Goal: Task Accomplishment & Management: Use online tool/utility

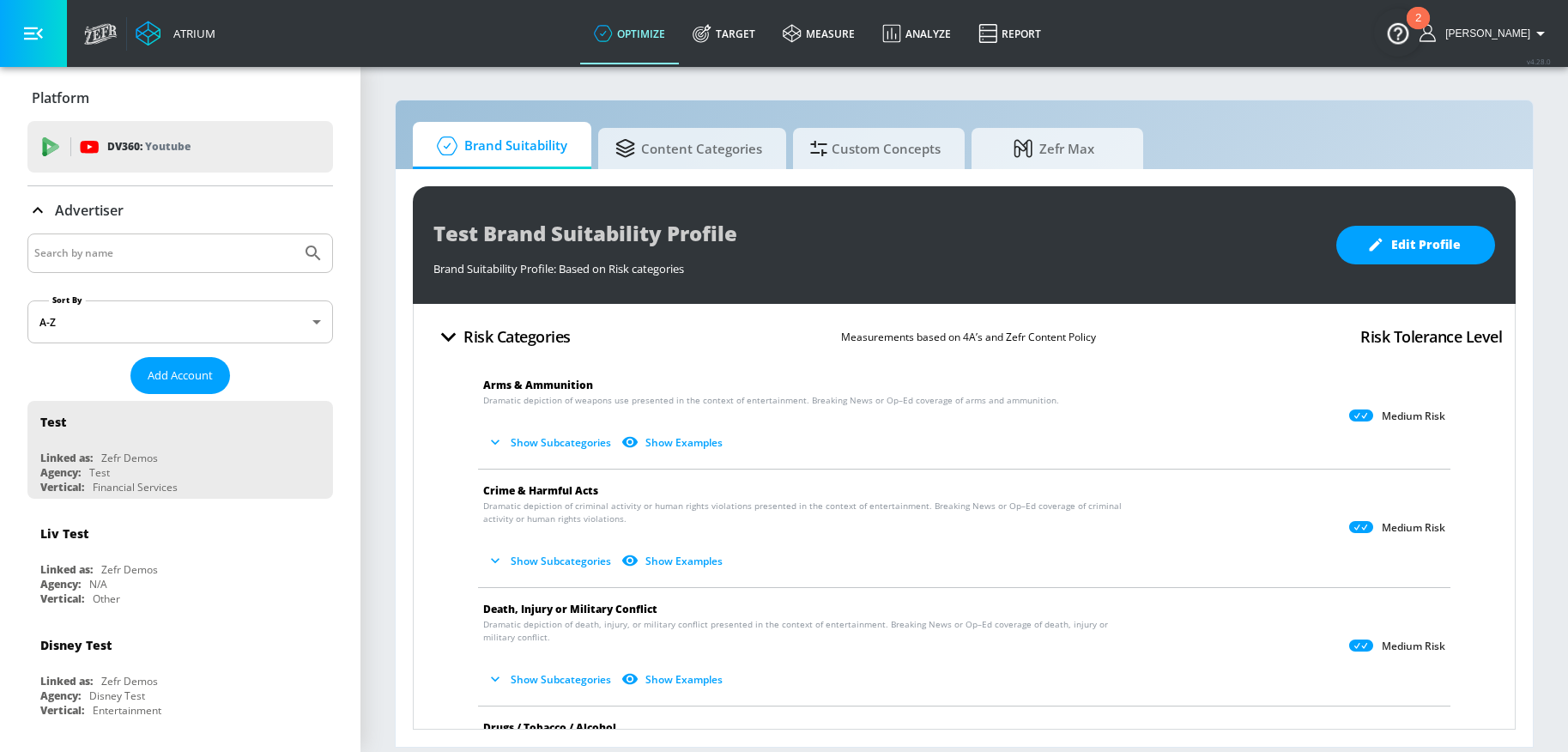
click at [194, 259] on input "Search by name" at bounding box center [164, 254] width 260 height 23
drag, startPoint x: 736, startPoint y: 29, endPoint x: 101, endPoint y: 260, distance: 675.7
click at [736, 29] on link "Target" at bounding box center [723, 34] width 90 height 62
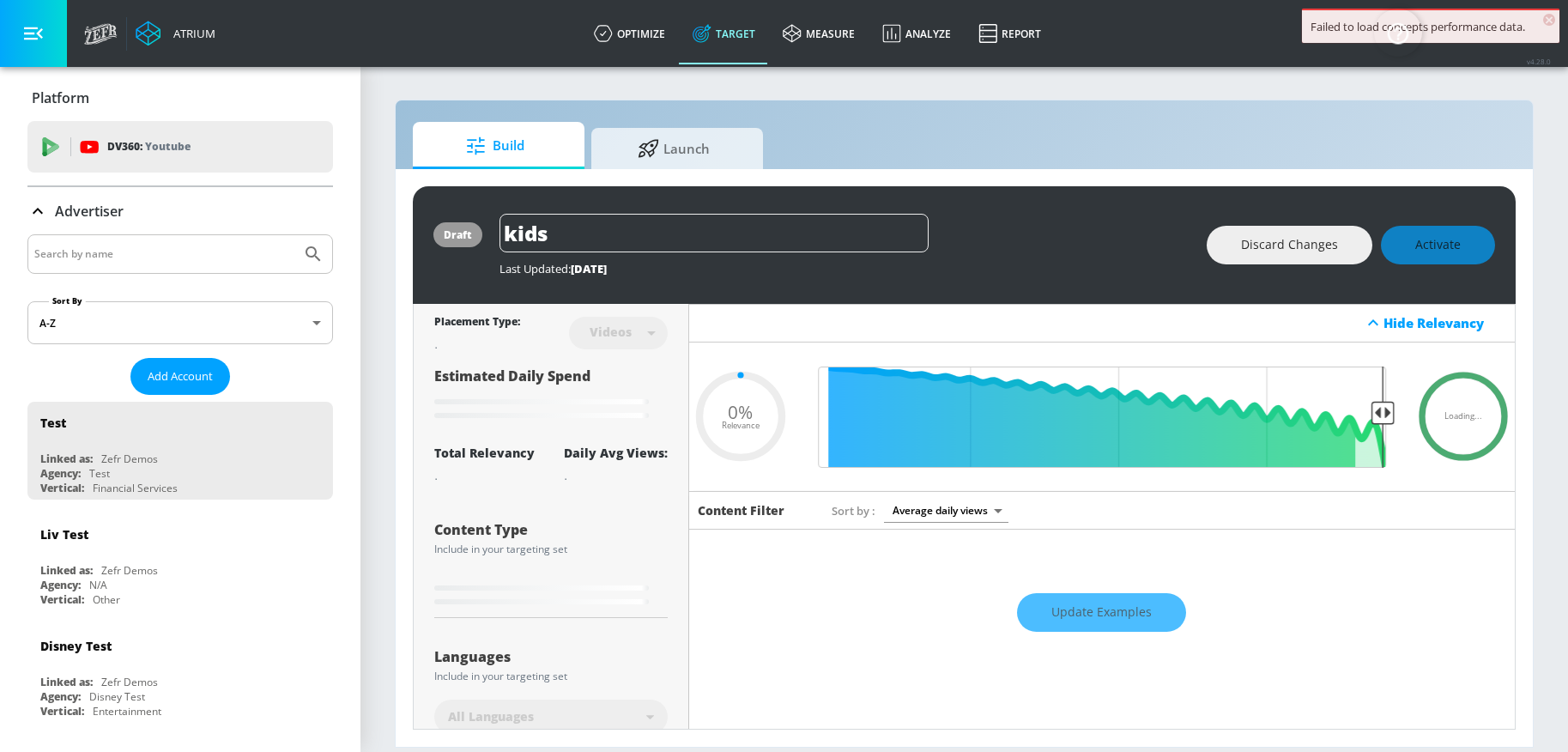
click at [101, 261] on input "Search by name" at bounding box center [164, 254] width 260 height 23
type input "0.89"
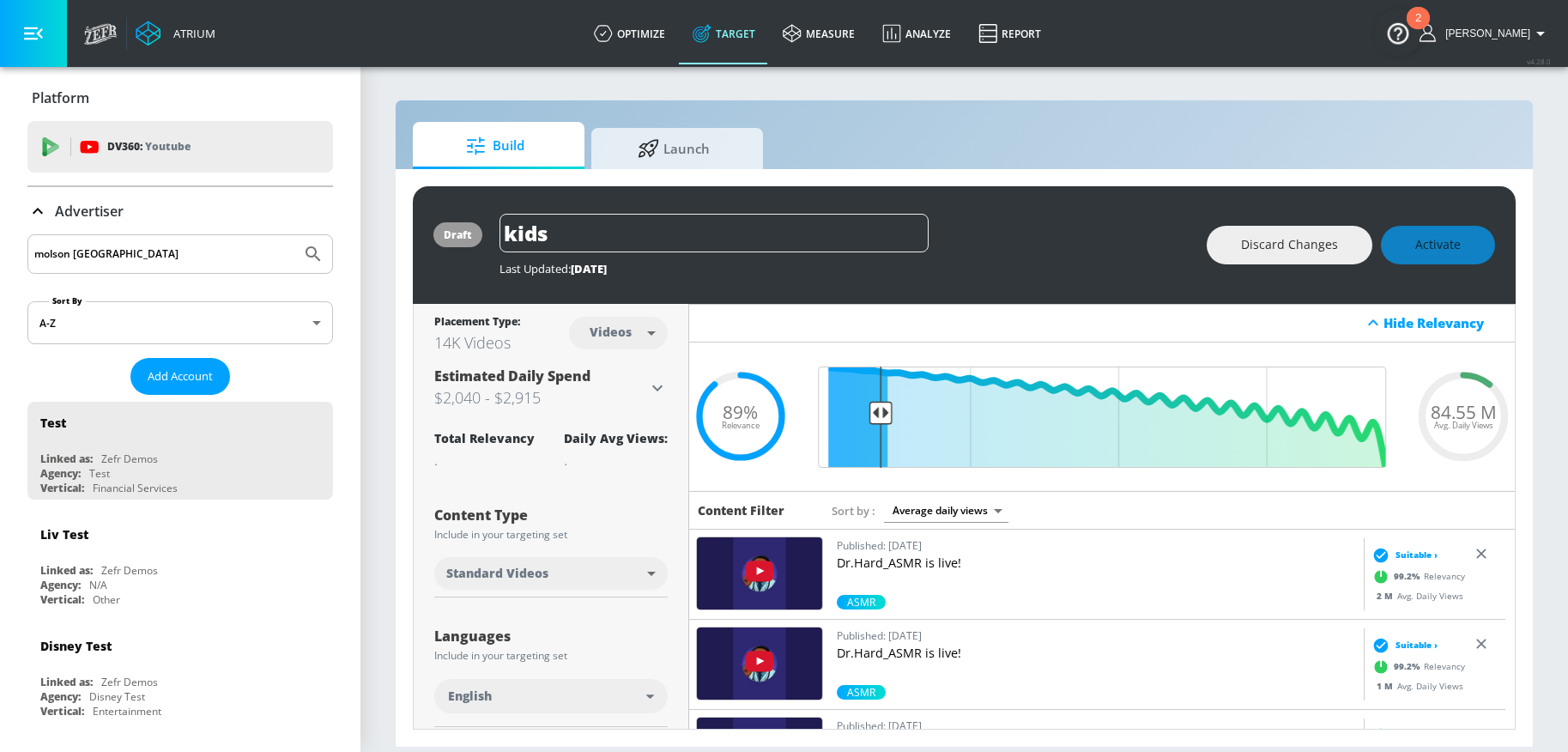
click at [294, 235] on button "Submit Search" at bounding box center [313, 254] width 38 height 38
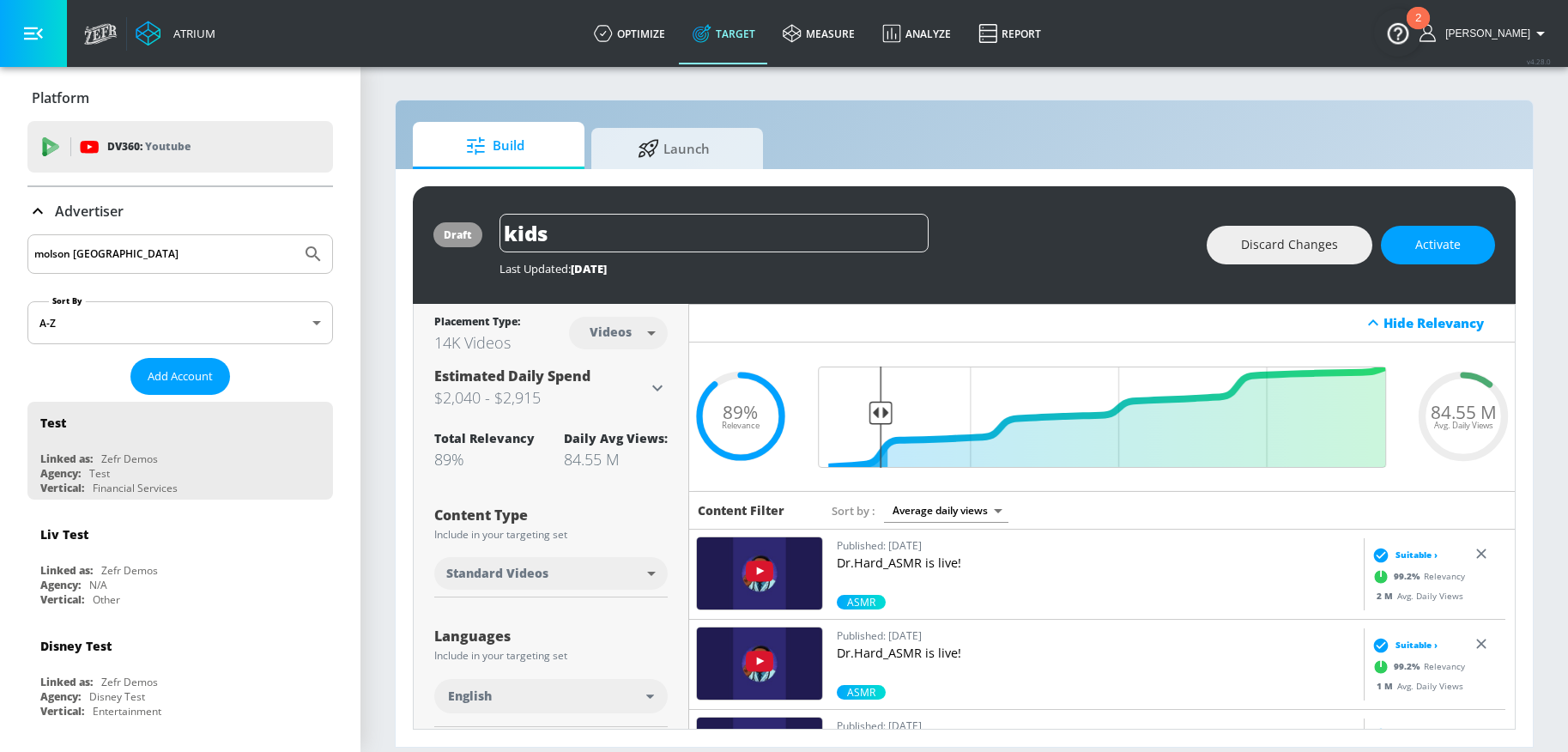
drag, startPoint x: 143, startPoint y: 263, endPoint x: 70, endPoint y: 258, distance: 73.2
click at [70, 258] on input "molson [GEOGRAPHIC_DATA]" at bounding box center [164, 254] width 260 height 23
type input "molson"
click at [294, 235] on button "Submit Search" at bounding box center [313, 254] width 38 height 38
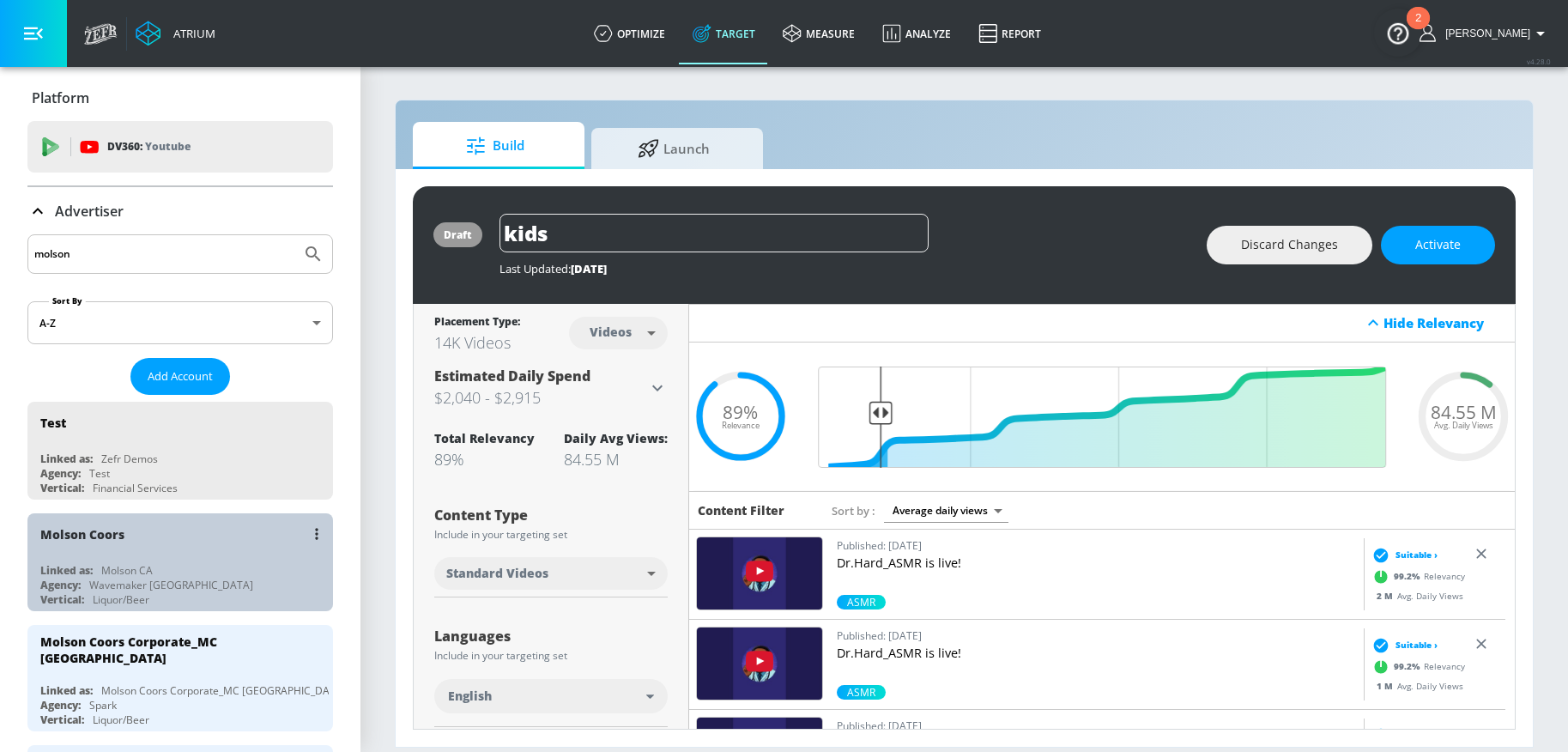
click at [210, 556] on div "Molson Coors Linked as: Molson CA Agency: Wavemaker Canada Vertical: Liquor/Beer" at bounding box center [179, 562] width 305 height 98
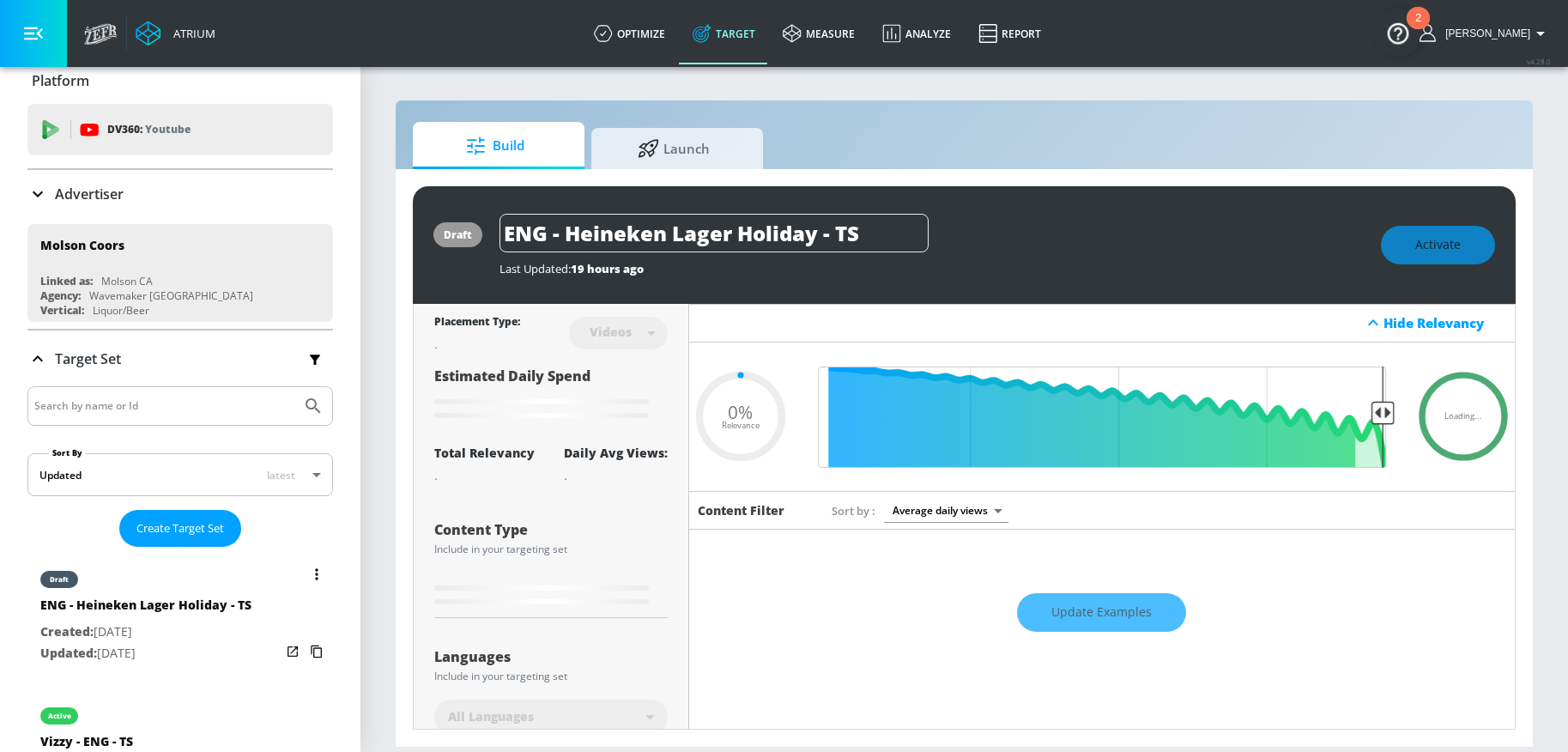
scroll to position [108, 0]
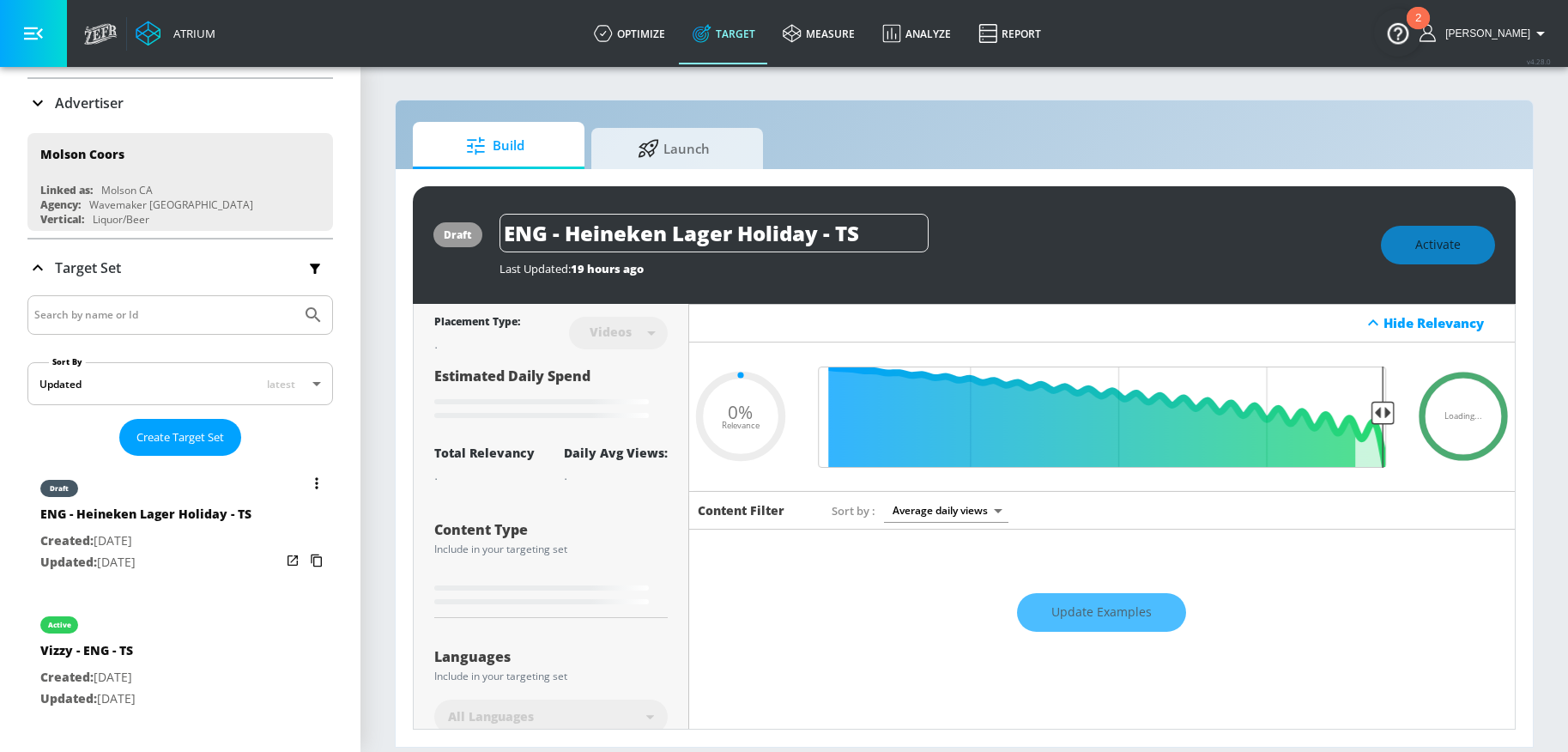
type input "0.7"
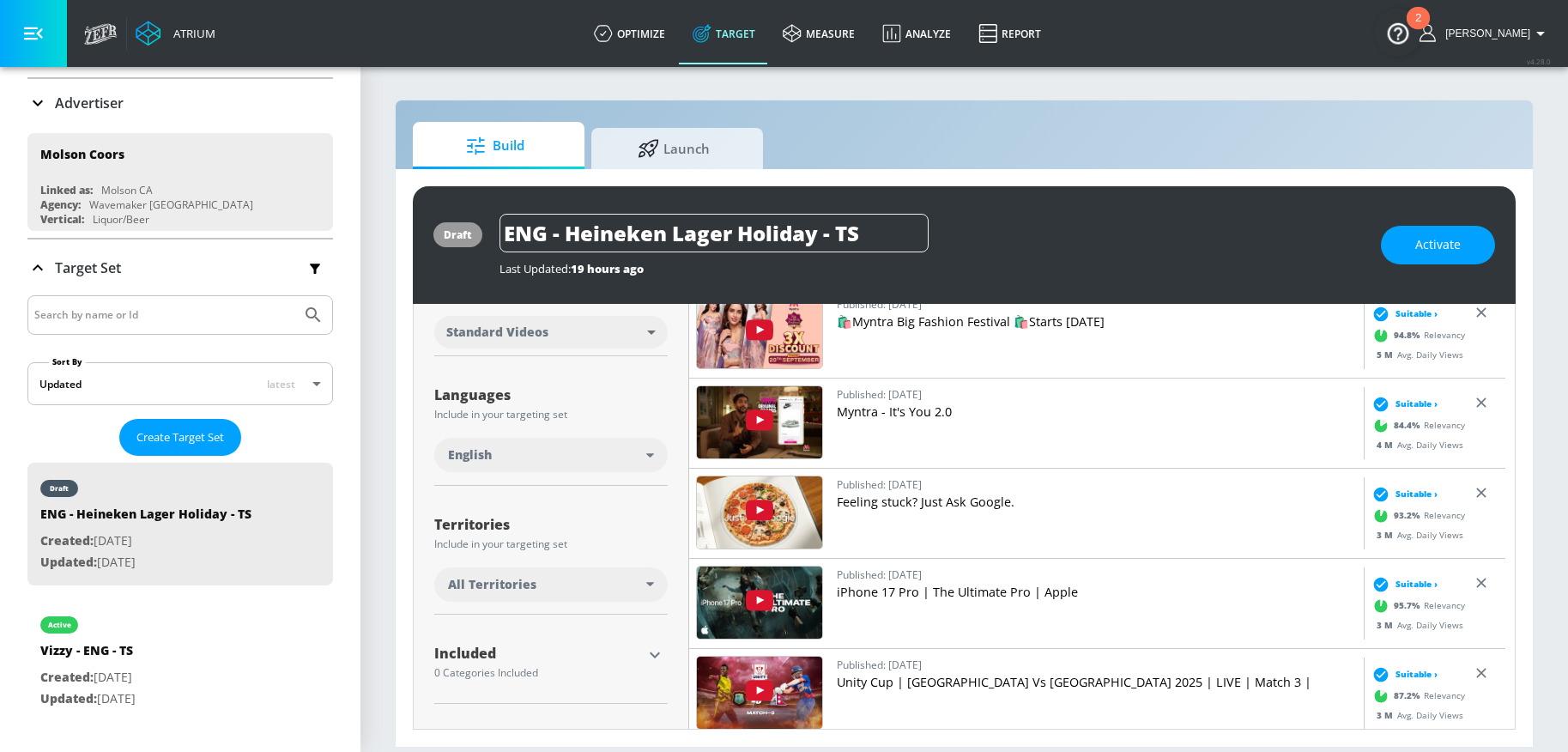
scroll to position [320, 0]
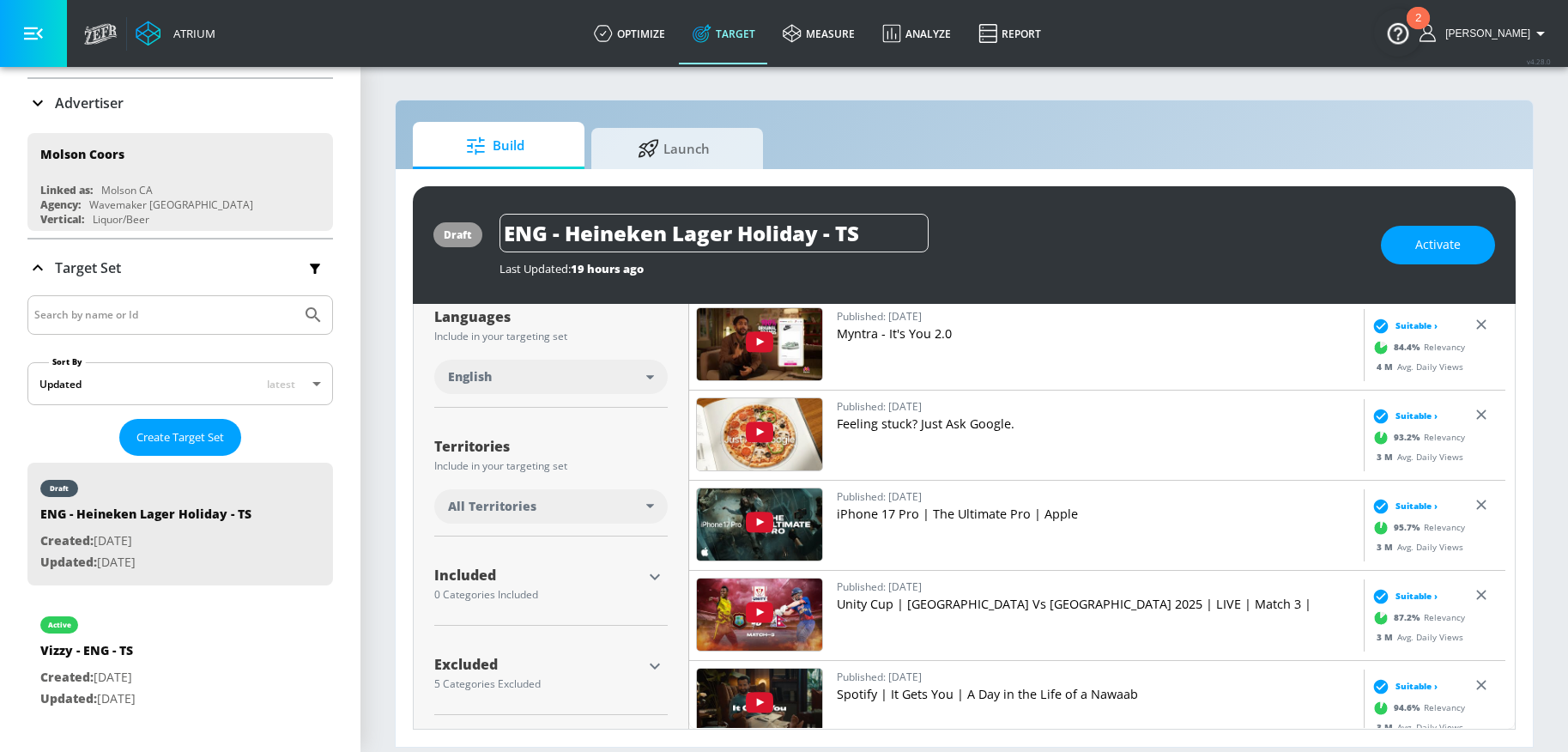
click at [537, 510] on div "All Territories" at bounding box center [547, 507] width 198 height 17
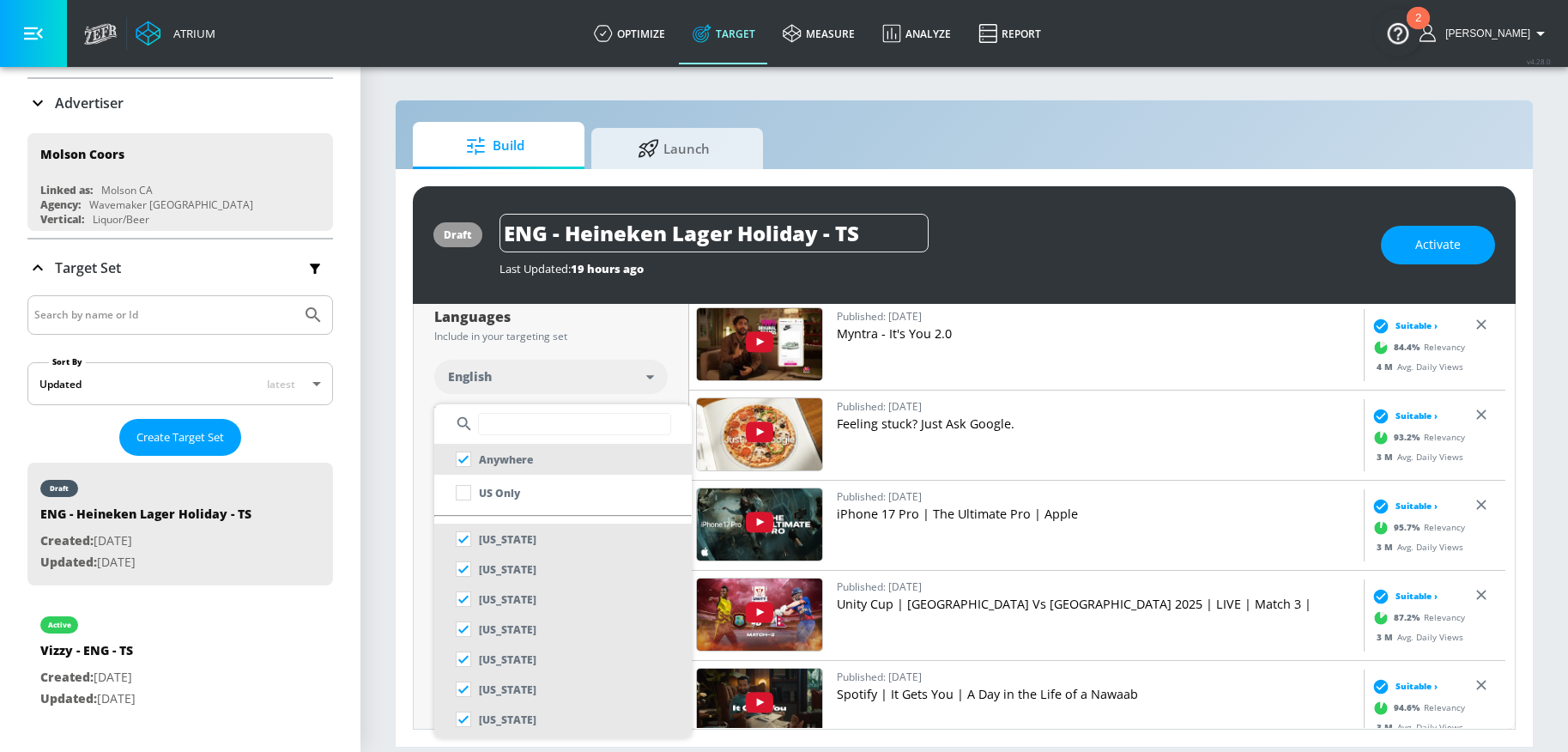
click at [539, 427] on input "text" at bounding box center [575, 424] width 194 height 23
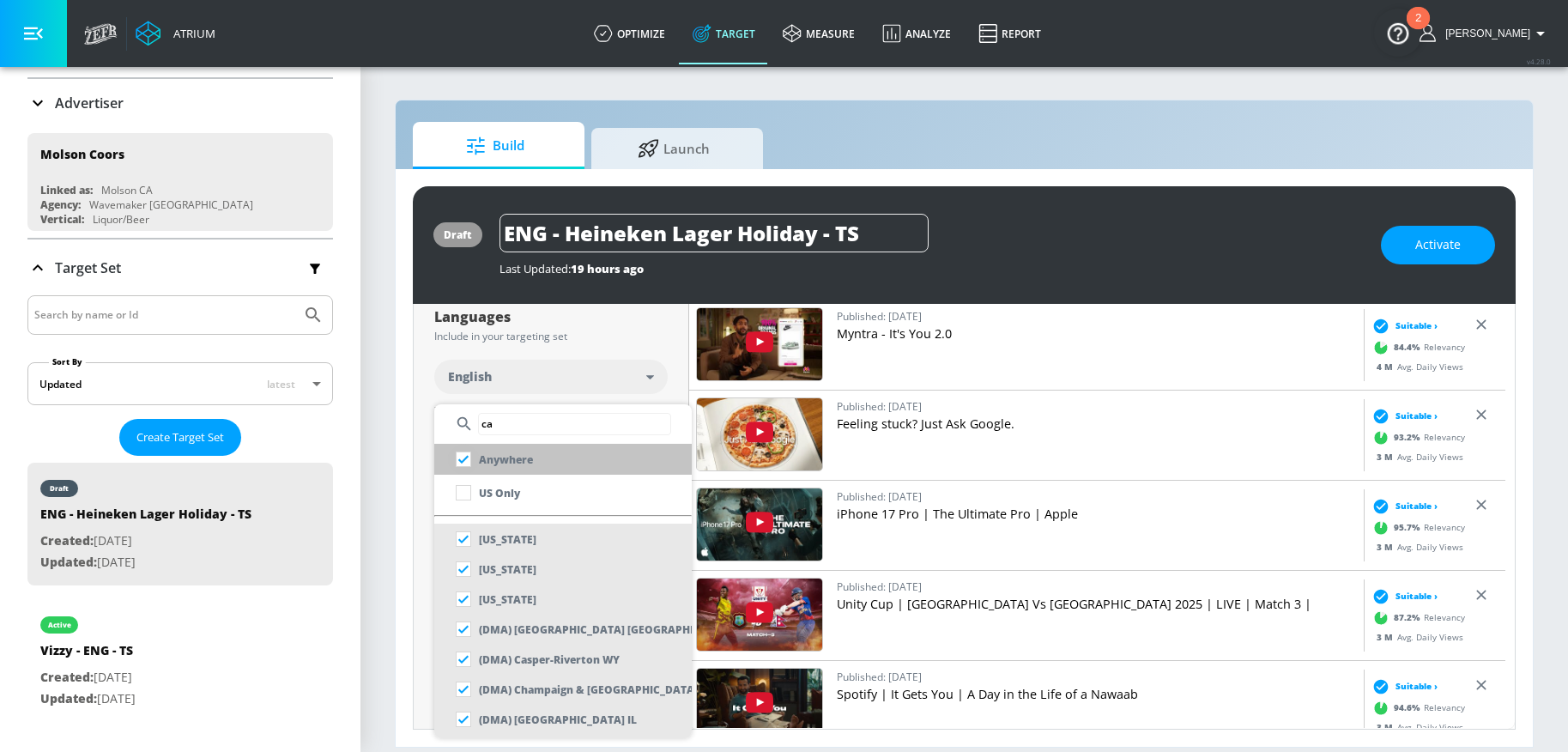
type input "ca"
click at [456, 461] on input "checkbox" at bounding box center [463, 459] width 31 height 31
checkbox input "true"
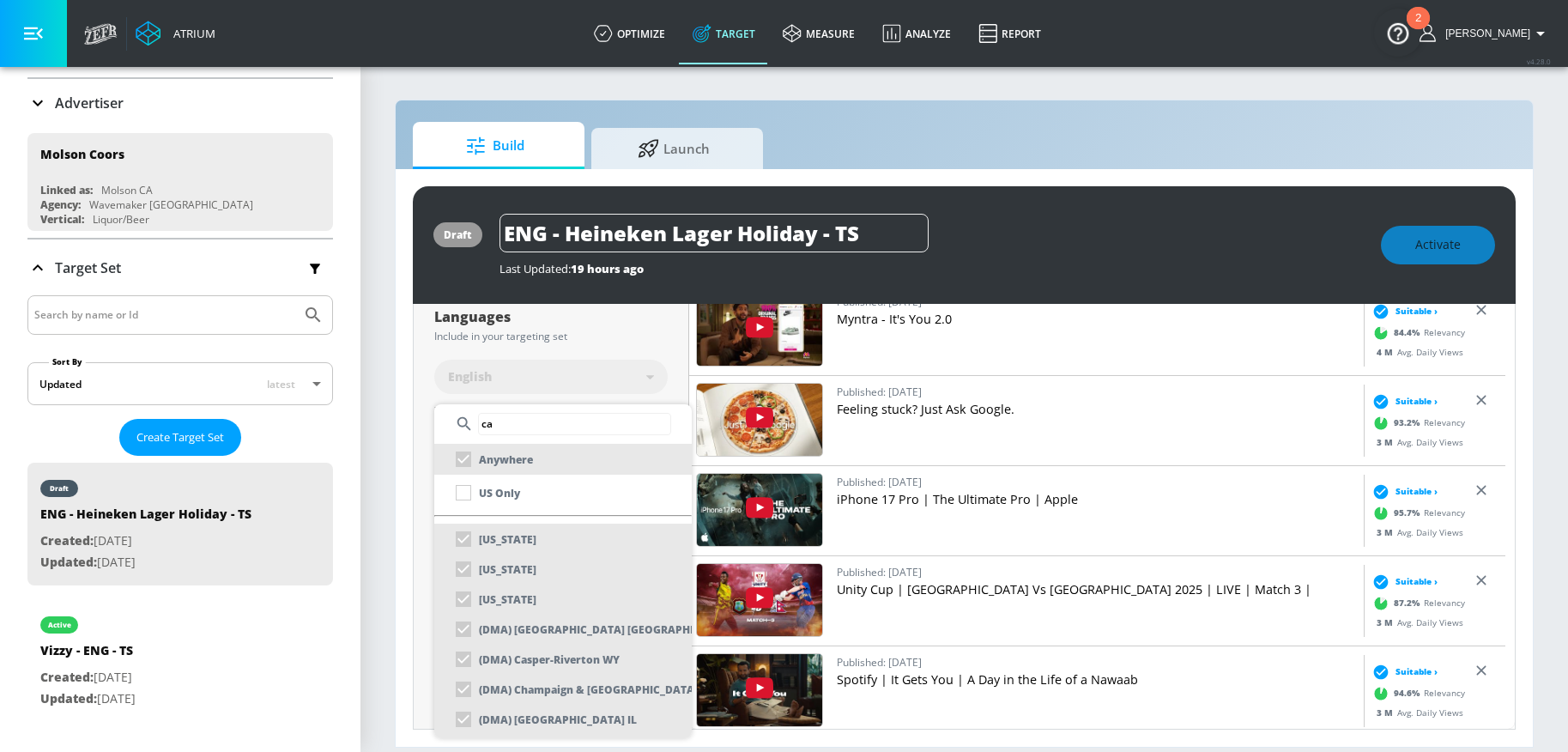
click at [539, 429] on input "ca" at bounding box center [575, 424] width 194 height 23
click at [401, 430] on div at bounding box center [784, 376] width 1568 height 752
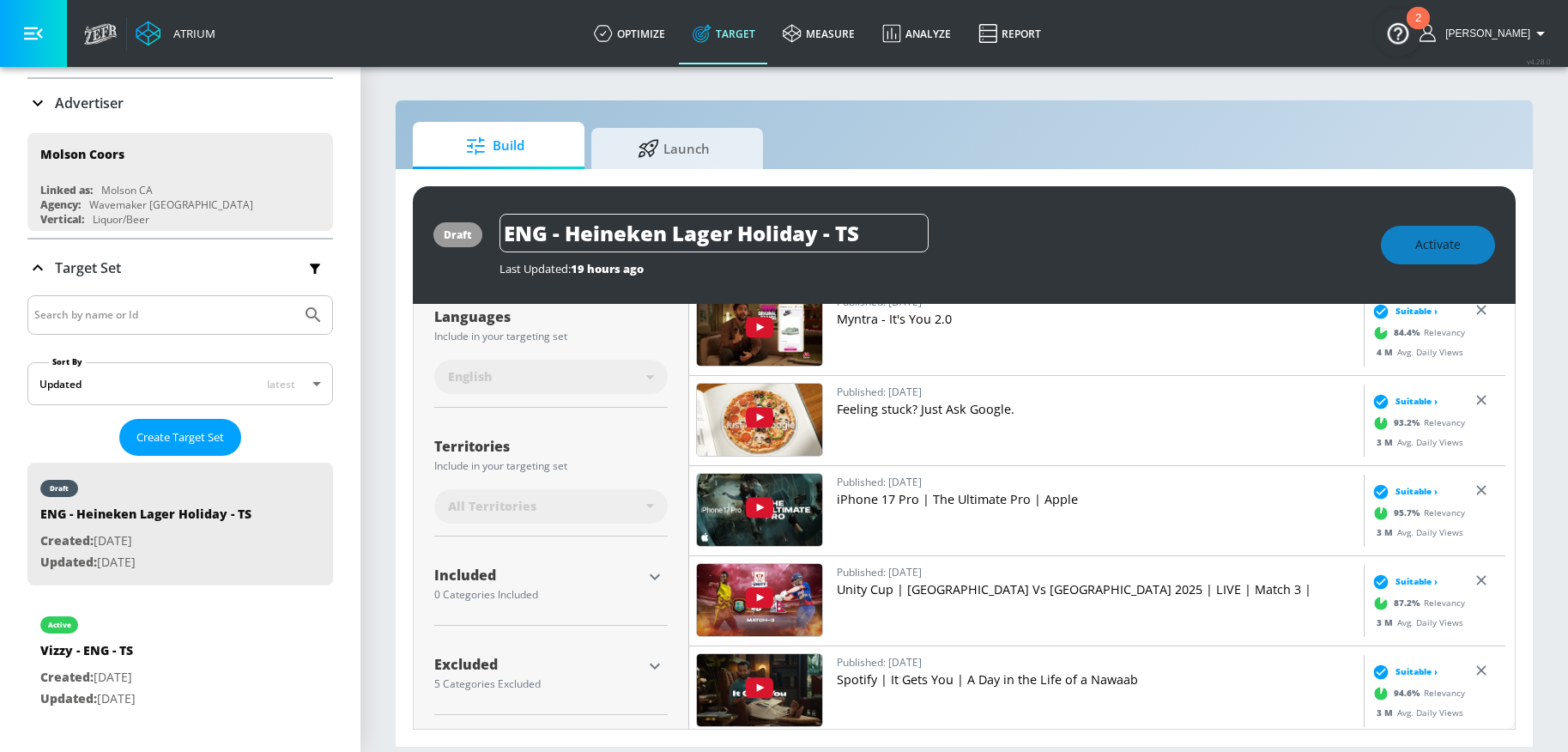
click at [649, 576] on icon "button" at bounding box center [654, 577] width 10 height 6
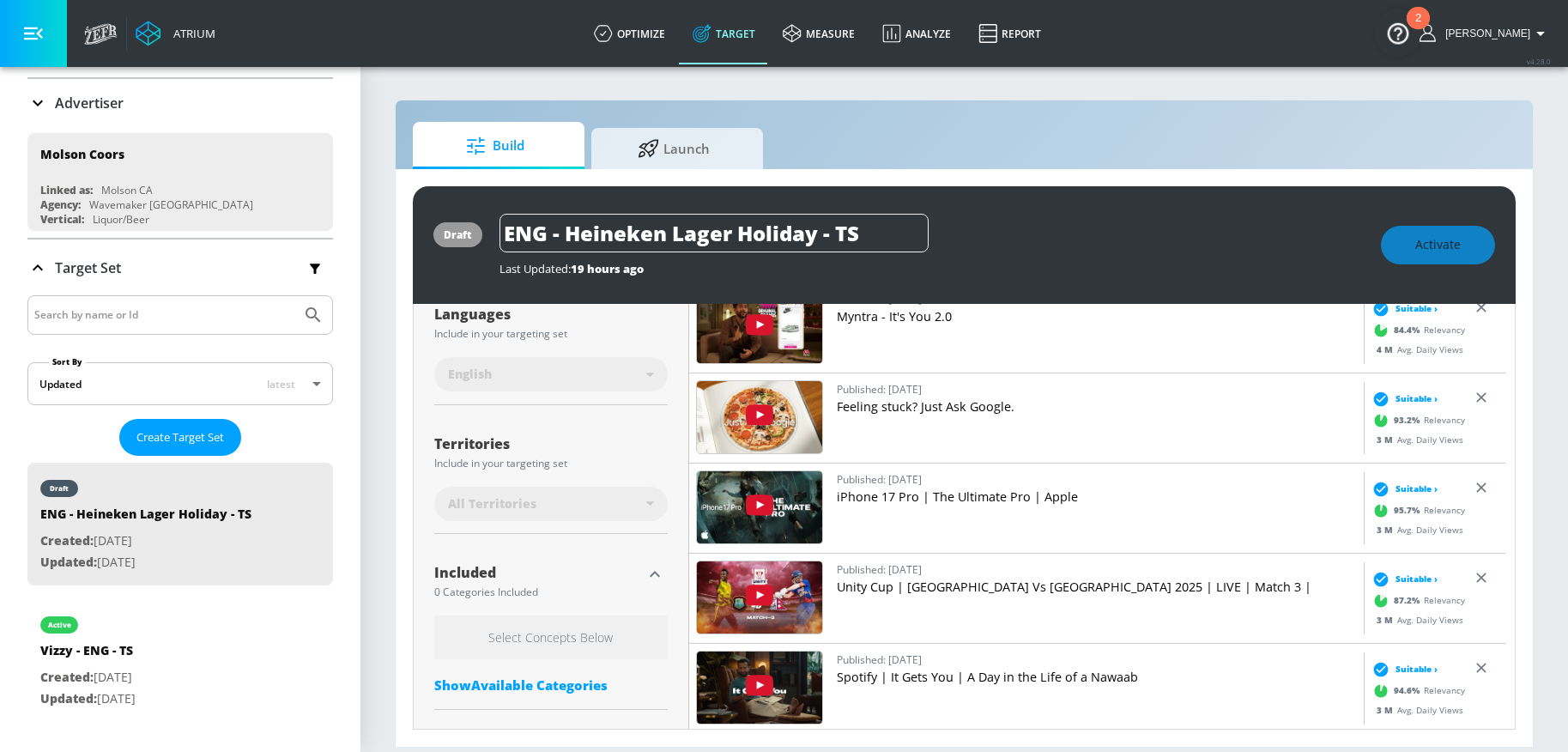
scroll to position [337, 0]
click at [557, 673] on div "Select Concepts Below Show Available Categories" at bounding box center [551, 658] width 233 height 86
click at [550, 691] on div "Show Available Categories" at bounding box center [551, 684] width 233 height 17
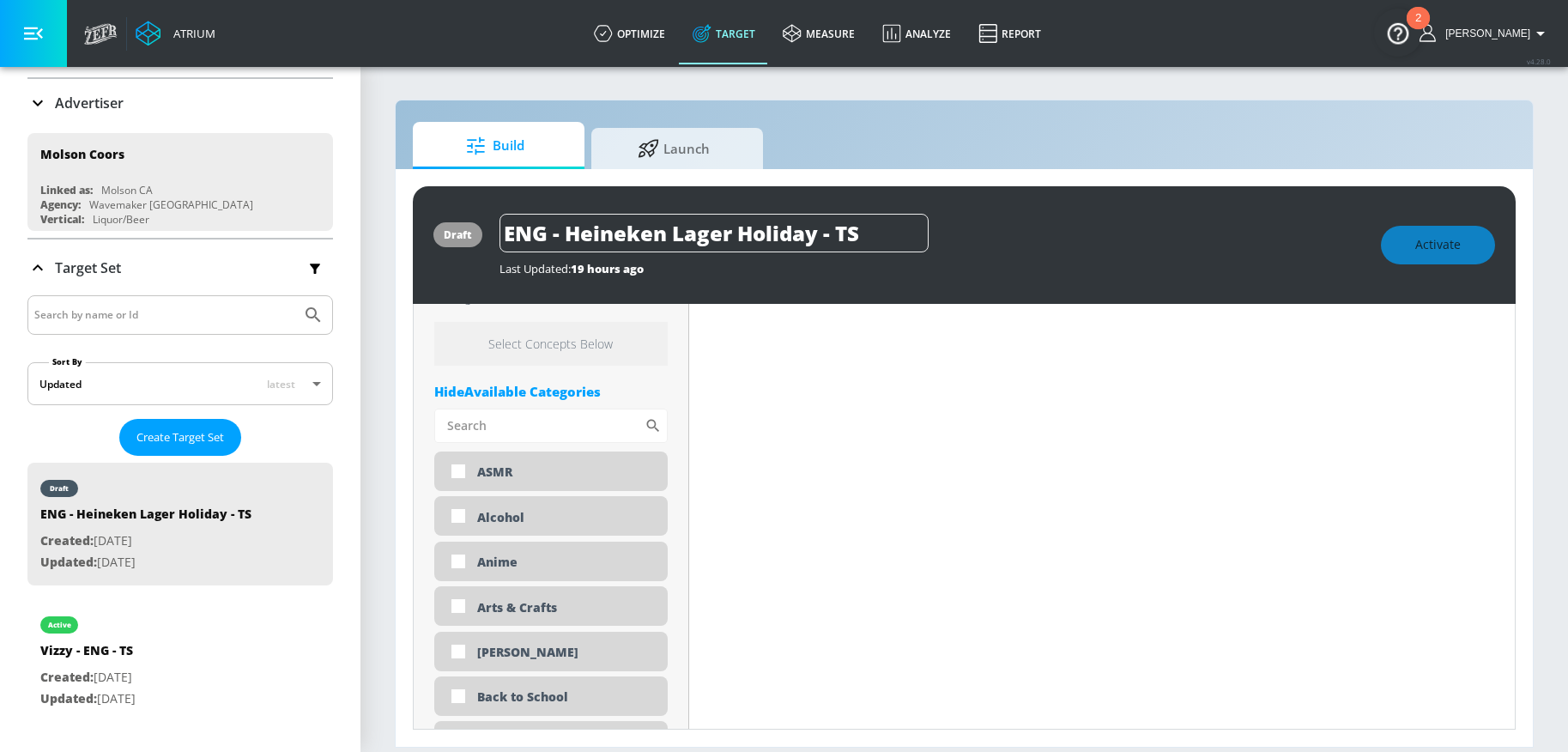
scroll to position [601, 0]
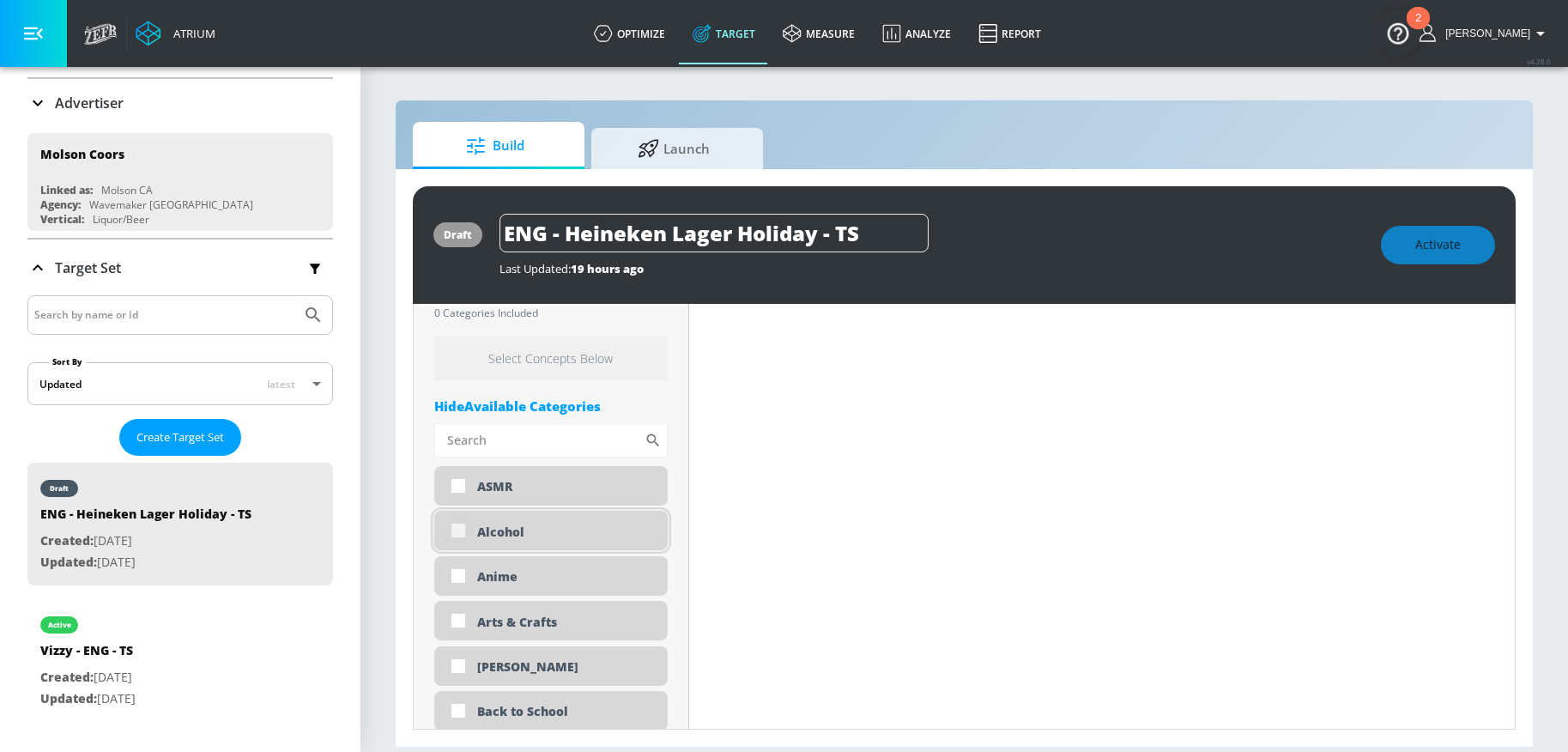
click at [453, 528] on input "checkbox" at bounding box center [458, 530] width 31 height 31
checkbox input "true"
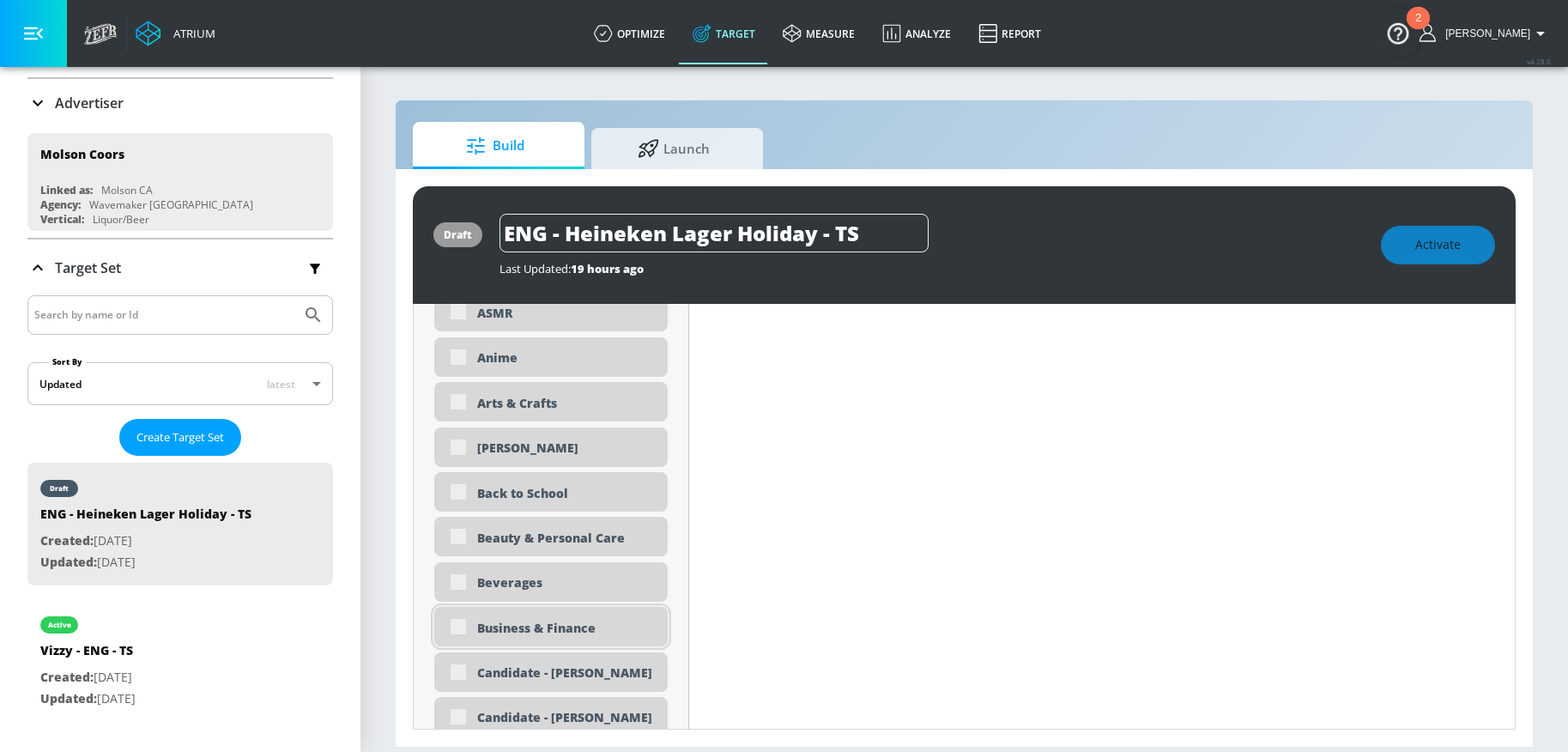
scroll to position [817, 0]
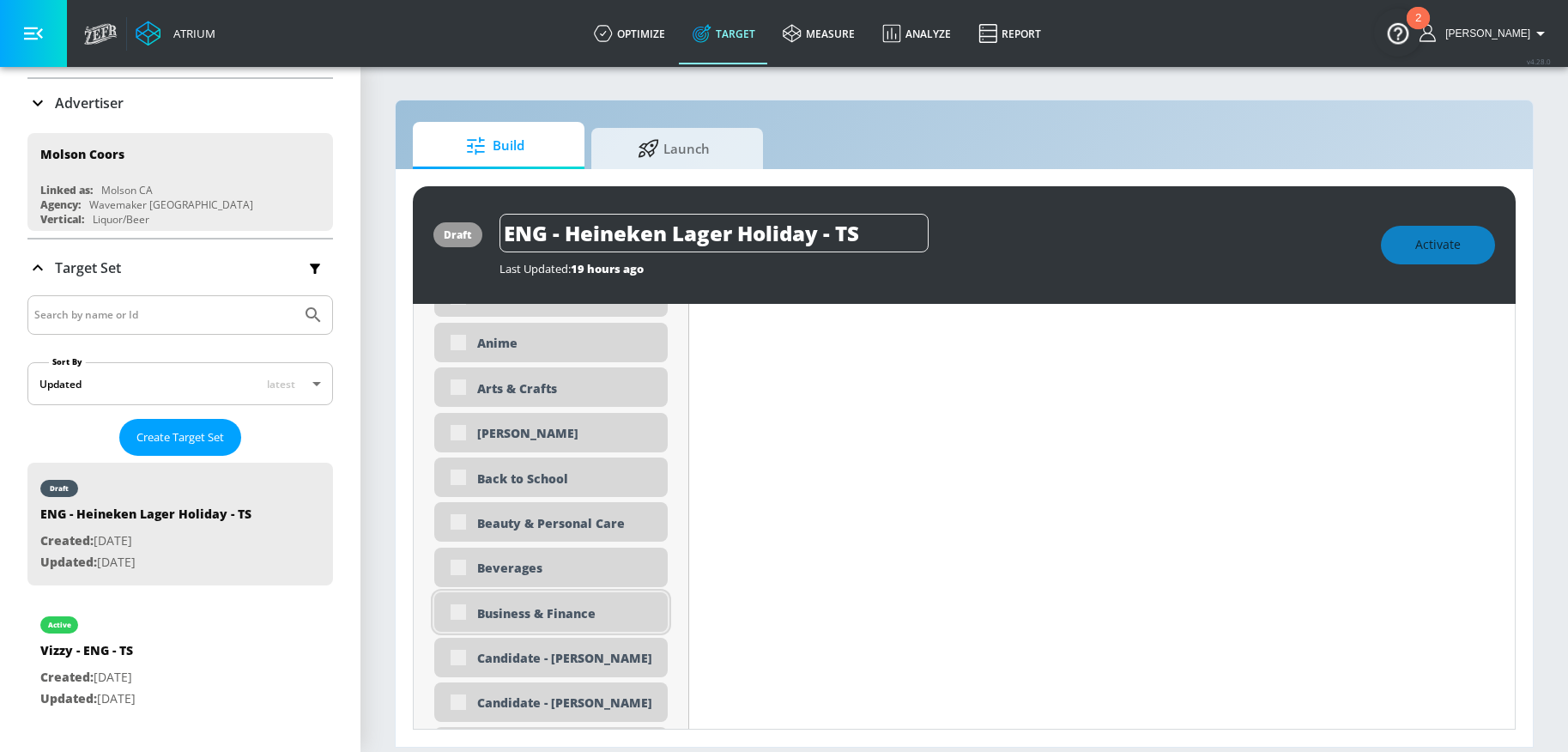
click at [460, 599] on div "Business & Finance" at bounding box center [551, 612] width 233 height 39
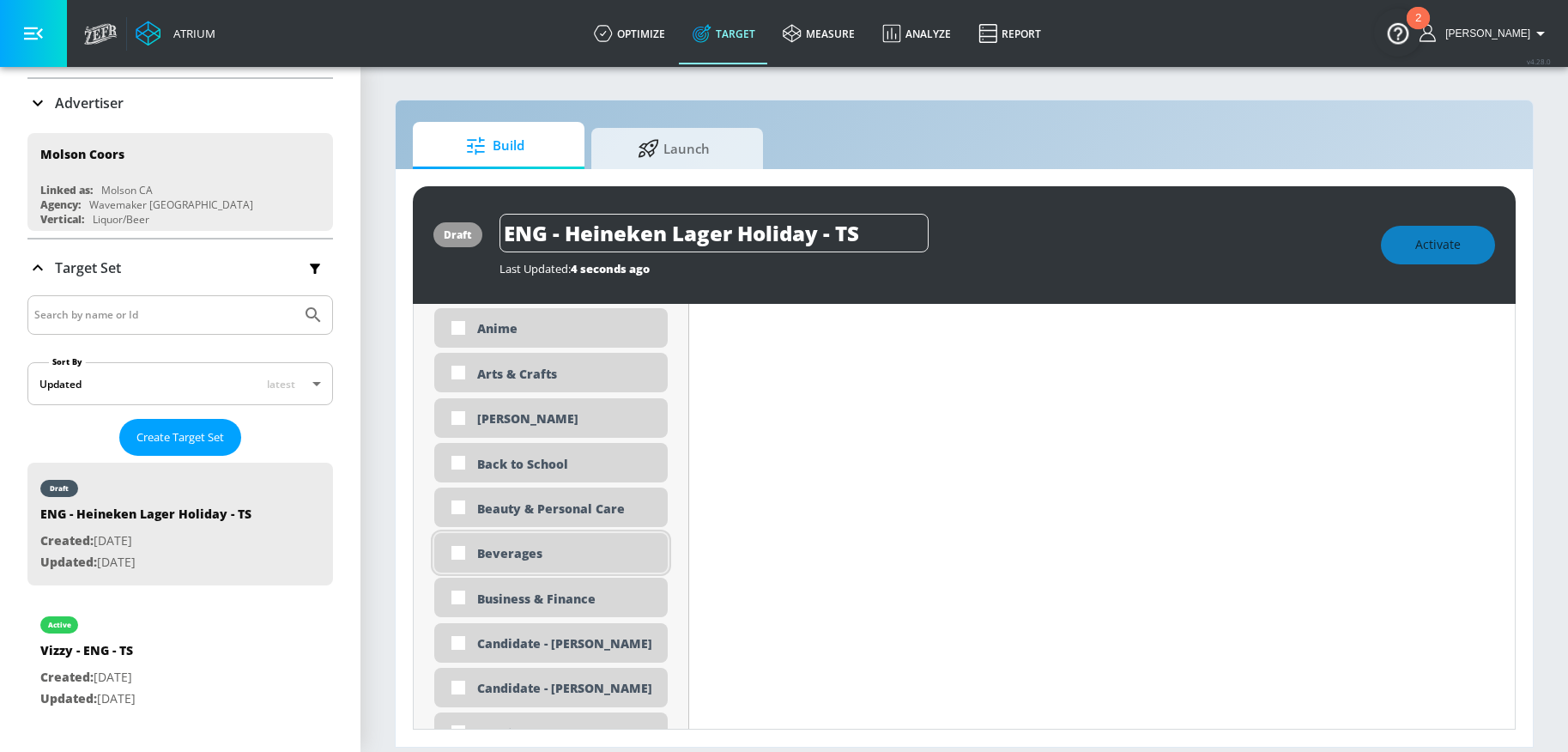
scroll to position [802, 0]
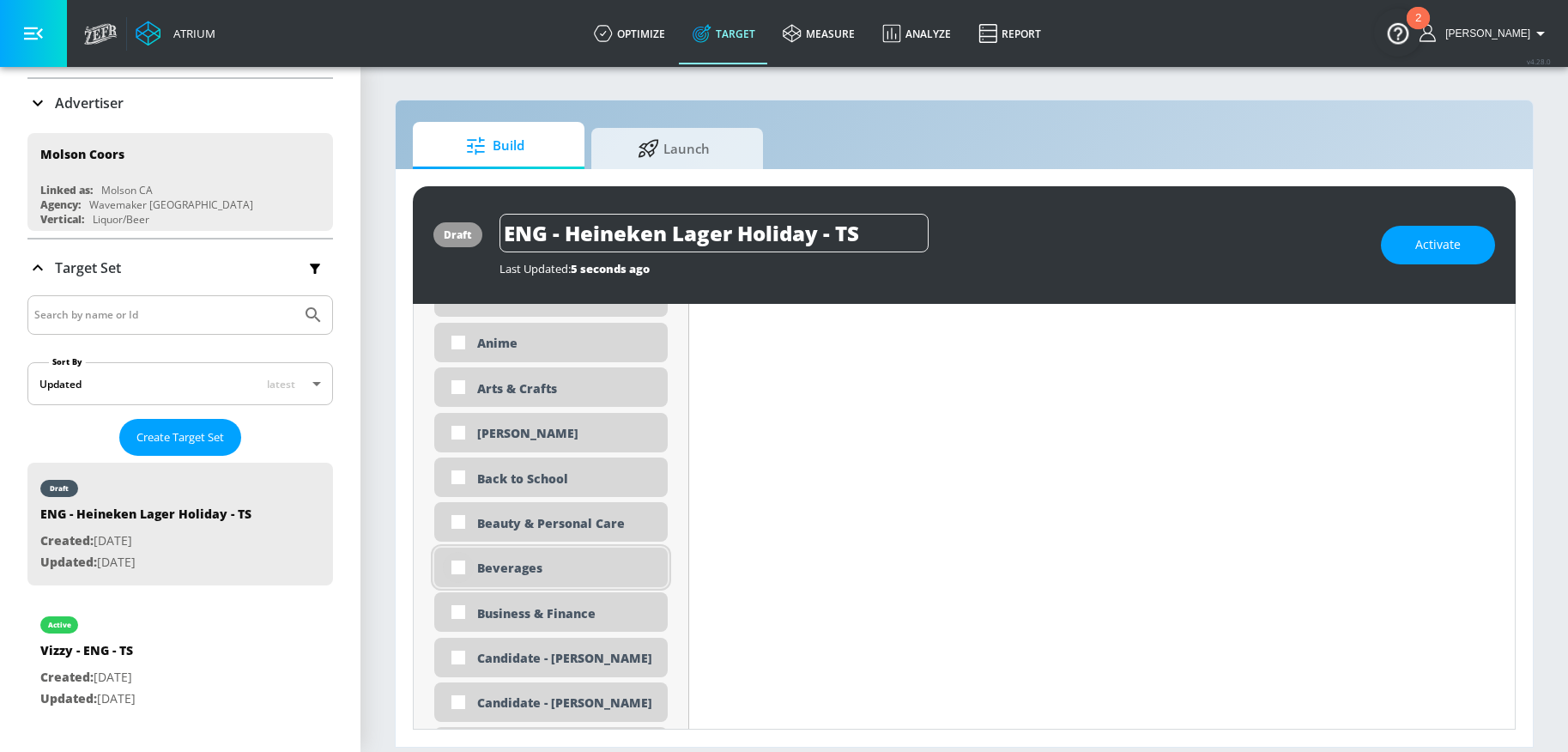
click at [454, 566] on input "checkbox" at bounding box center [458, 567] width 31 height 31
checkbox input "true"
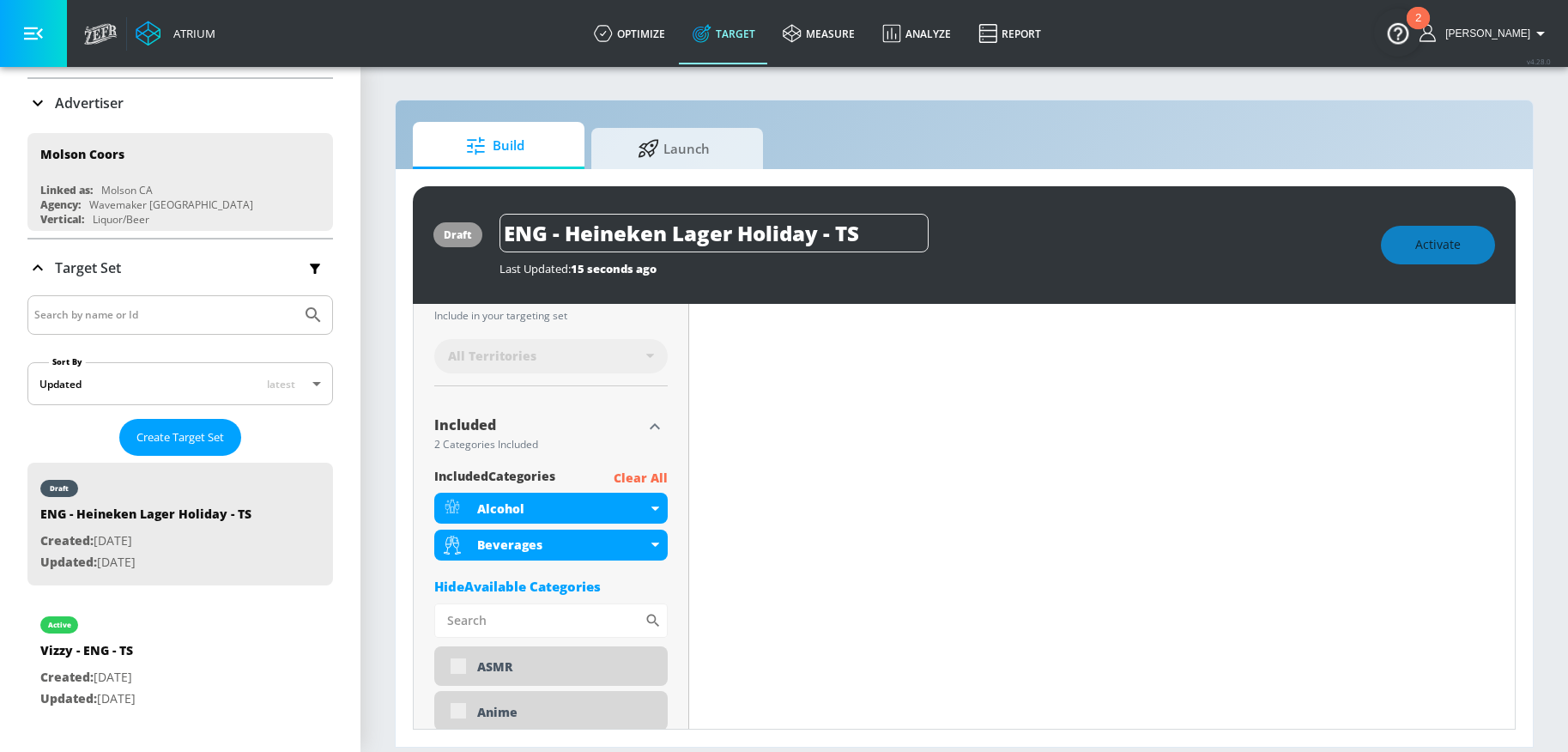
scroll to position [490, 0]
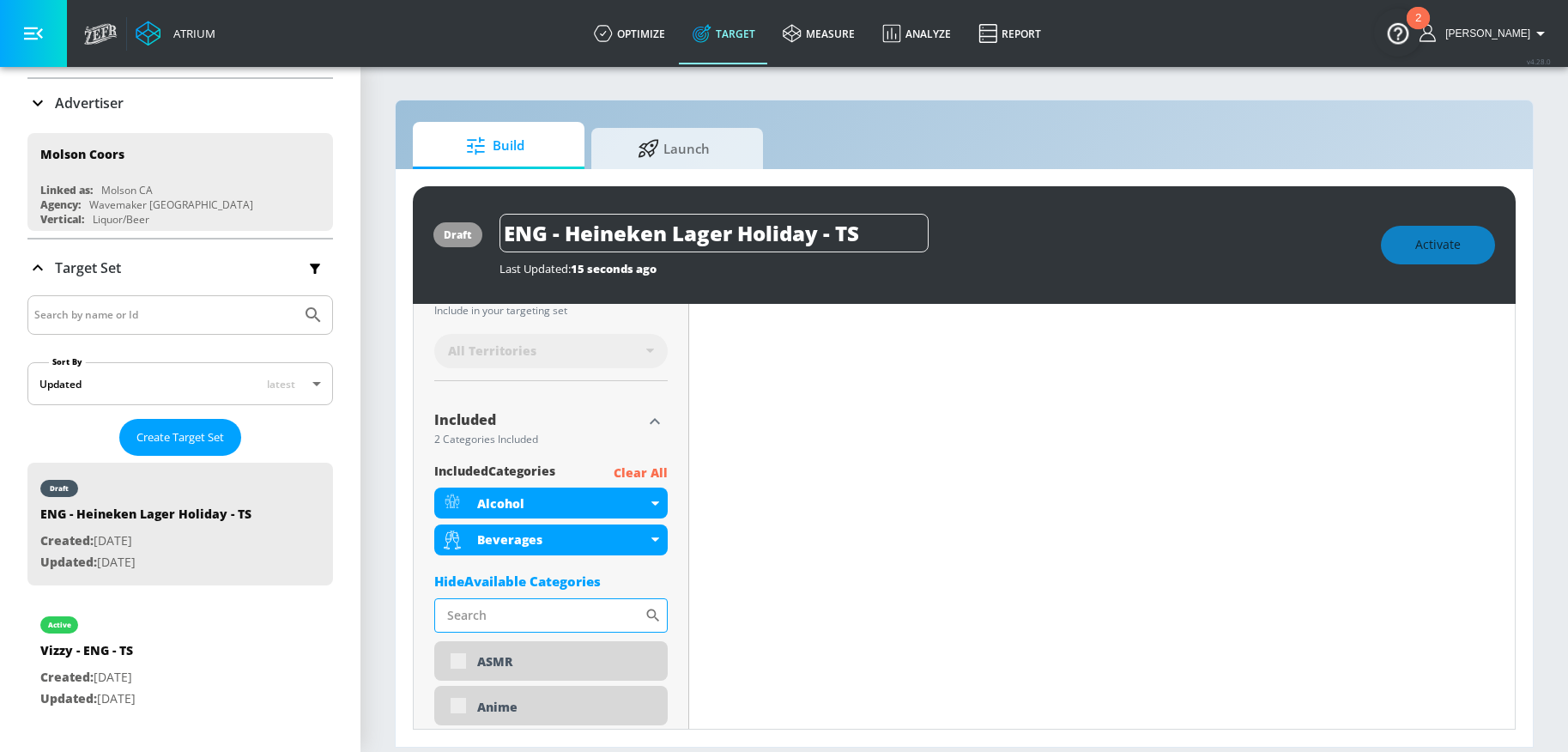
click at [520, 620] on input "Sort By" at bounding box center [539, 616] width 210 height 35
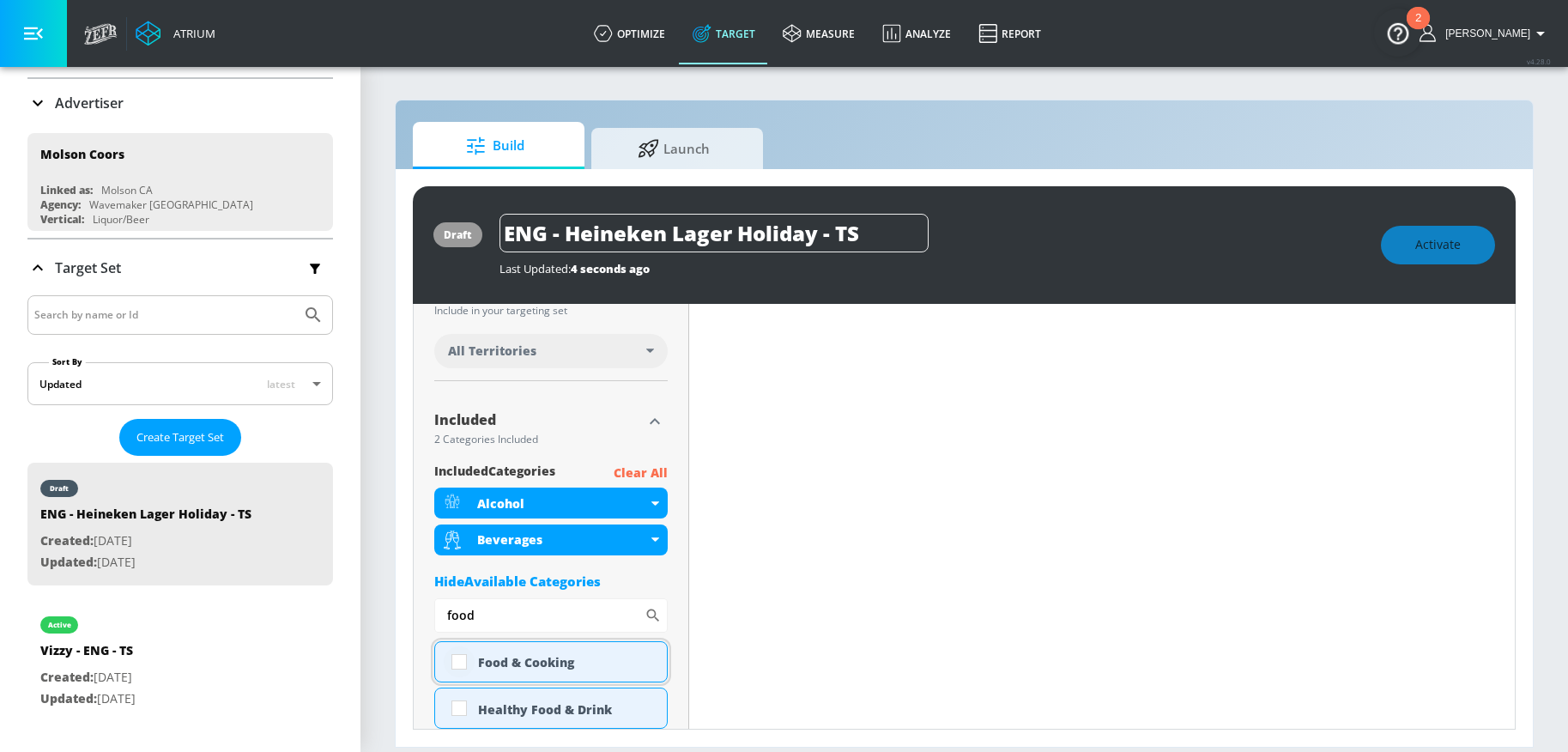
type input "food"
click at [464, 661] on input "checkbox" at bounding box center [458, 662] width 31 height 31
checkbox input "true"
drag, startPoint x: 499, startPoint y: 616, endPoint x: 416, endPoint y: 615, distance: 83.0
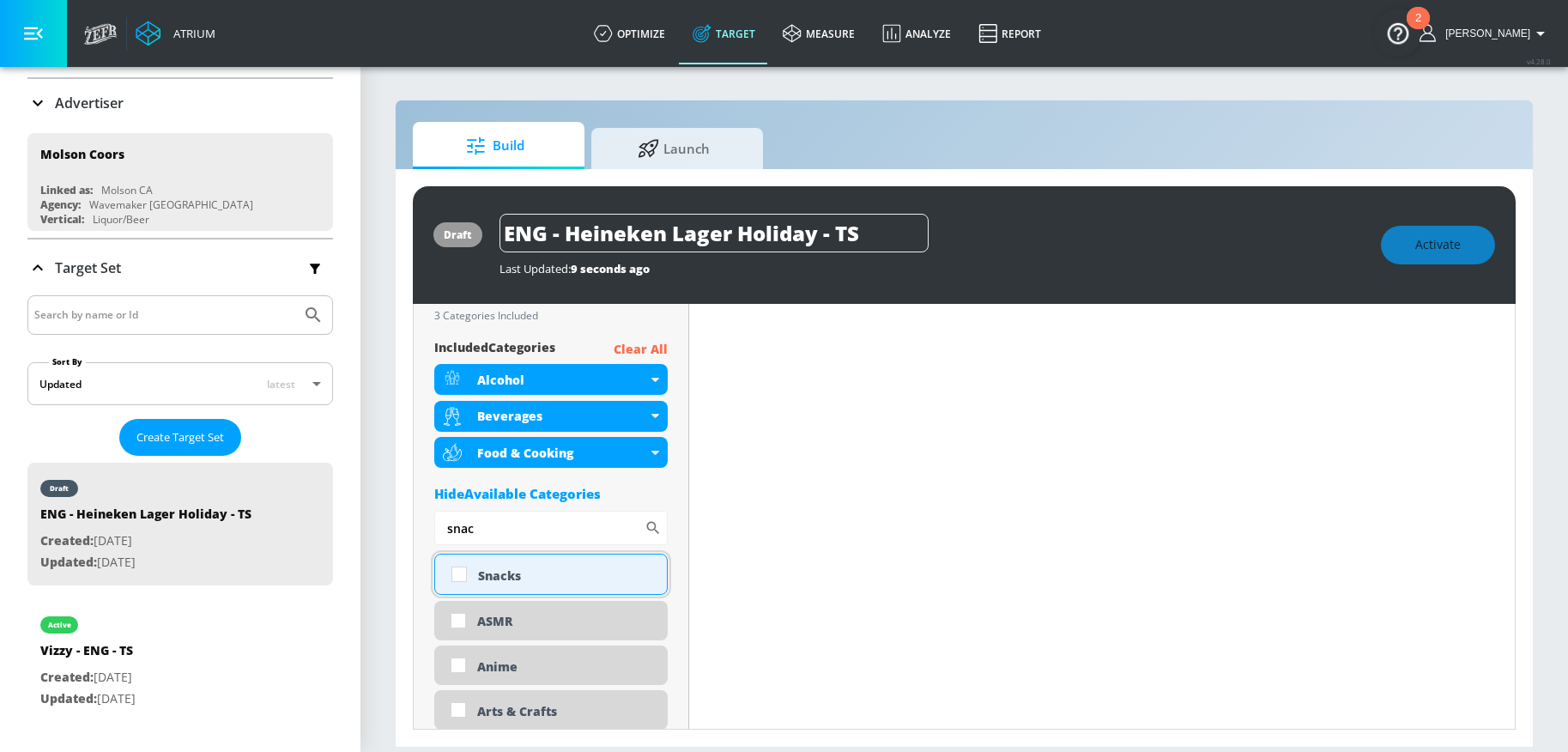
scroll to position [584, 0]
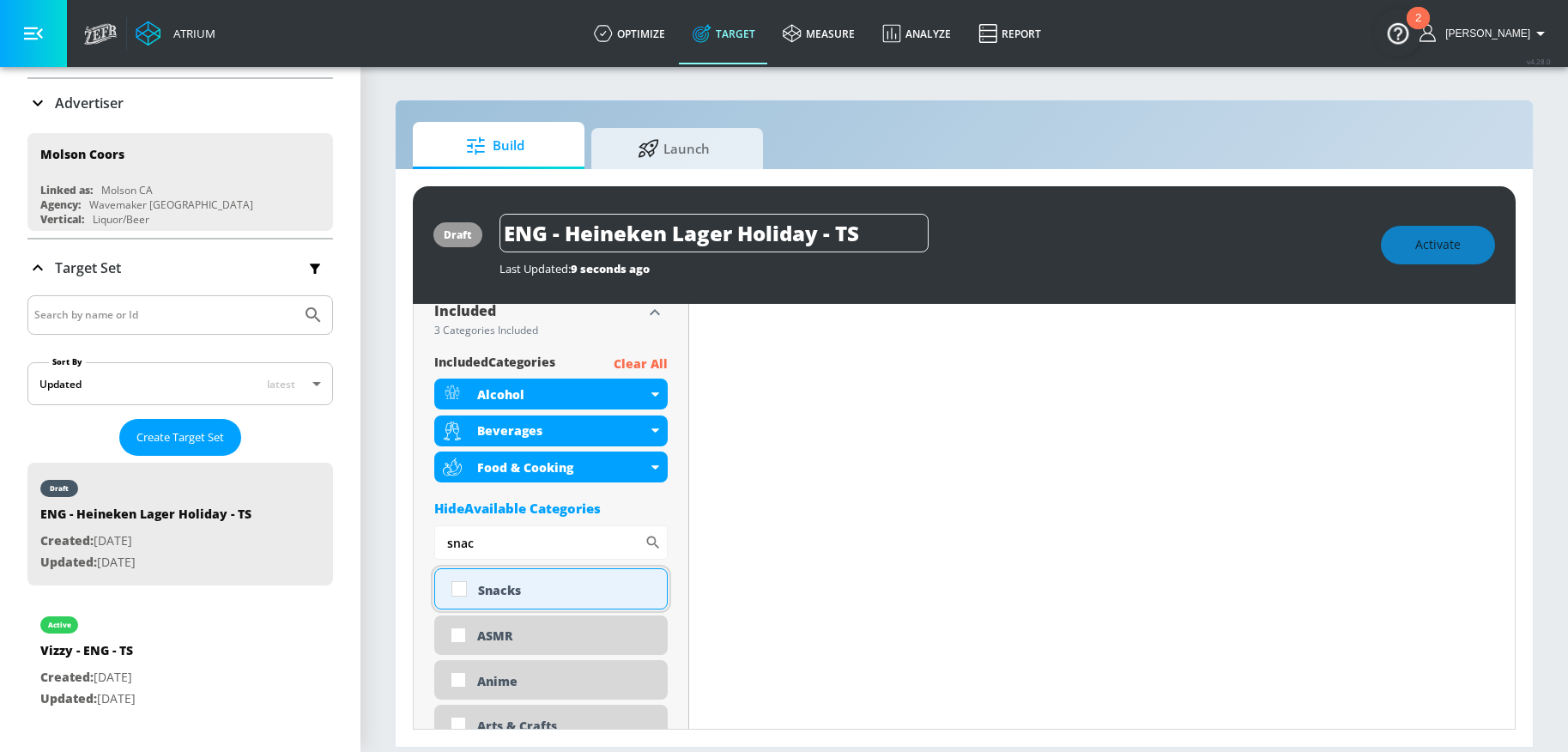
type input "snac"
click at [461, 588] on input "checkbox" at bounding box center [458, 588] width 31 height 31
checkbox input "true"
drag, startPoint x: 484, startPoint y: 540, endPoint x: 422, endPoint y: 540, distance: 62.0
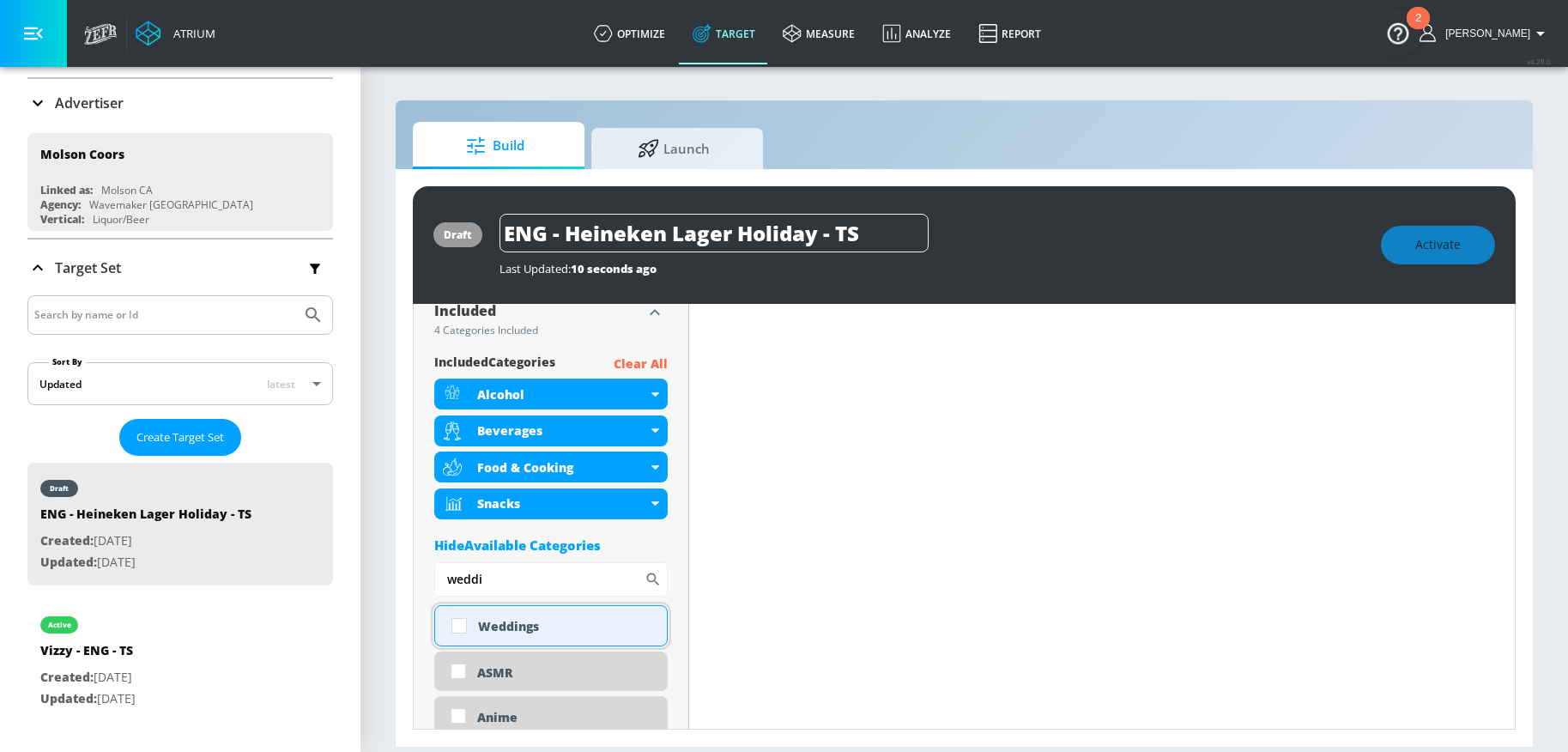
type input "weddi"
click at [458, 626] on input "checkbox" at bounding box center [458, 625] width 31 height 31
checkbox input "true"
drag, startPoint x: 490, startPoint y: 580, endPoint x: 392, endPoint y: 580, distance: 98.0
click at [392, 580] on section "Build Launch draft ENG - Heineken Lager Holiday - TS Last Updated: 10 seconds a…" at bounding box center [964, 408] width 1207 height 687
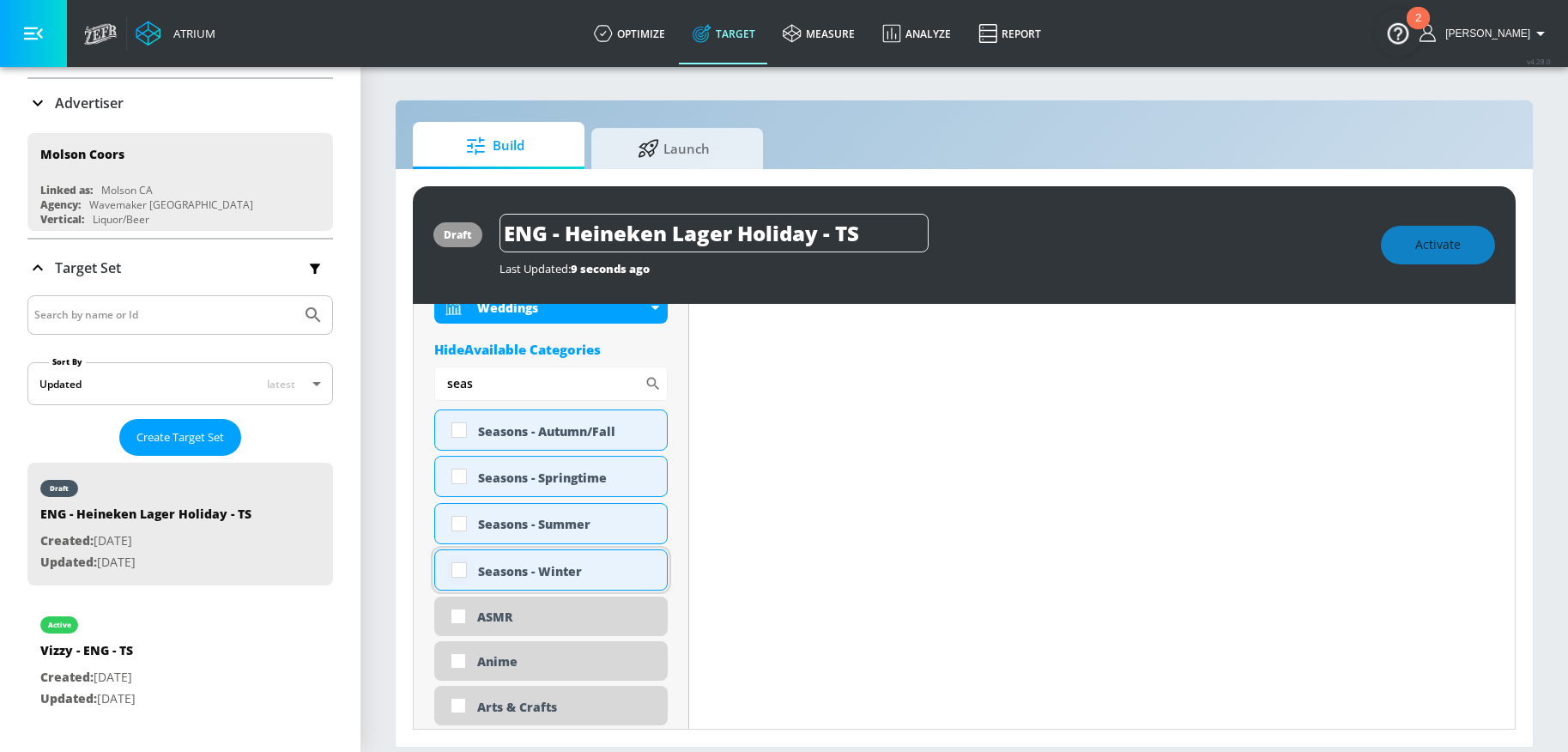
scroll to position [801, 0]
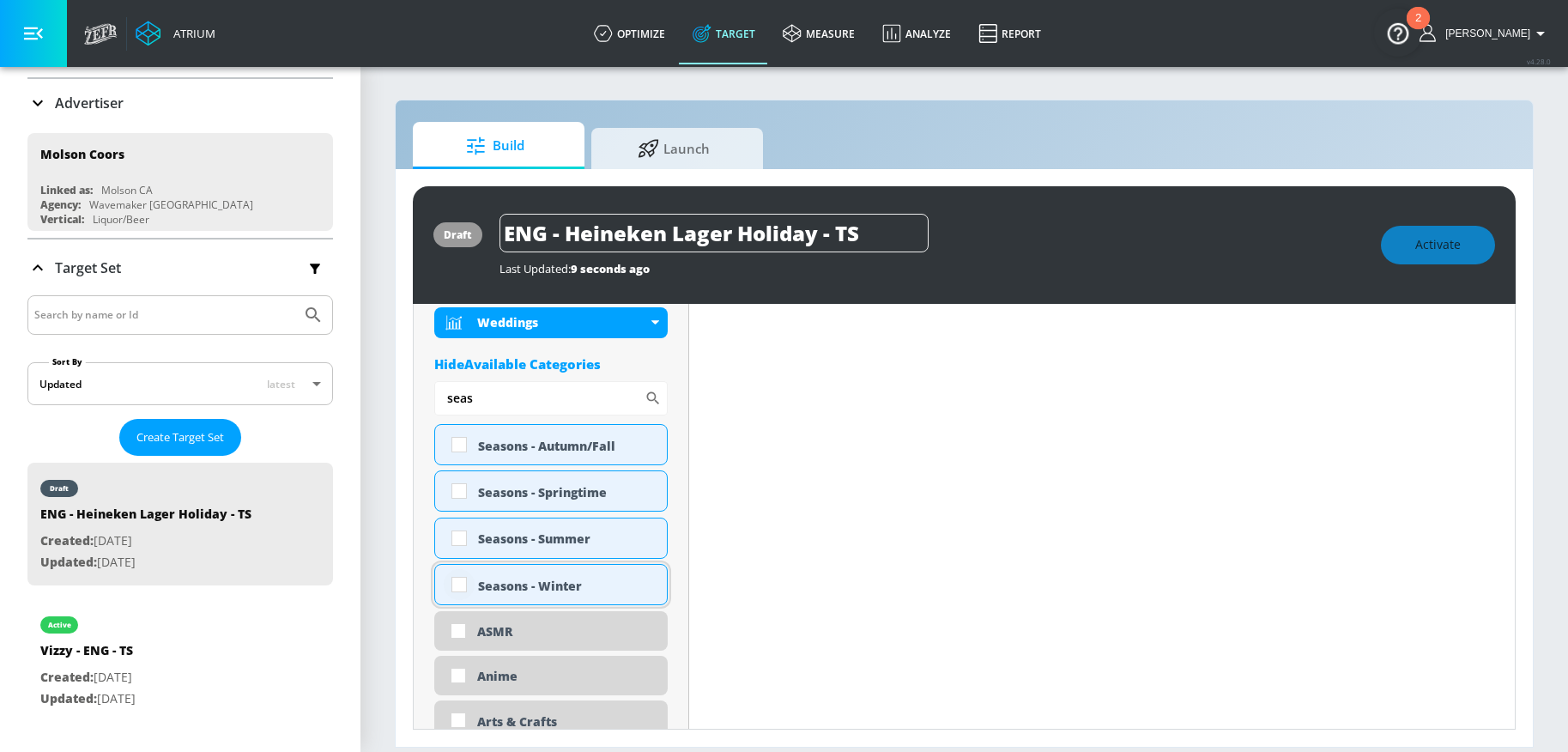
type input "seas"
click at [457, 585] on input "checkbox" at bounding box center [458, 585] width 31 height 31
checkbox input "true"
click at [459, 447] on input "checkbox" at bounding box center [458, 445] width 31 height 31
checkbox input "true"
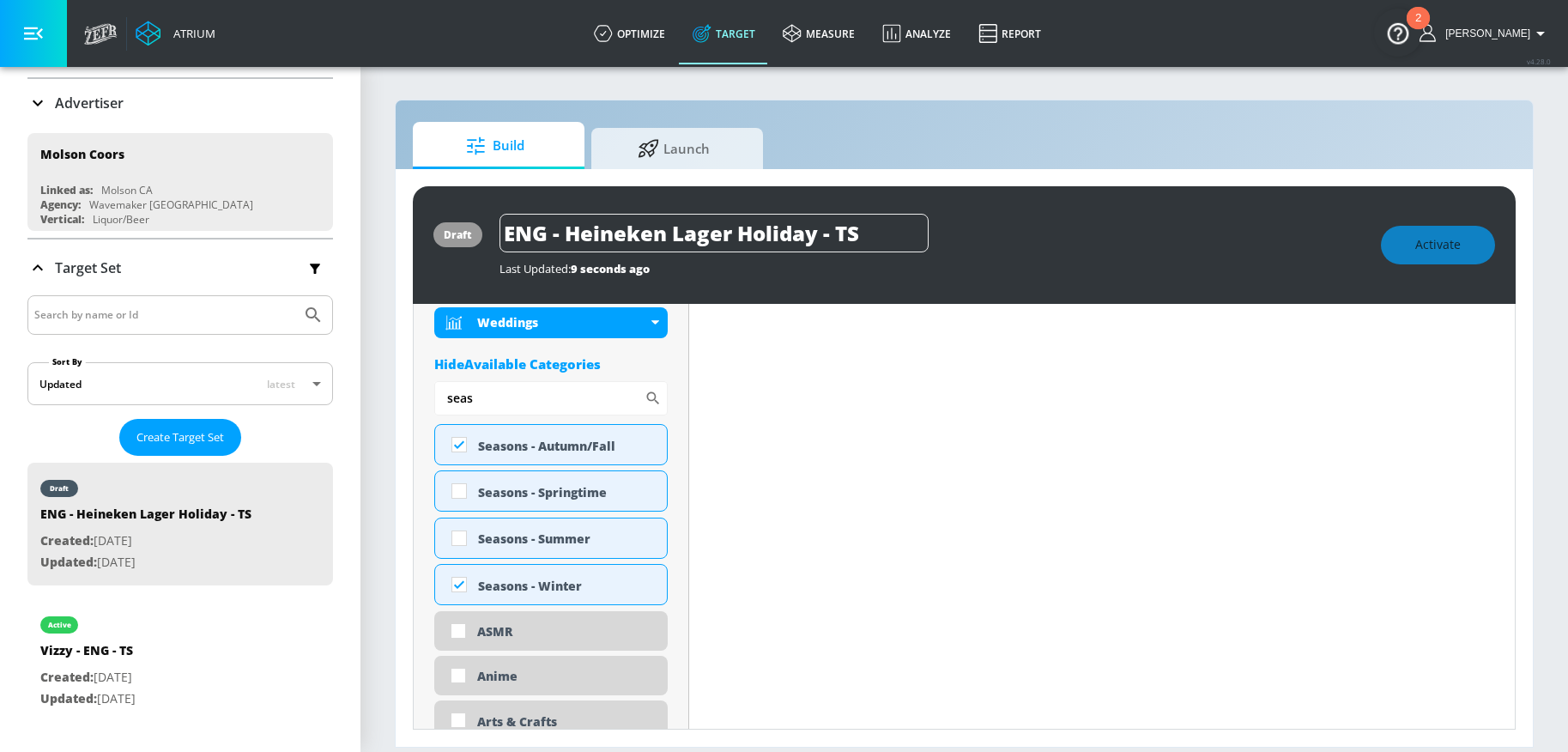
drag, startPoint x: 482, startPoint y: 398, endPoint x: 389, endPoint y: 386, distance: 93.8
click at [389, 386] on section "Build Launch draft ENG - Heineken Lager Holiday - TS Last Updated: 9 seconds ag…" at bounding box center [964, 408] width 1207 height 687
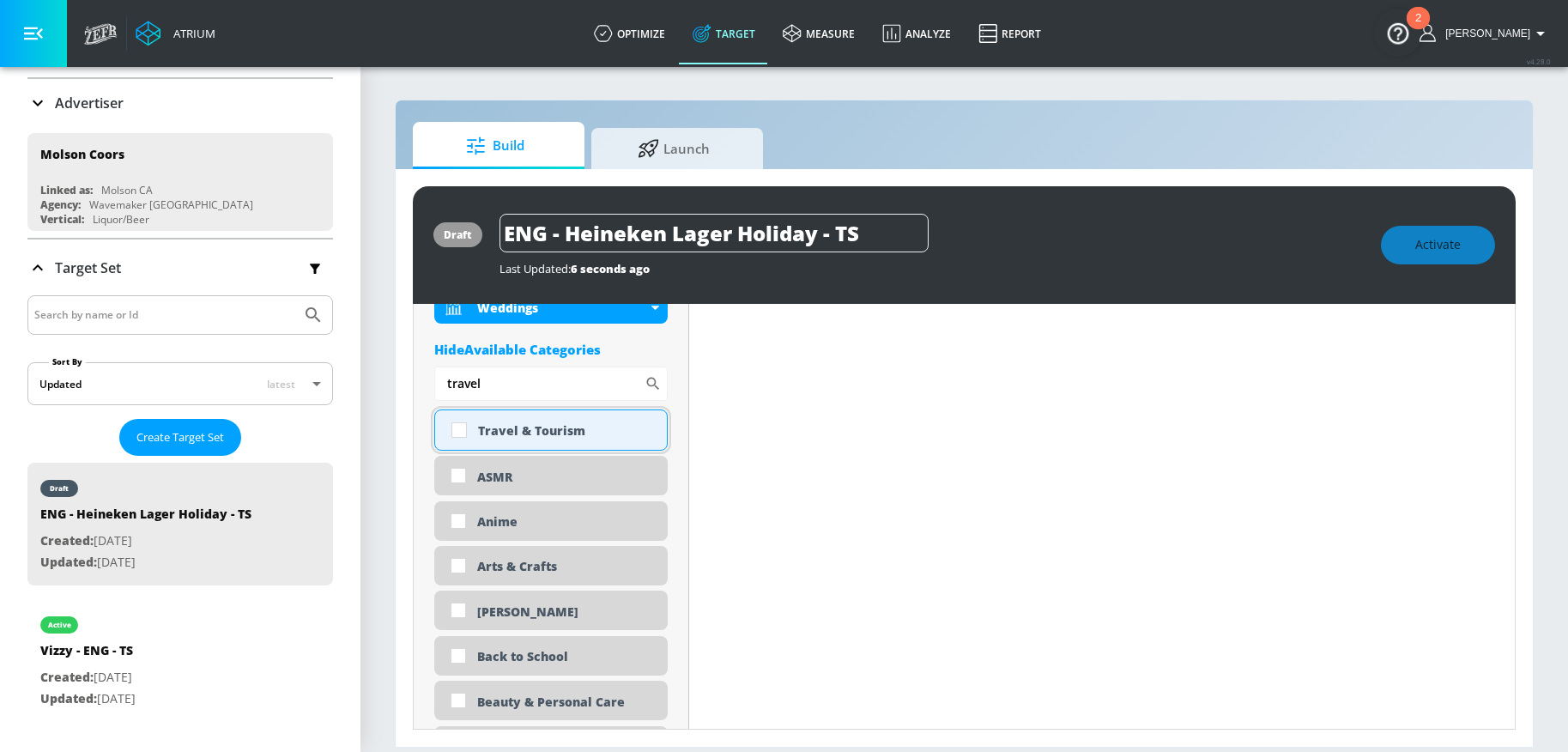
scroll to position [874, 0]
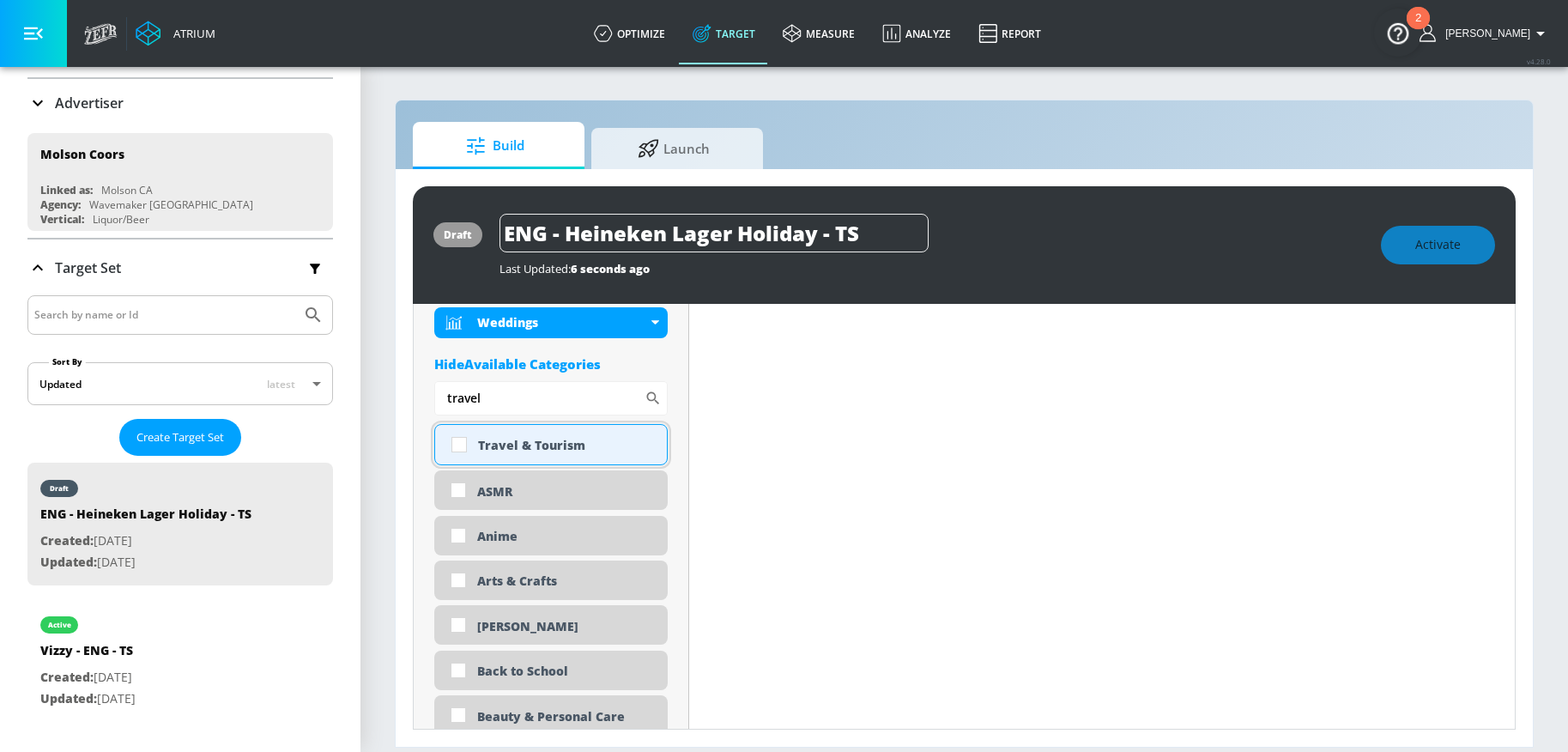
type input "travel"
click at [462, 446] on input "checkbox" at bounding box center [458, 445] width 31 height 31
checkbox input "true"
drag, startPoint x: 510, startPoint y: 400, endPoint x: 379, endPoint y: 398, distance: 131.0
click at [379, 398] on section "Build Launch draft ENG - Heineken Lager Holiday - TS Last Updated: 6 seconds ag…" at bounding box center [964, 408] width 1207 height 687
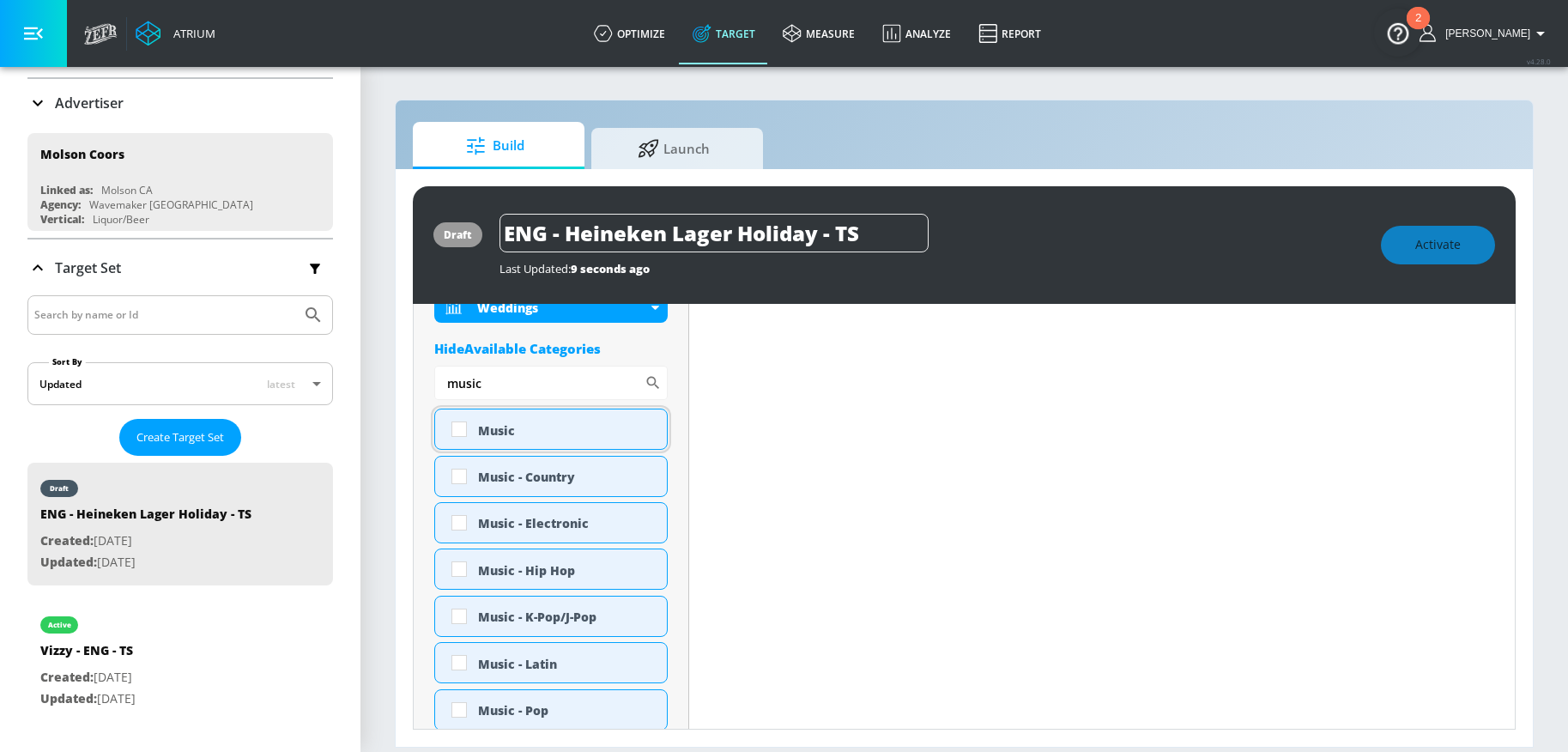
scroll to position [911, 0]
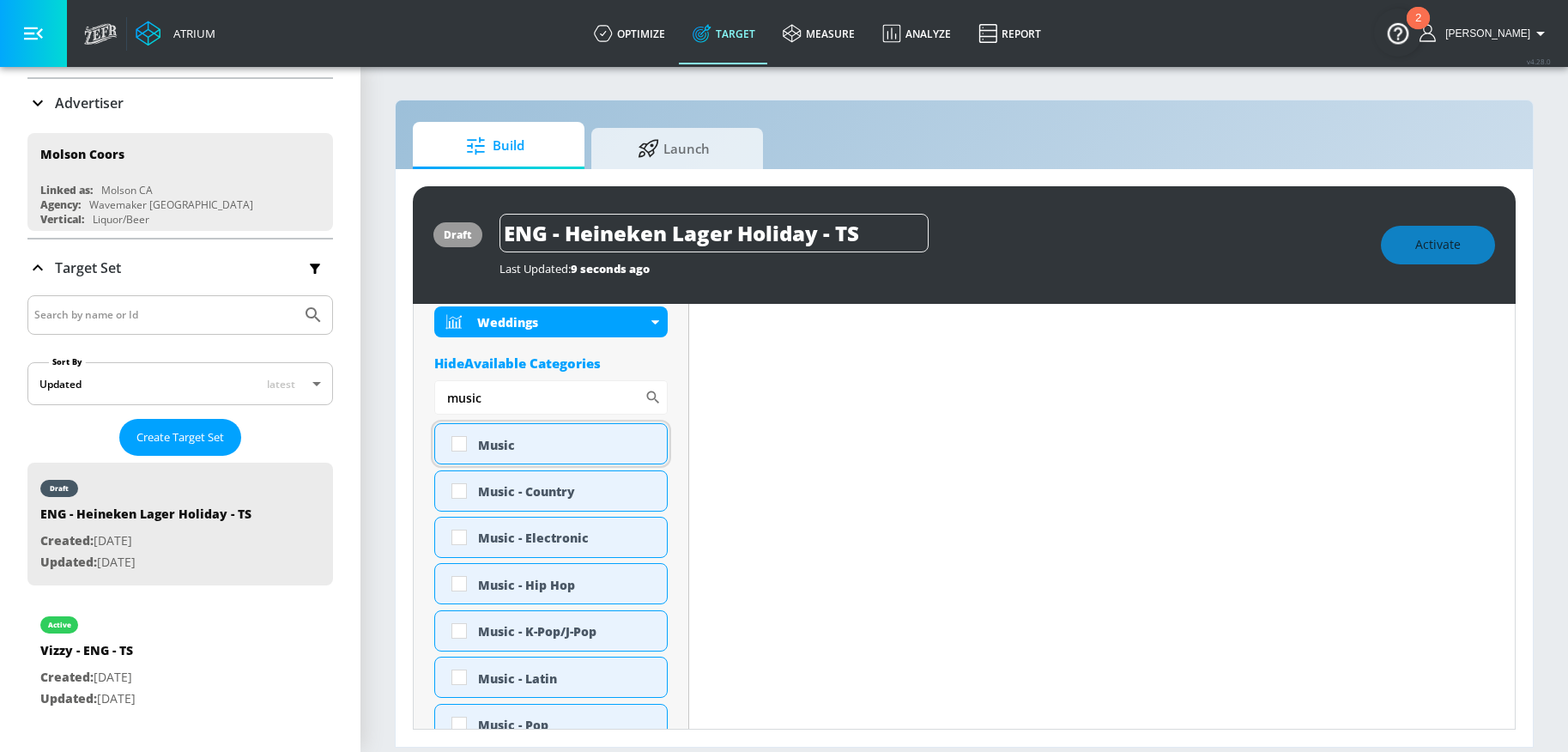
type input "music"
click at [459, 446] on input "checkbox" at bounding box center [458, 444] width 31 height 31
checkbox input "true"
drag, startPoint x: 419, startPoint y: 401, endPoint x: 406, endPoint y: 401, distance: 13.0
click at [406, 401] on div "draft ENG - Heineken Lager Holiday - TS Last Updated: 9 seconds ago Activate Pl…" at bounding box center [964, 458] width 1137 height 578
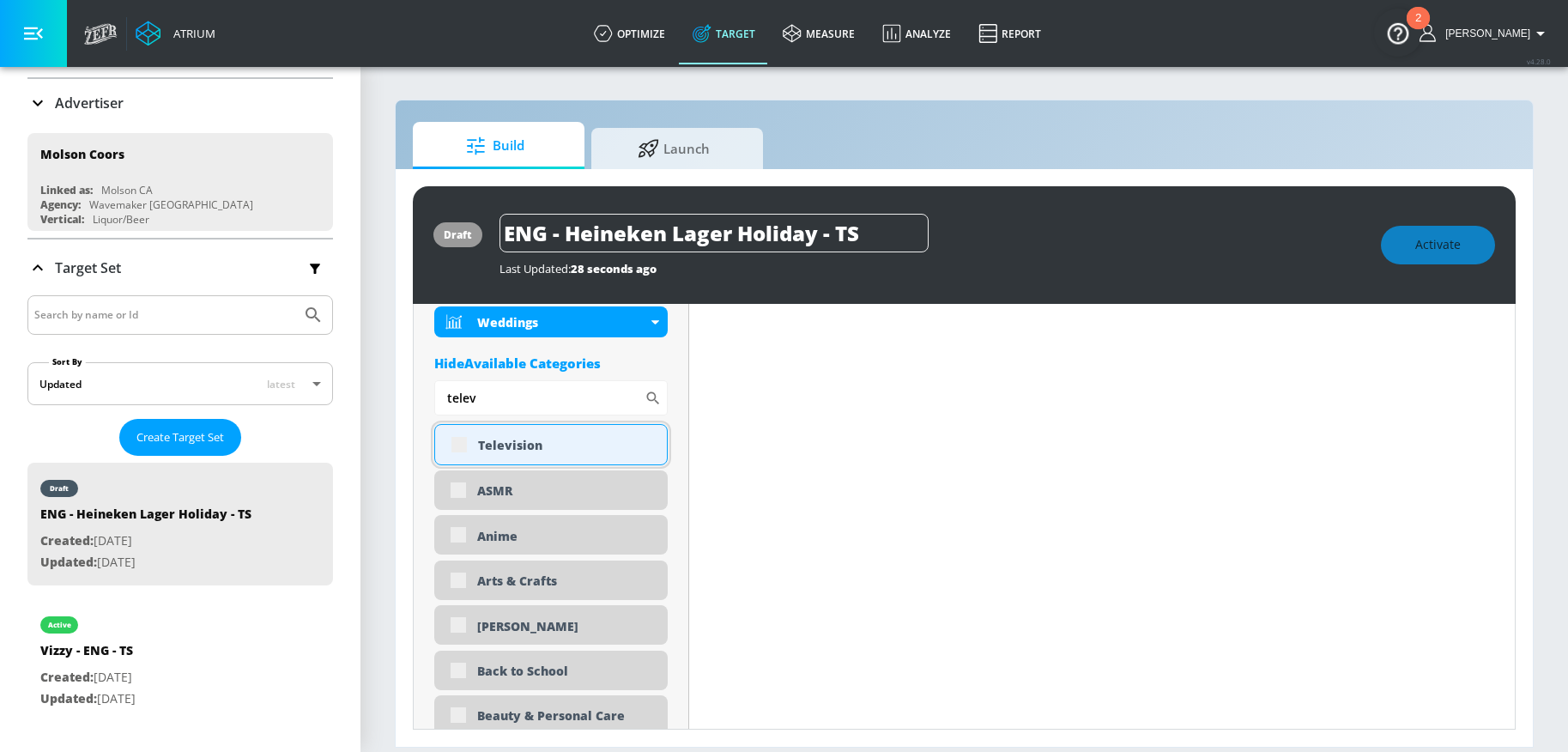
scroll to position [947, 0]
type input "telev"
click at [461, 443] on input "checkbox" at bounding box center [458, 445] width 31 height 31
checkbox input "true"
drag, startPoint x: 496, startPoint y: 401, endPoint x: 421, endPoint y: 388, distance: 76.1
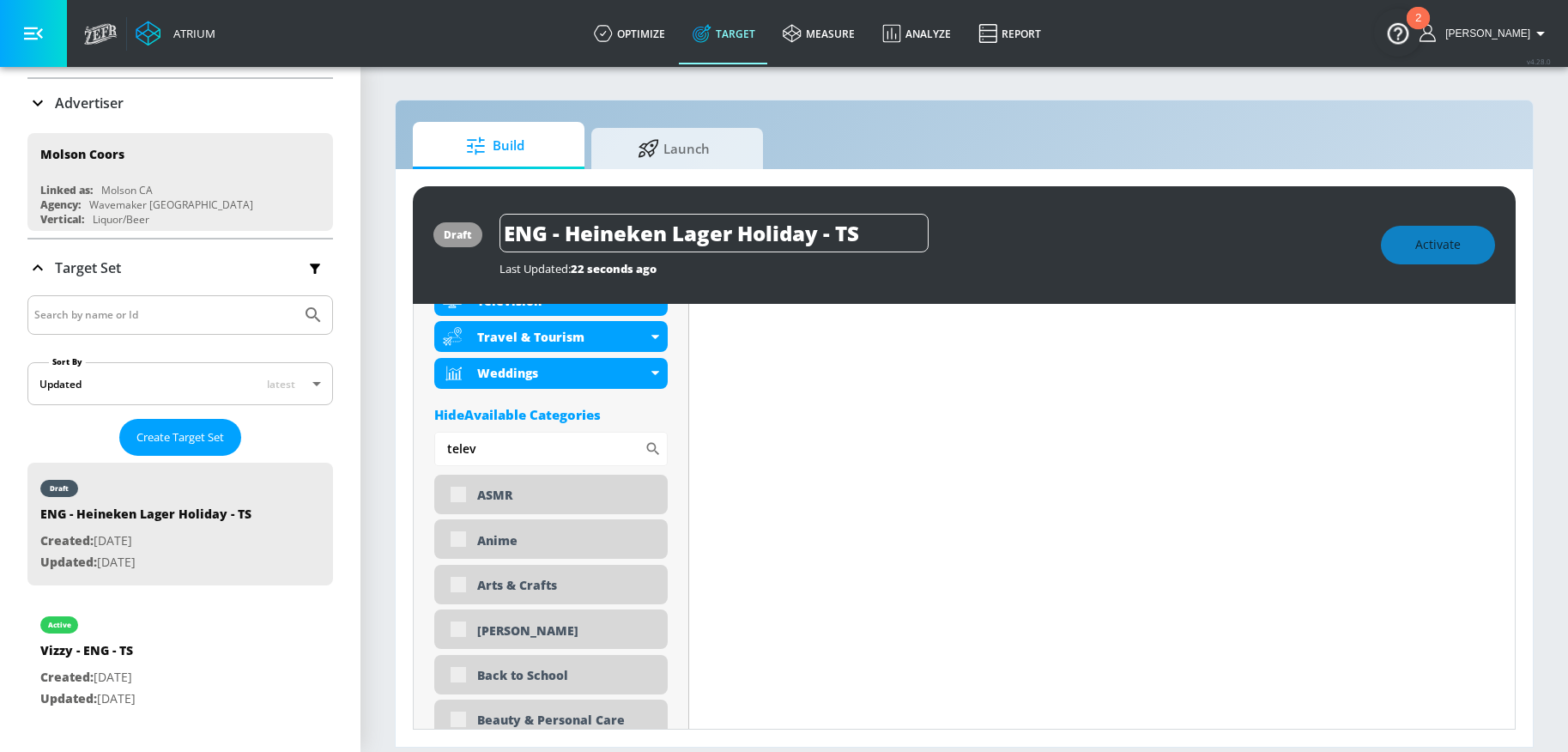
scroll to position [997, 0]
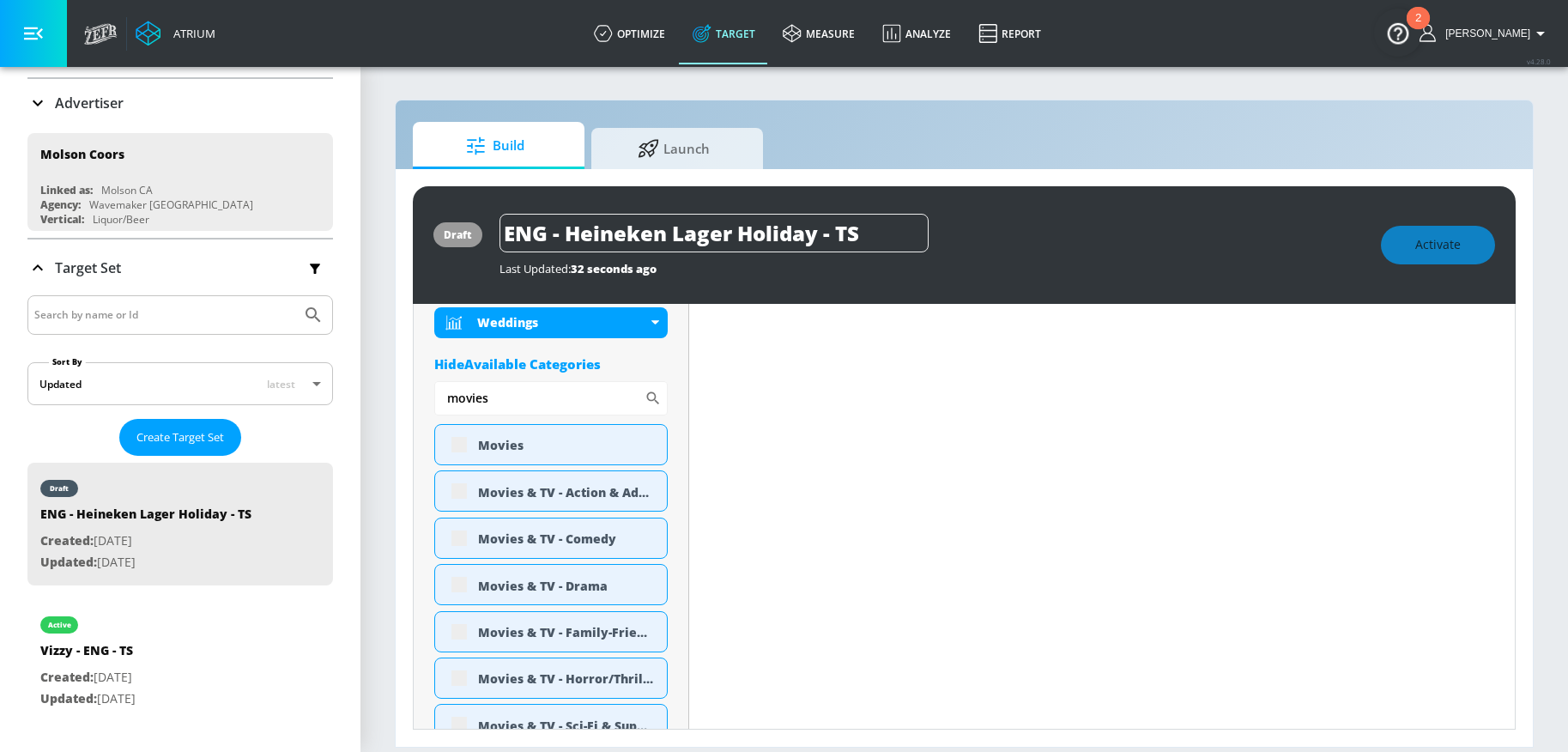
type input "movies"
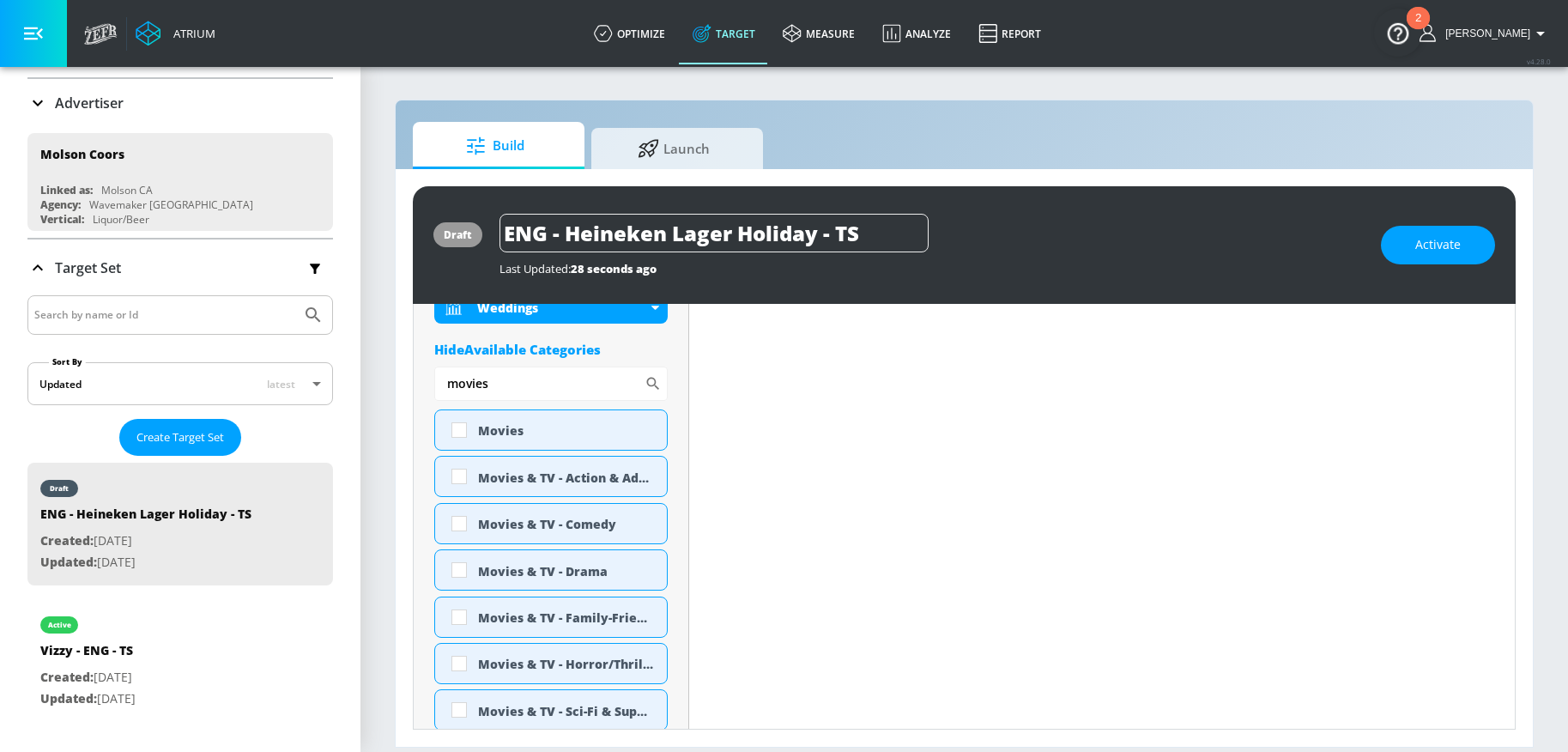
scroll to position [983, 0]
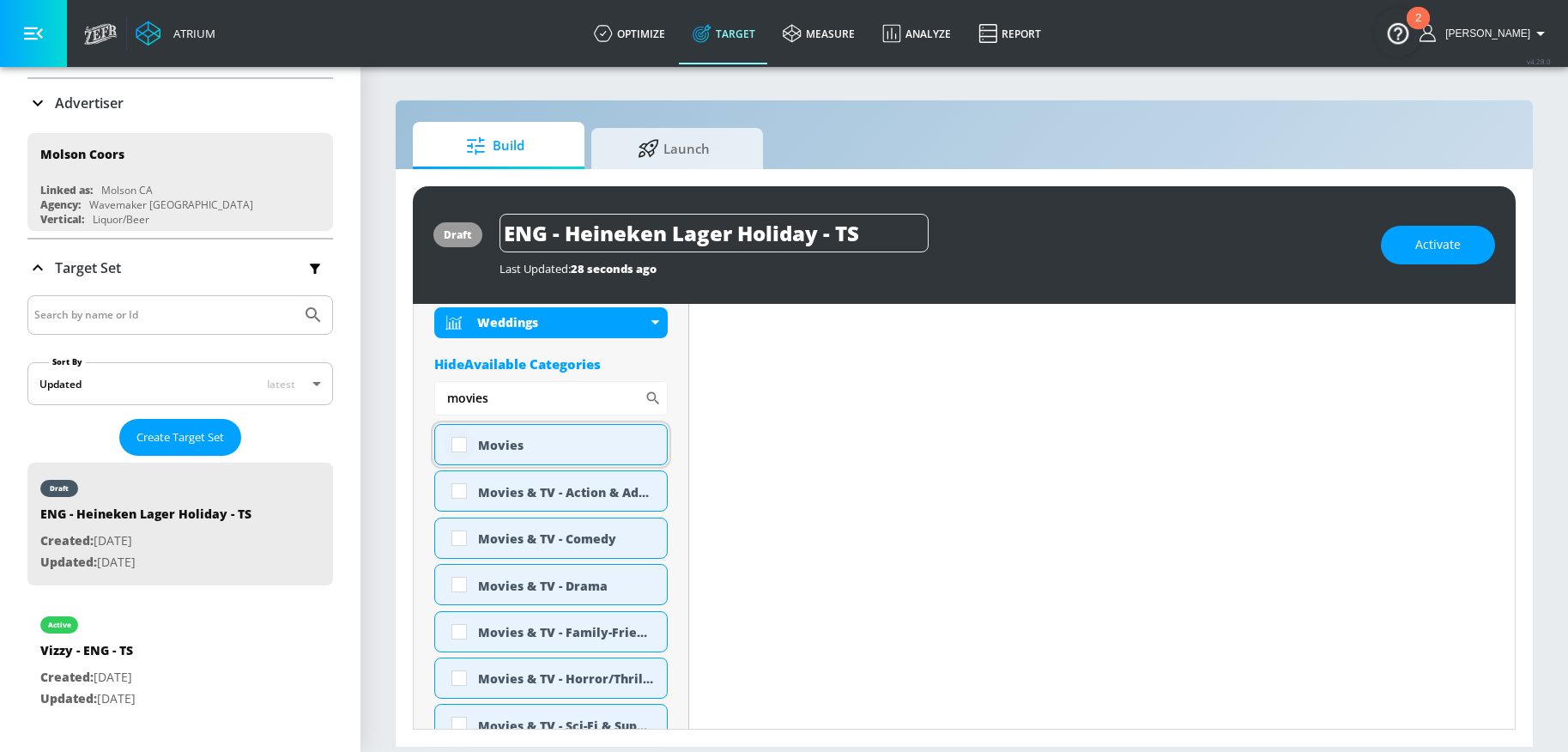
click at [465, 446] on input "checkbox" at bounding box center [458, 445] width 31 height 31
checkbox input "true"
drag, startPoint x: 520, startPoint y: 401, endPoint x: 397, endPoint y: 398, distance: 123.0
click at [397, 398] on div "draft ENG - Heineken Lager Holiday - TS Last Updated: 28 seconds ago Activate P…" at bounding box center [964, 458] width 1137 height 578
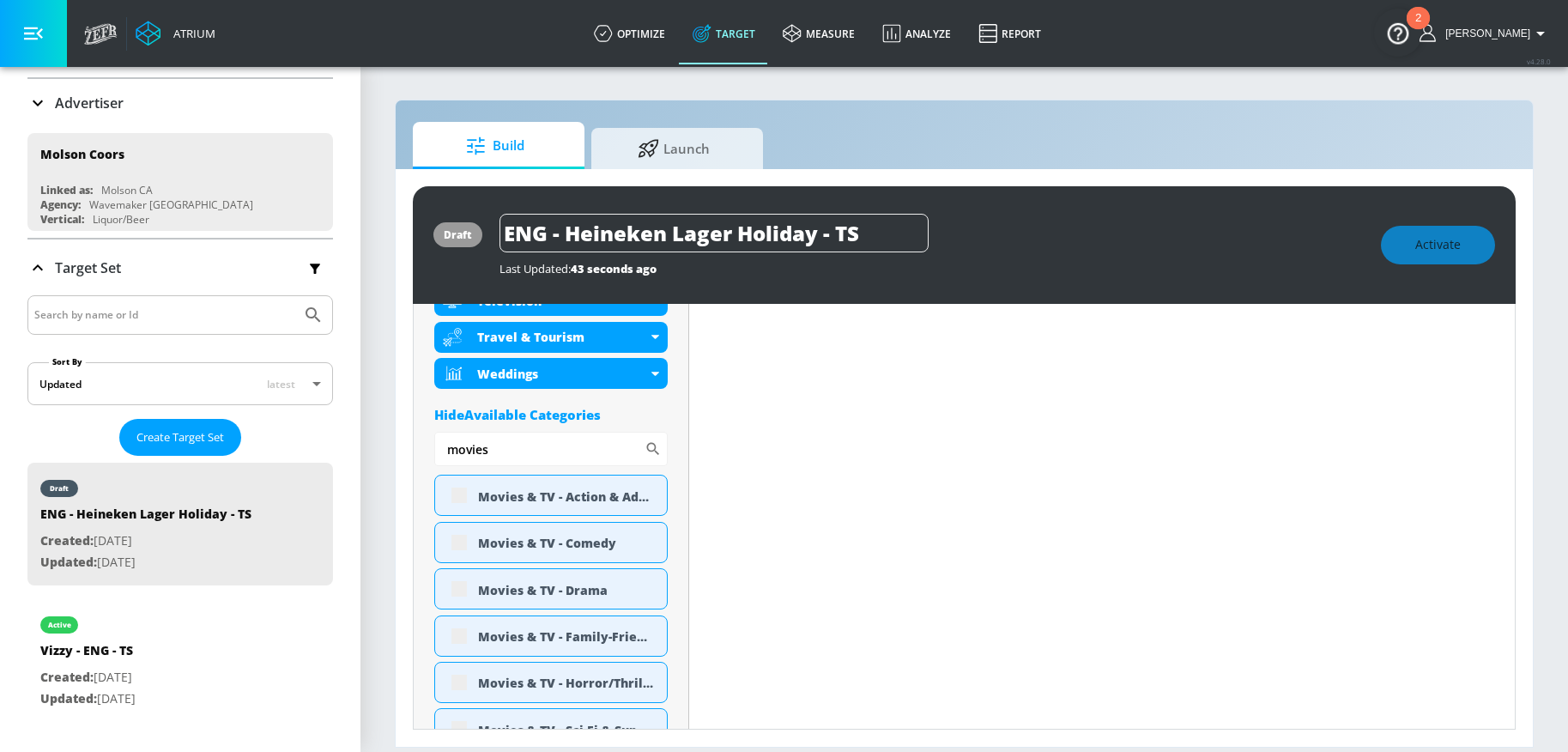
scroll to position [1035, 0]
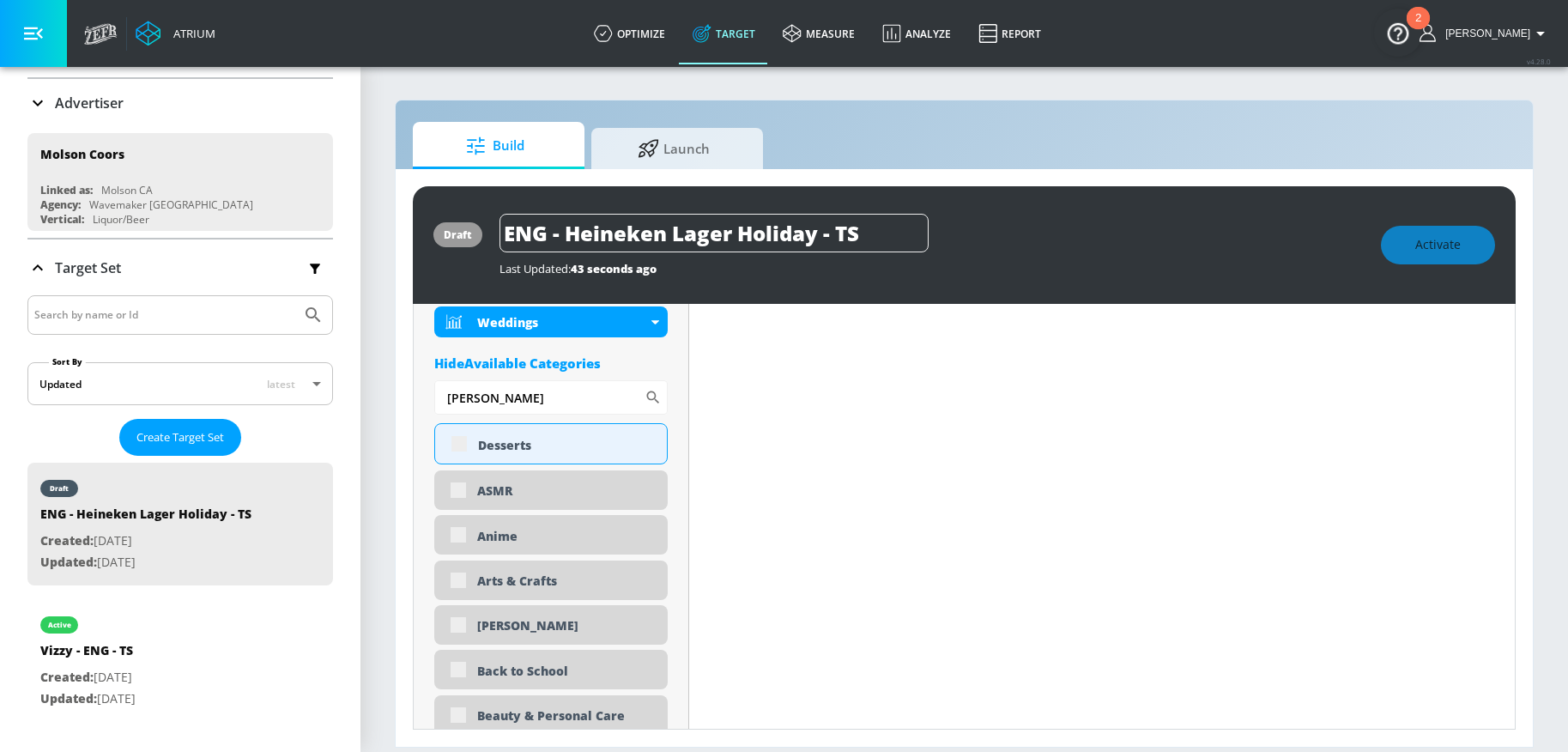
type input "[PERSON_NAME]"
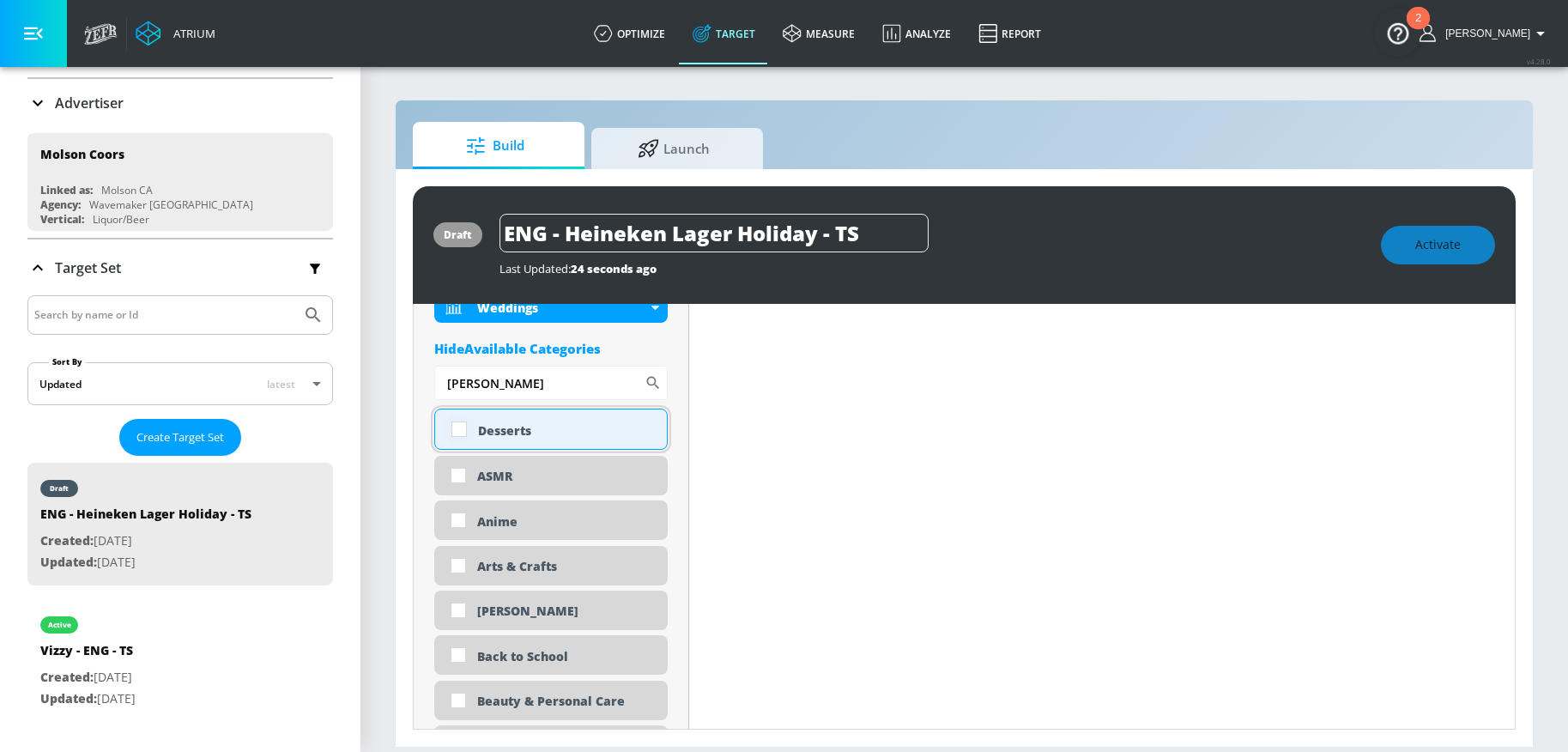
scroll to position [1020, 0]
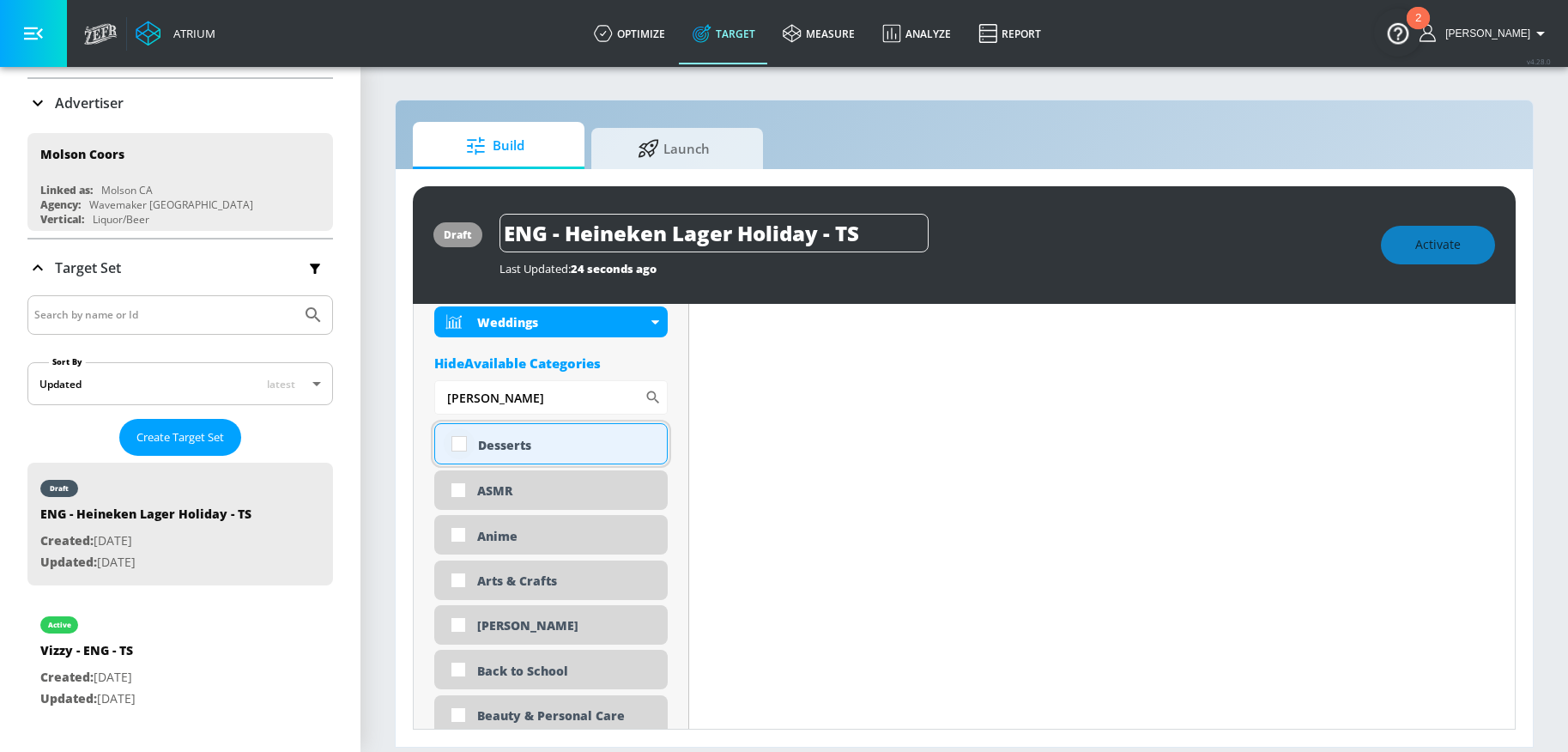
click at [453, 446] on input "checkbox" at bounding box center [458, 444] width 31 height 31
checkbox input "true"
drag, startPoint x: 518, startPoint y: 400, endPoint x: 404, endPoint y: 386, distance: 114.9
click at [404, 386] on div "draft ENG - Heineken Lager Holiday - TS Last Updated: 24 seconds ago Activate P…" at bounding box center [964, 458] width 1137 height 578
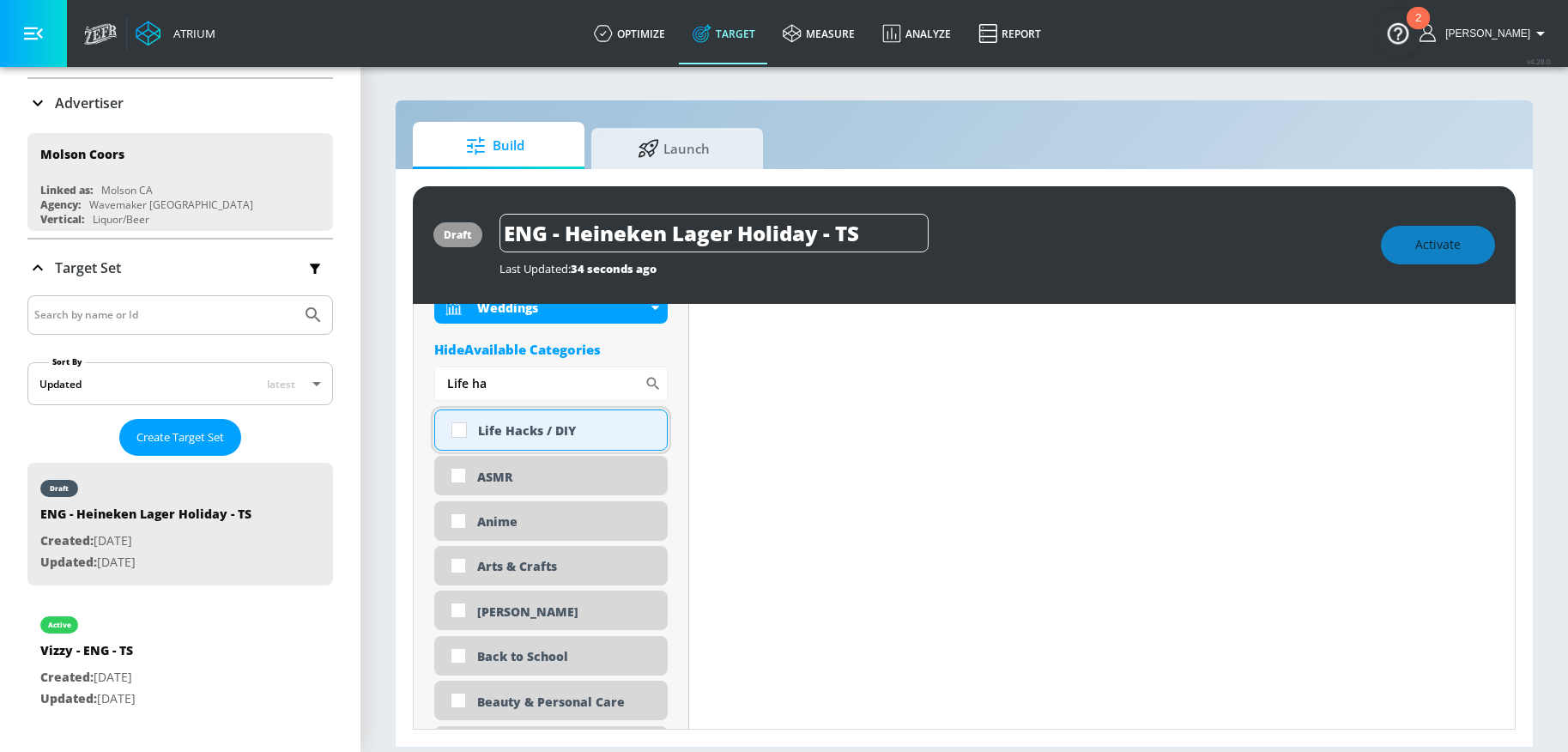
scroll to position [1056, 0]
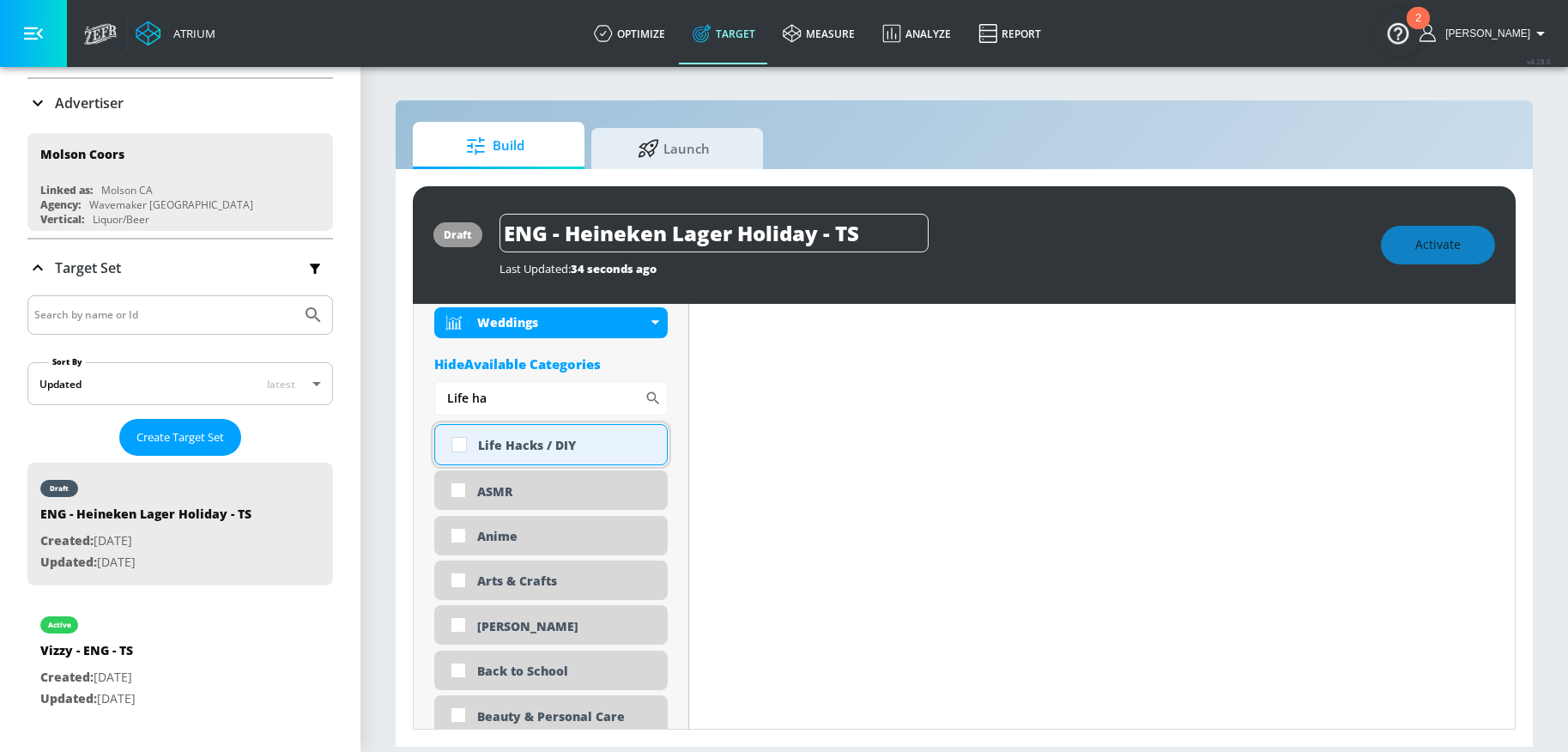
type input "Life ha"
click at [458, 447] on input "checkbox" at bounding box center [458, 445] width 31 height 31
checkbox input "true"
drag, startPoint x: 543, startPoint y: 401, endPoint x: 427, endPoint y: 393, distance: 116.3
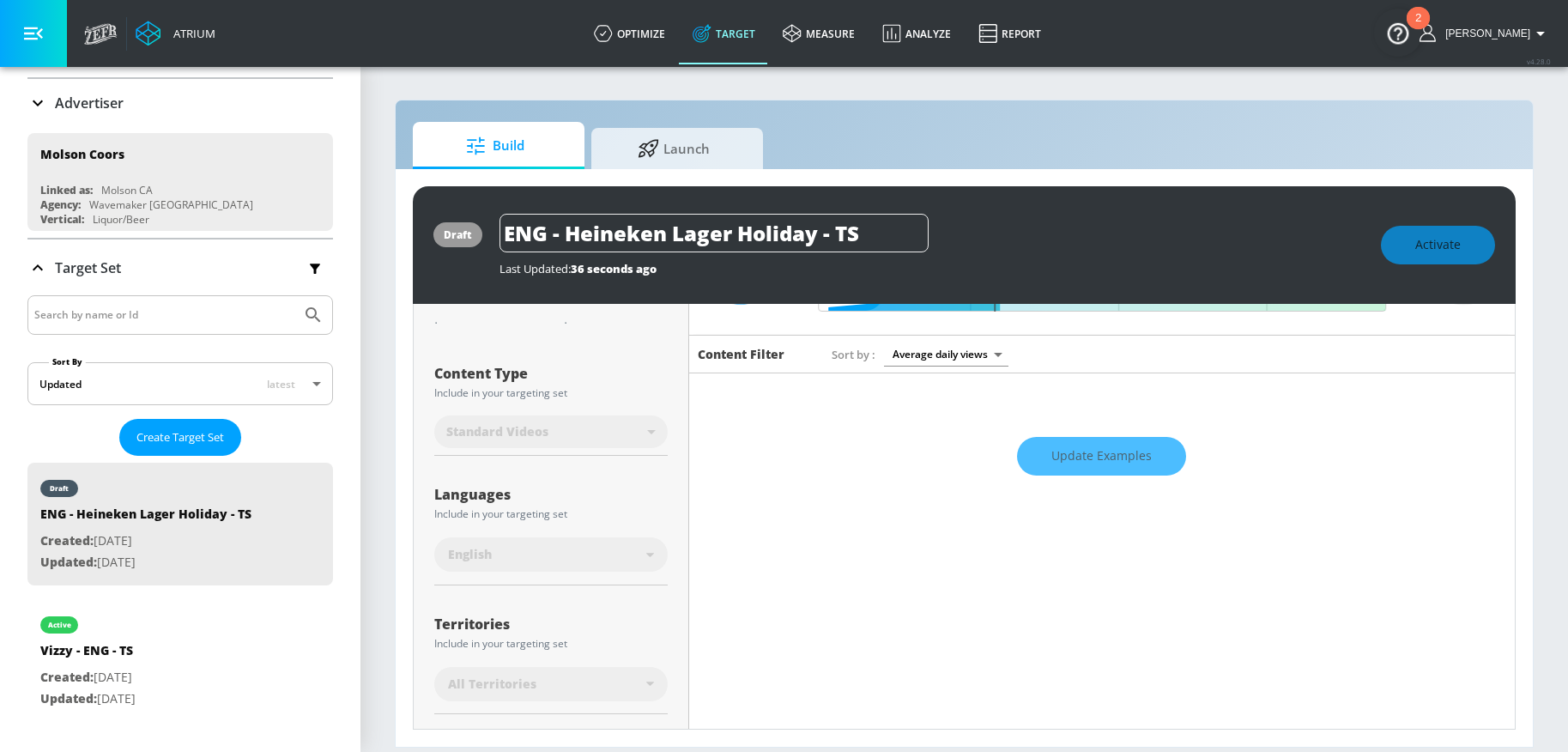
scroll to position [0, 0]
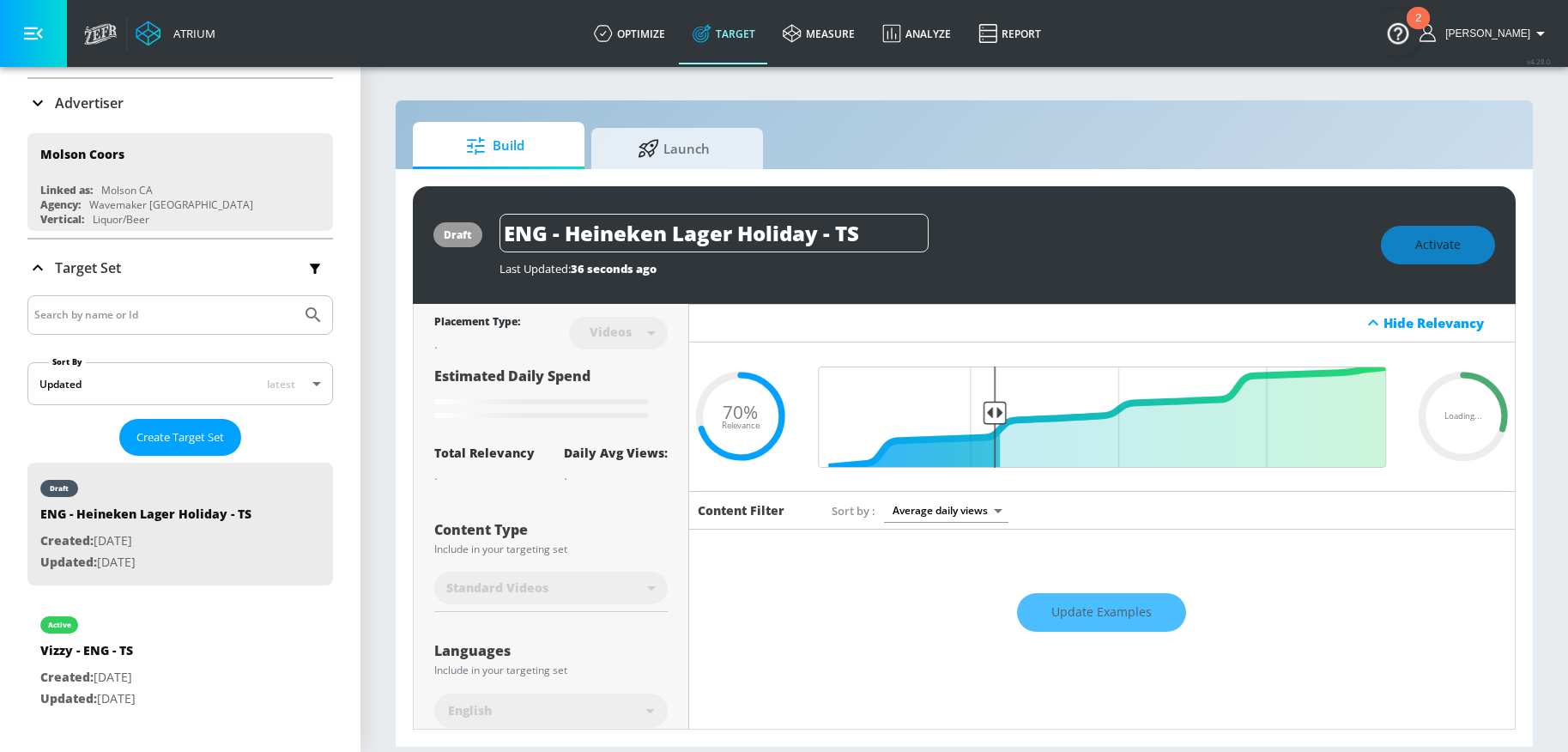
click at [1096, 246] on div "ENG - Heineken Lager Holiday - TS" at bounding box center [932, 232] width 864 height 39
drag, startPoint x: 872, startPoint y: 234, endPoint x: 510, endPoint y: 216, distance: 362.4
click at [510, 216] on input "ENG - Heineken Lager Holiday - TS" at bounding box center [714, 232] width 429 height 39
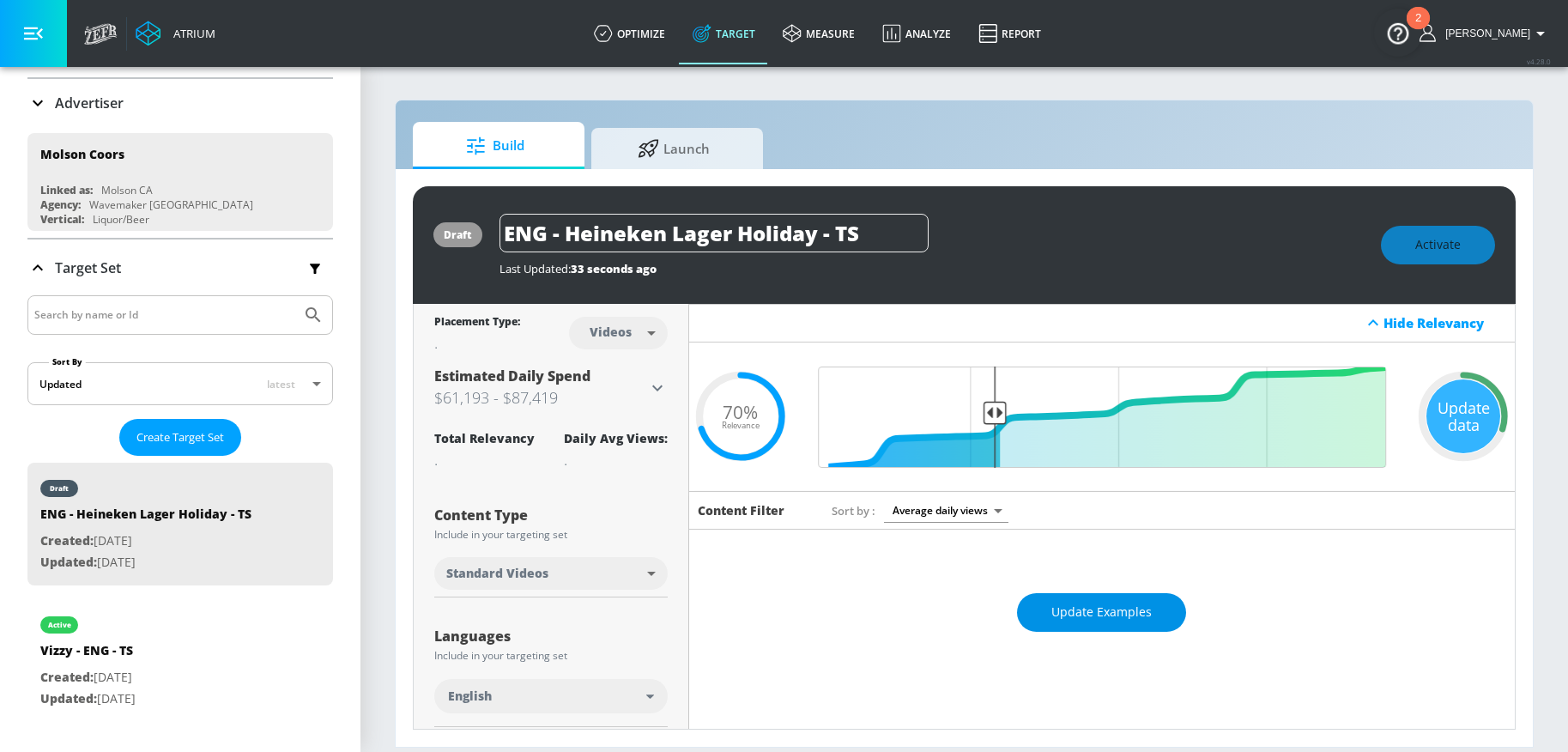
click at [1104, 613] on span "Update Examples" at bounding box center [1101, 612] width 101 height 22
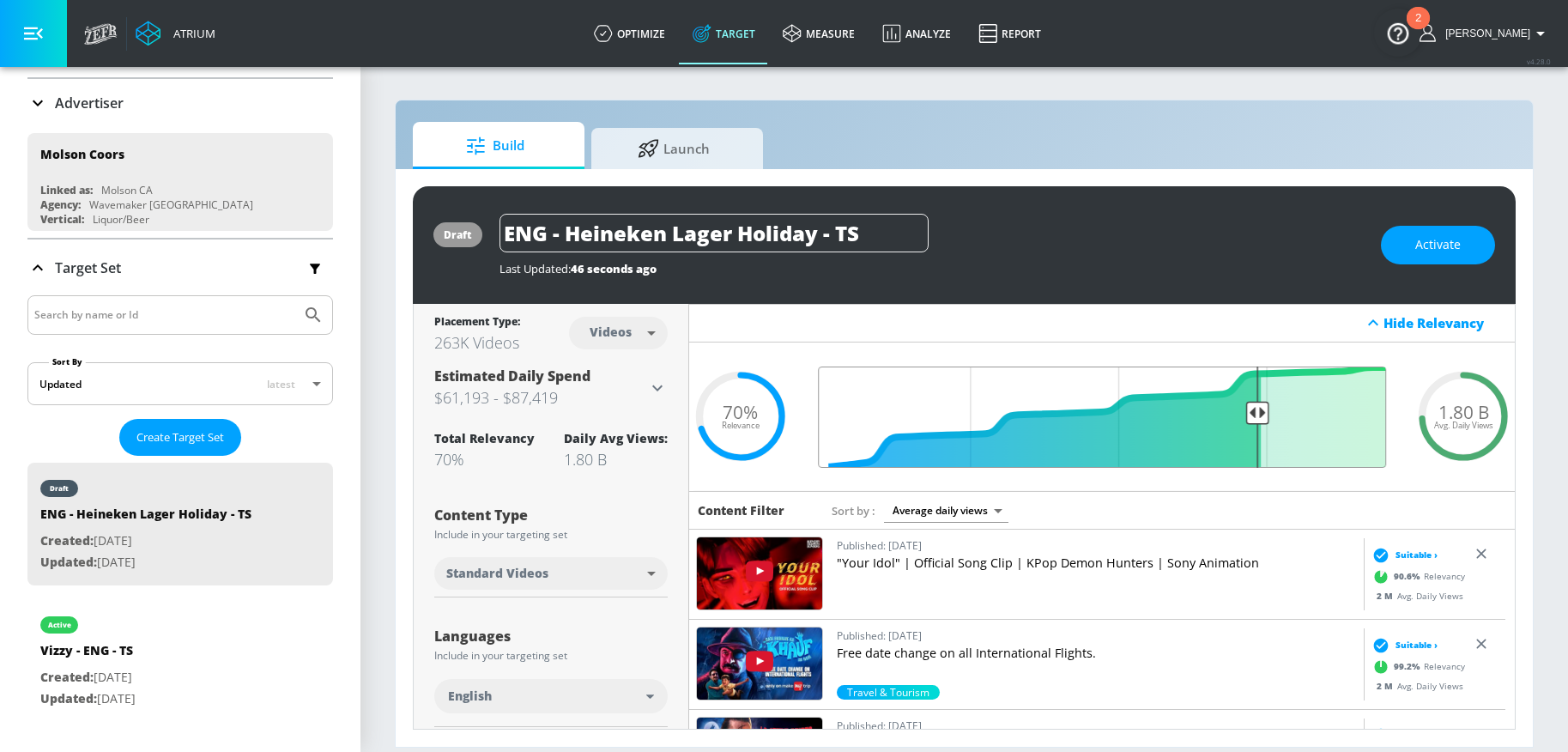
drag, startPoint x: 988, startPoint y: 415, endPoint x: 1243, endPoint y: 419, distance: 255.0
type input "0.26"
click at [1243, 419] on input "Final Threshold" at bounding box center [1101, 417] width 585 height 102
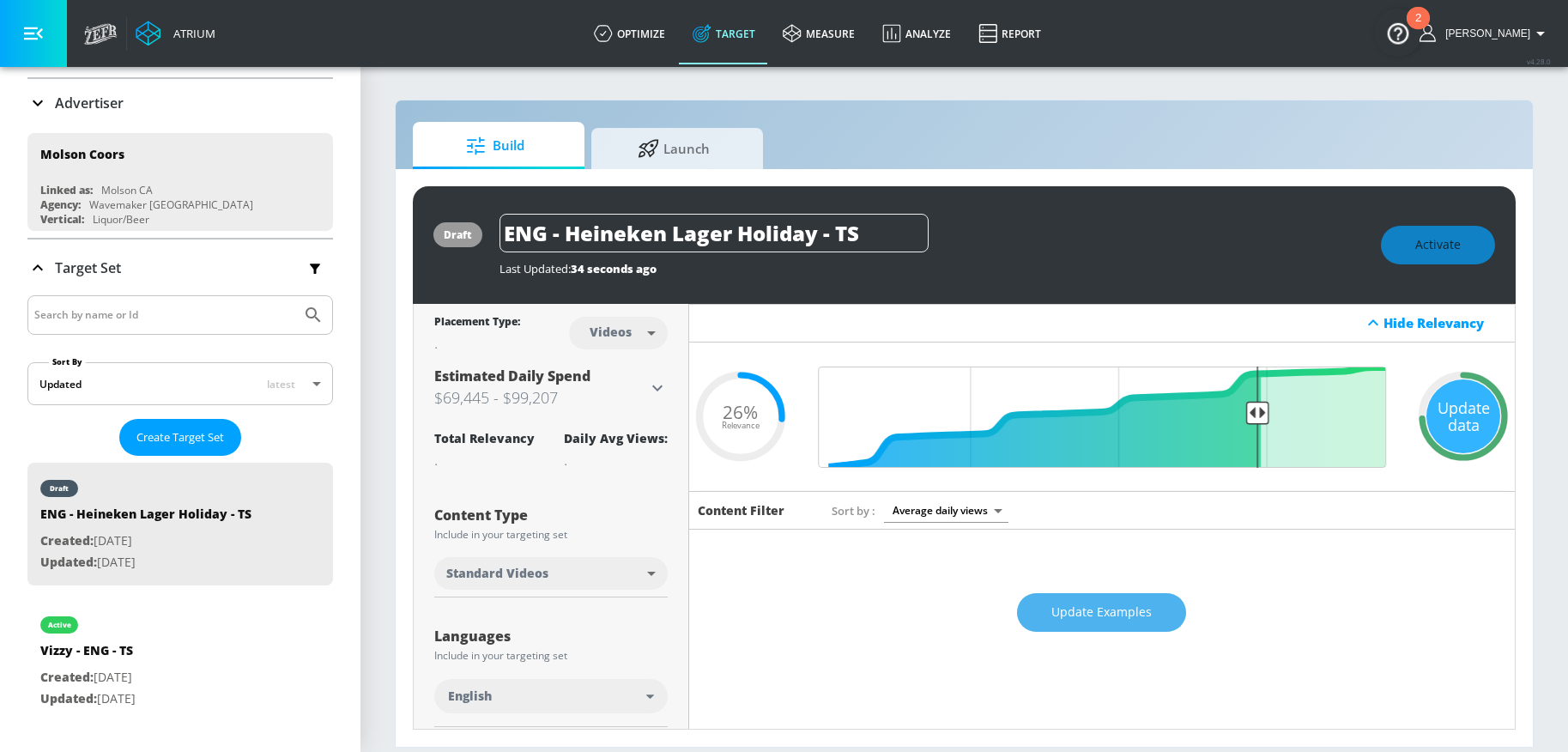
click at [1083, 623] on button "Update Examples" at bounding box center [1101, 612] width 169 height 39
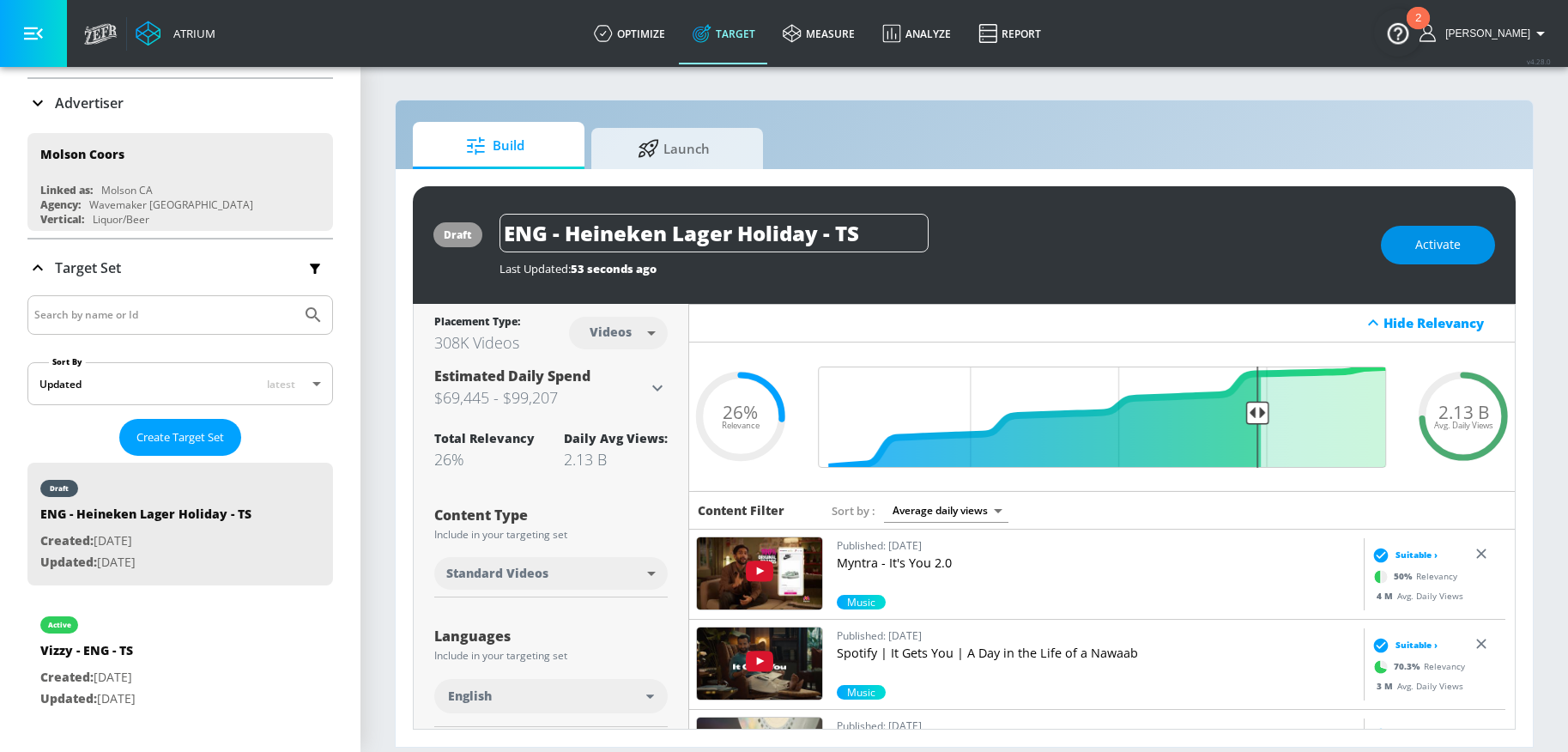
click at [1433, 253] on span "Activate" at bounding box center [1437, 244] width 45 height 22
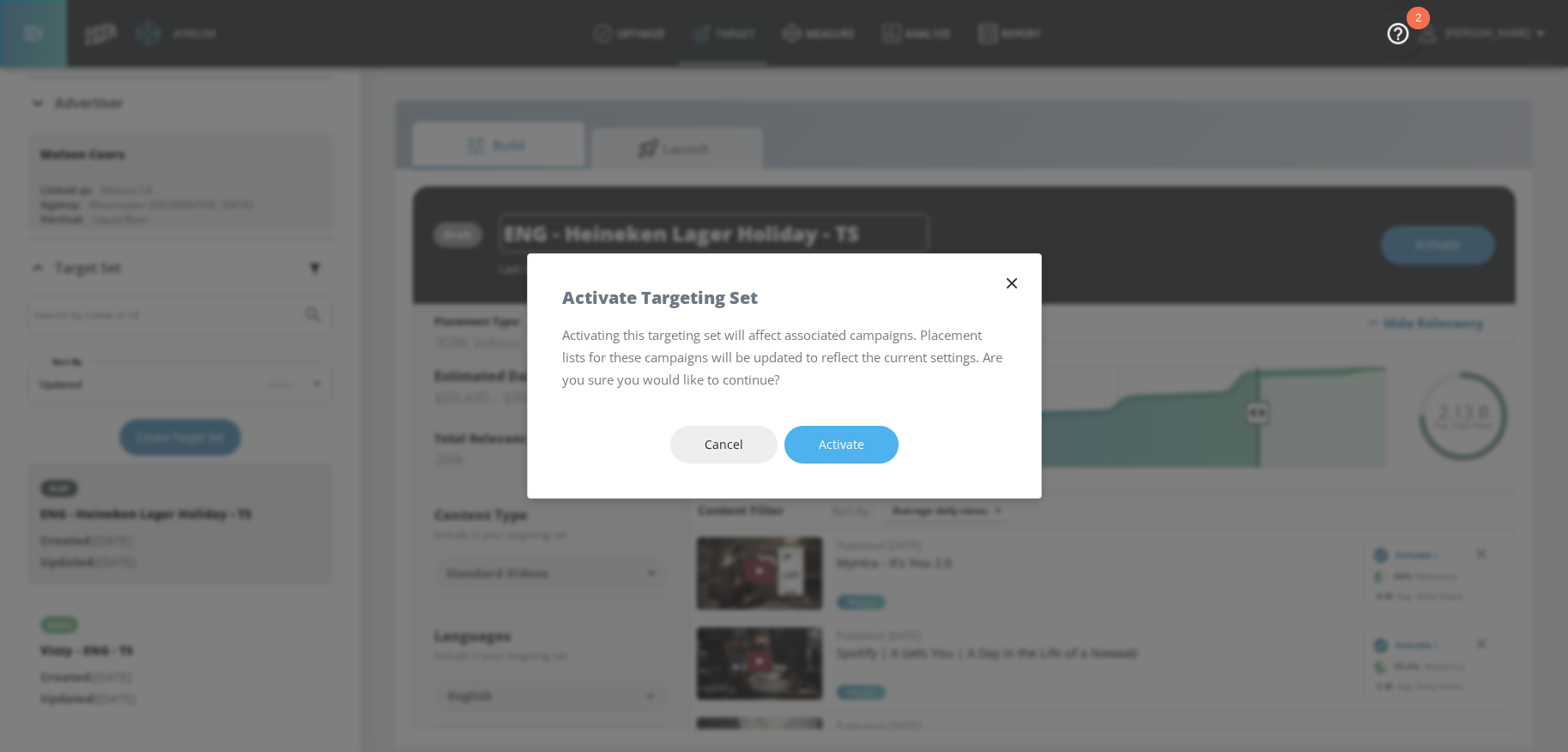
click at [846, 434] on span "Activate" at bounding box center [841, 445] width 45 height 22
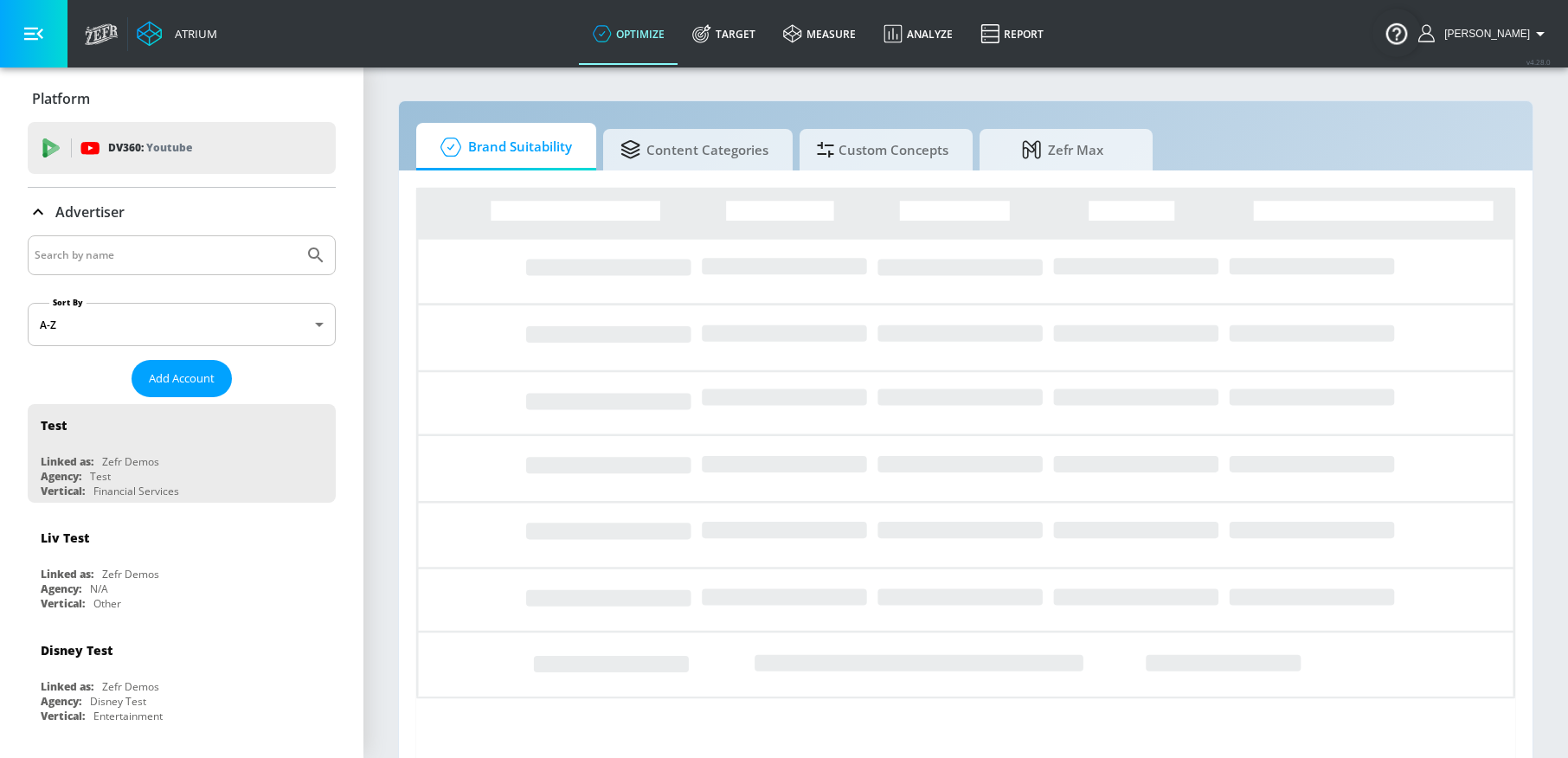
click at [175, 254] on input "Search by name" at bounding box center [166, 256] width 262 height 23
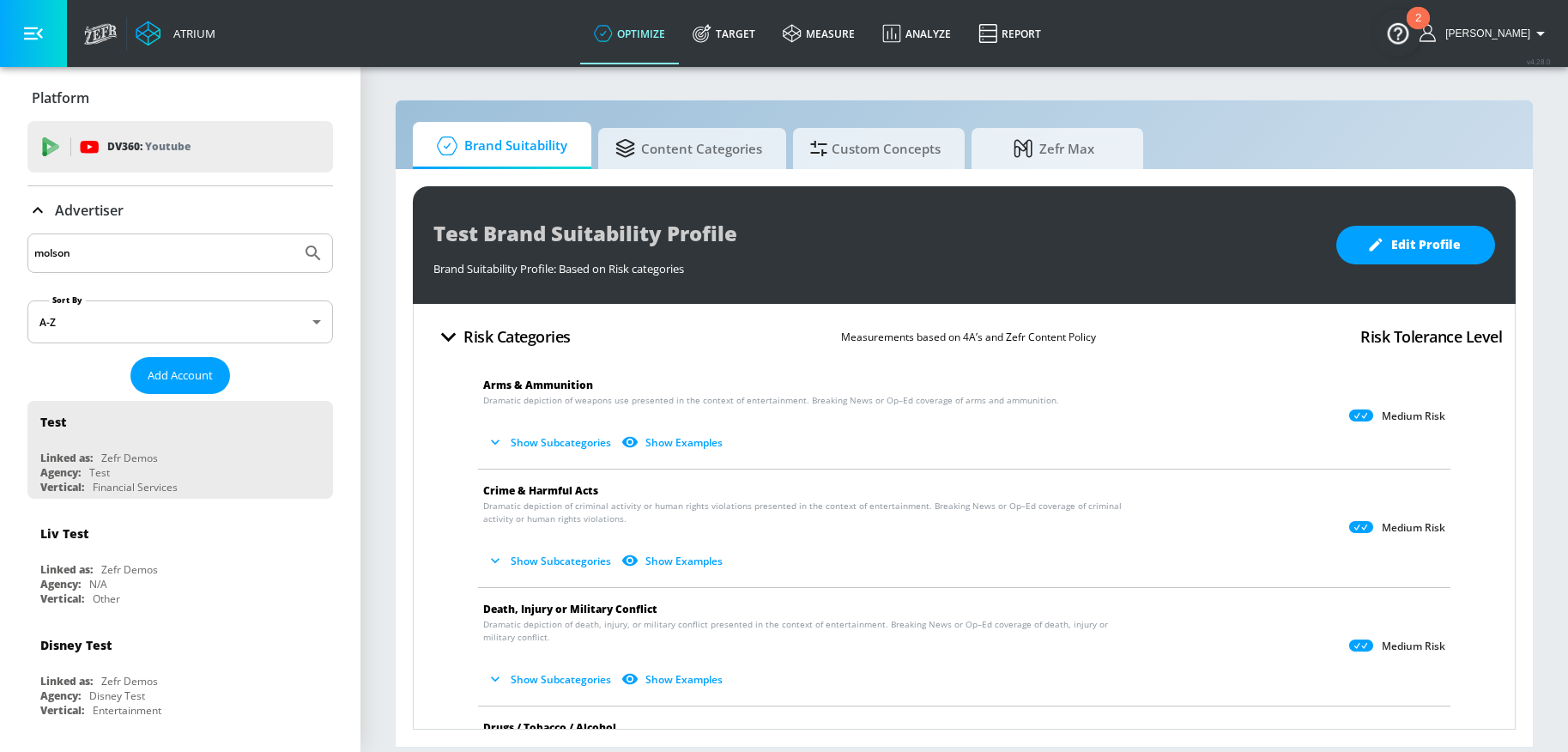
type input "molson"
click at [294, 234] on button "Submit Search" at bounding box center [313, 253] width 38 height 38
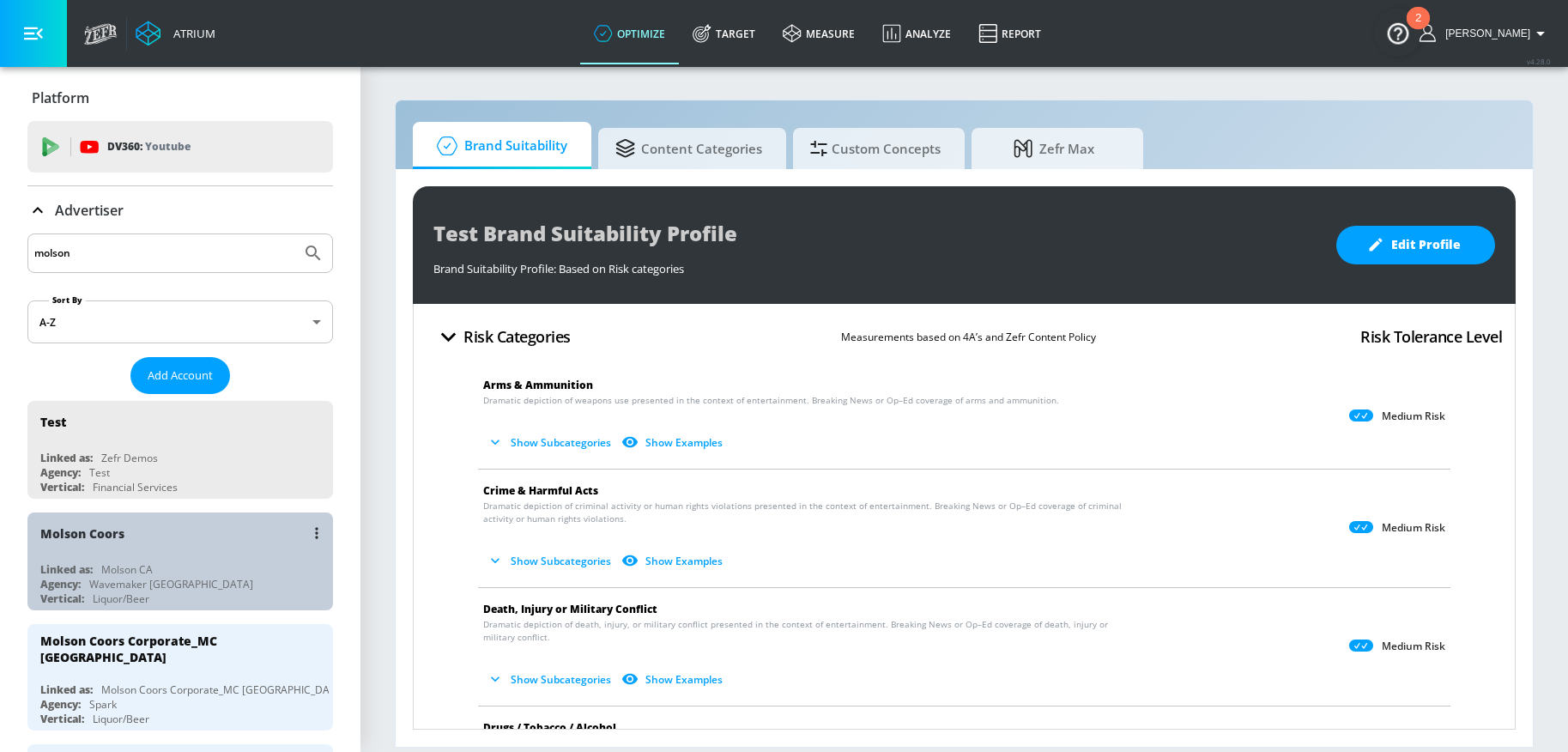
click at [179, 570] on div "Linked as: Molson CA" at bounding box center [184, 570] width 288 height 15
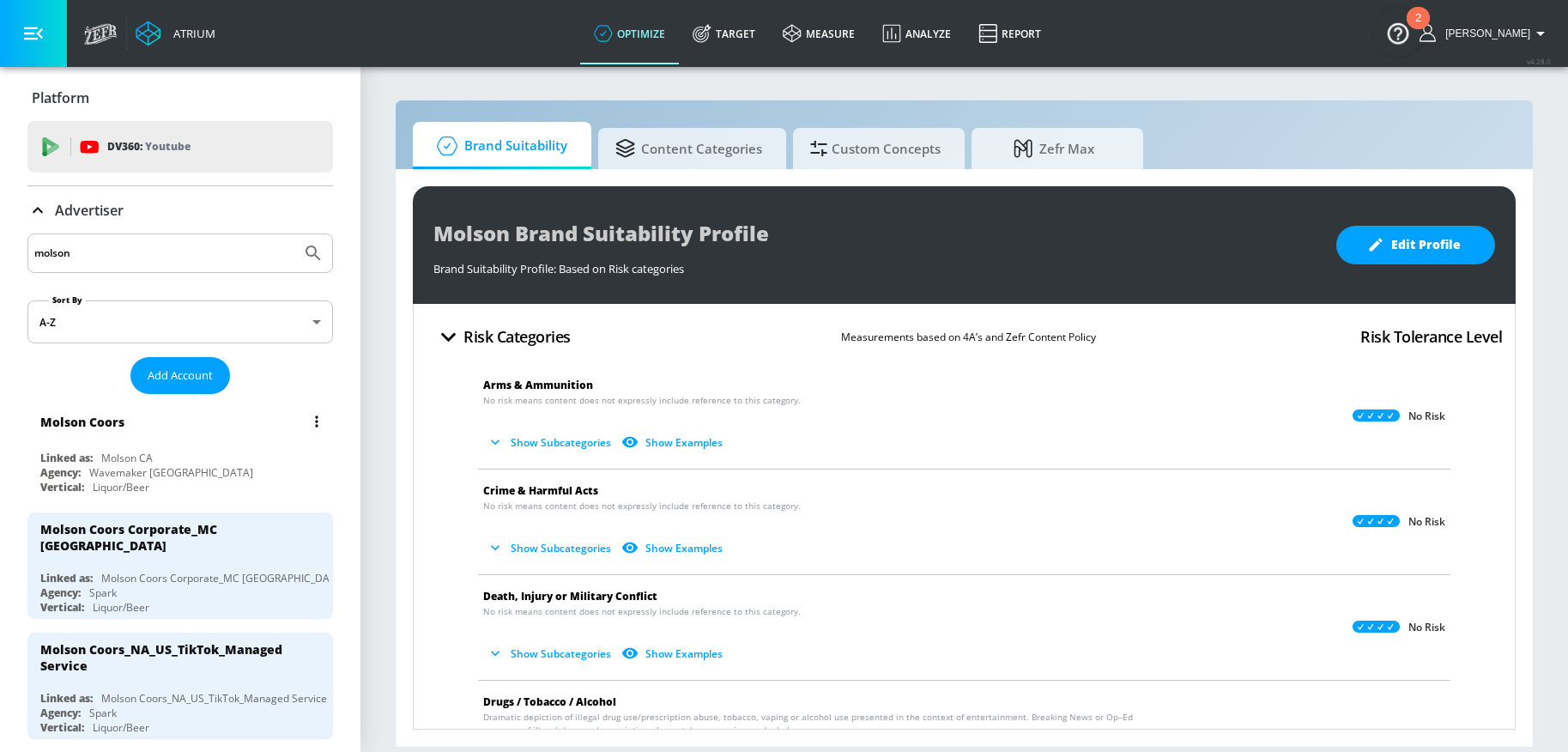
click at [194, 468] on div "Agency: Wavemaker Canada" at bounding box center [184, 473] width 288 height 15
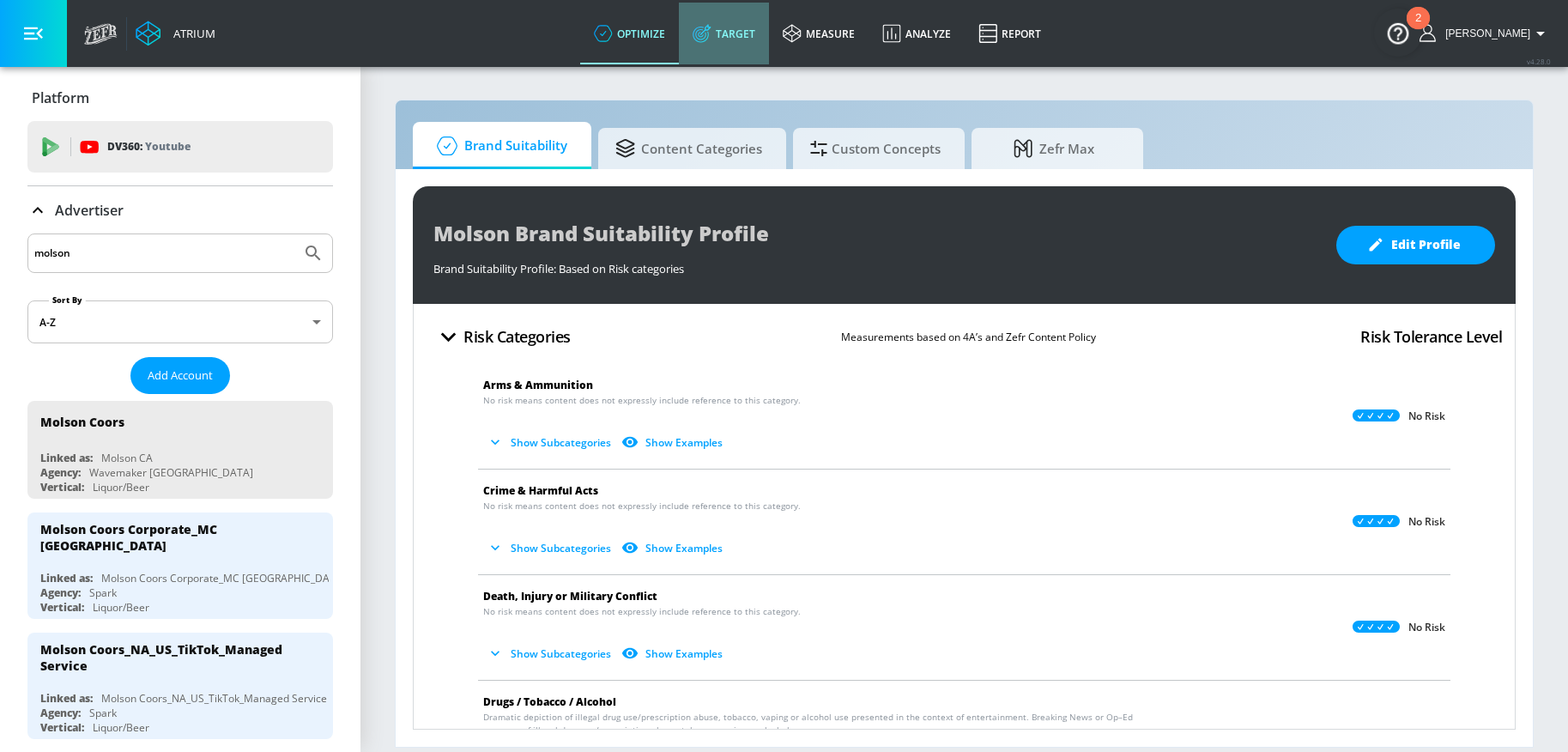
click at [753, 51] on link "Target" at bounding box center [723, 34] width 90 height 62
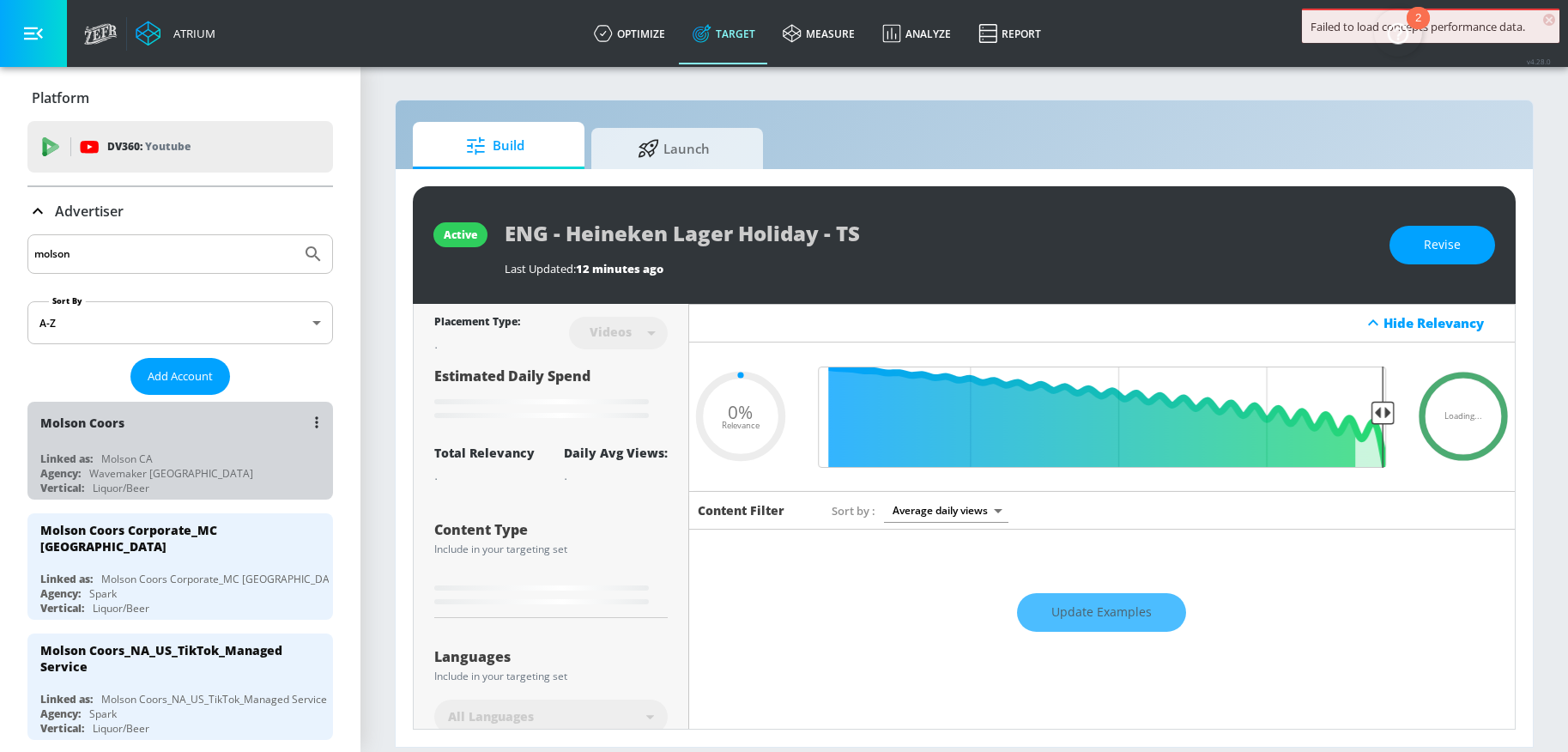
click at [220, 427] on div "Molson Coors" at bounding box center [184, 422] width 288 height 41
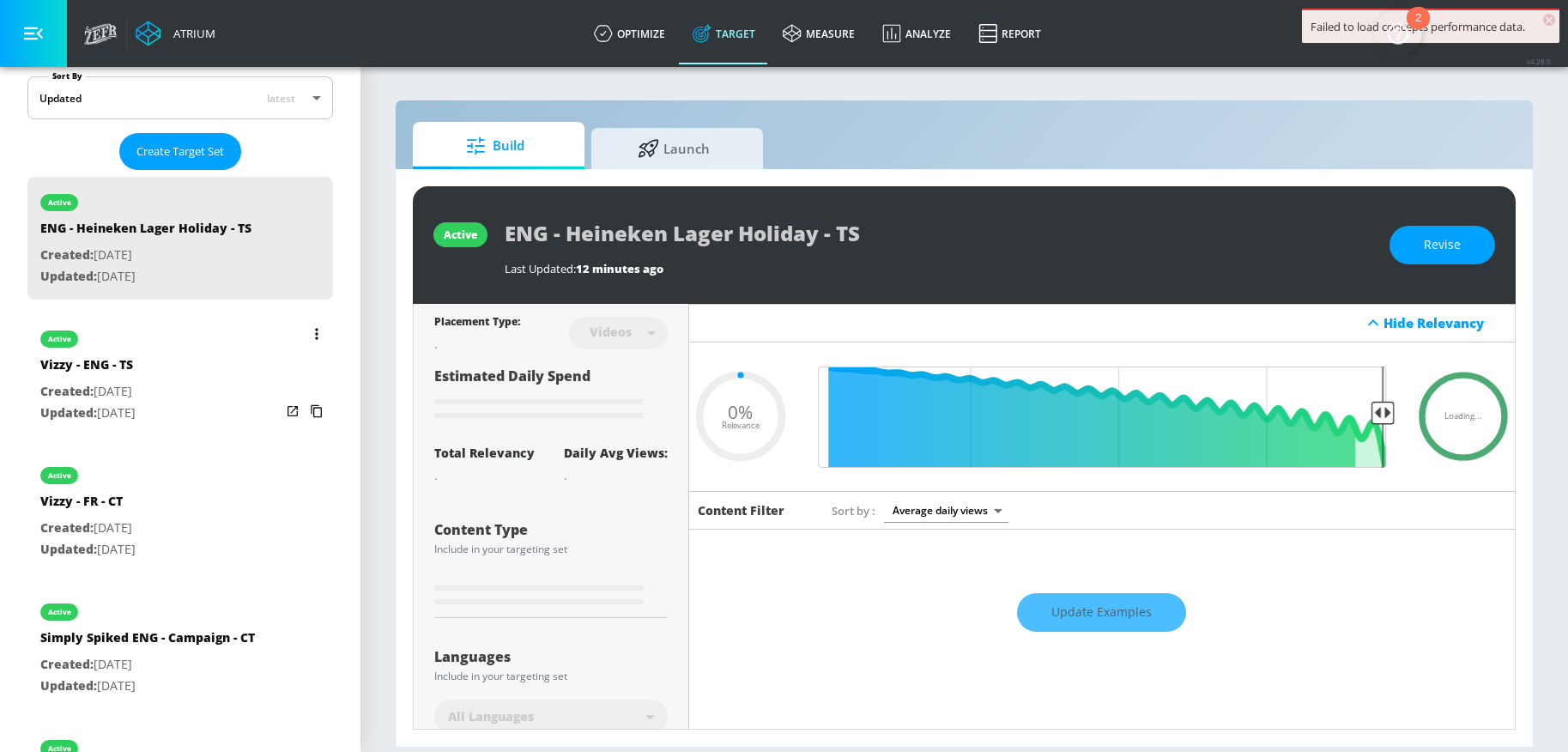
scroll to position [396, 0]
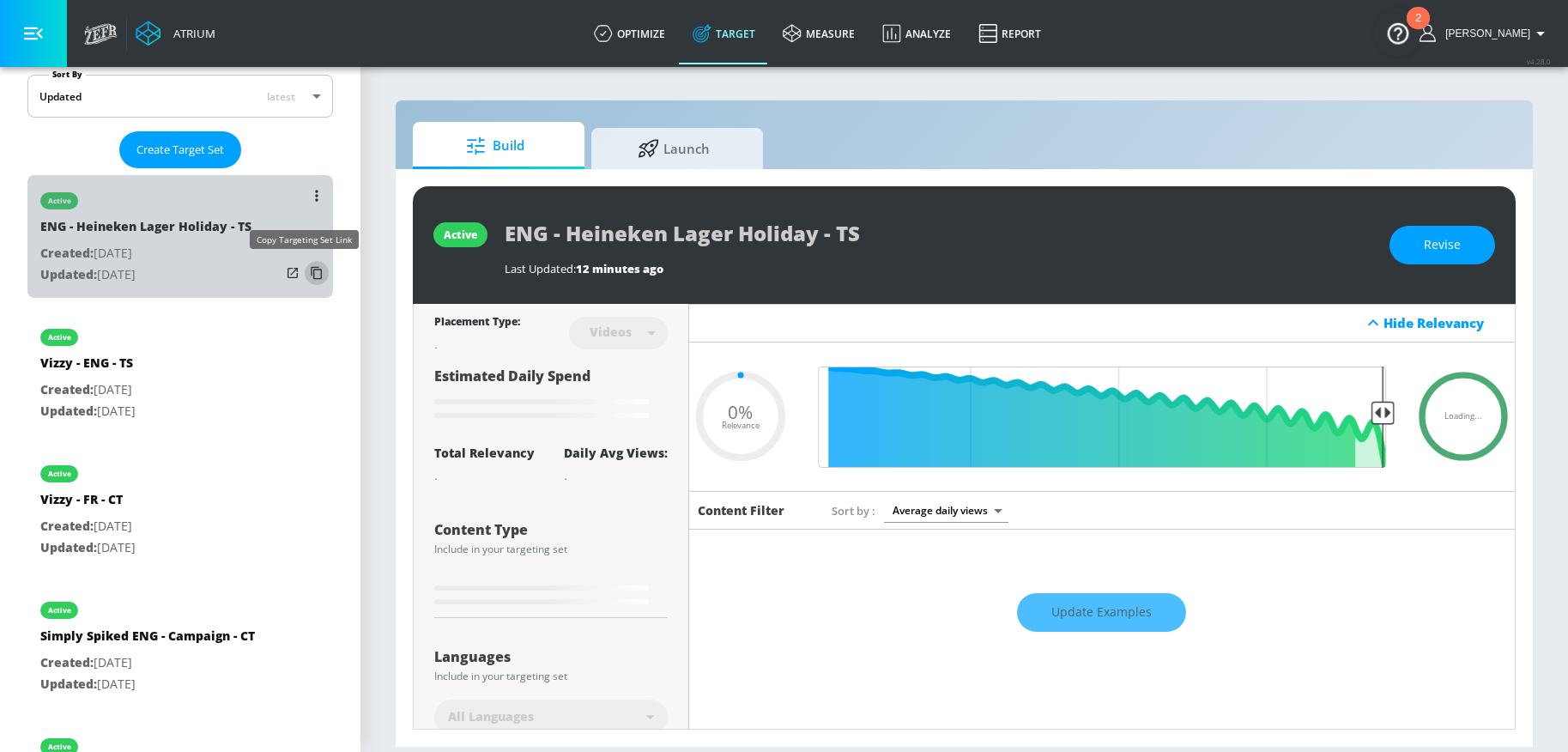
click at [309, 276] on icon "list of Target Set" at bounding box center [316, 273] width 27 height 27
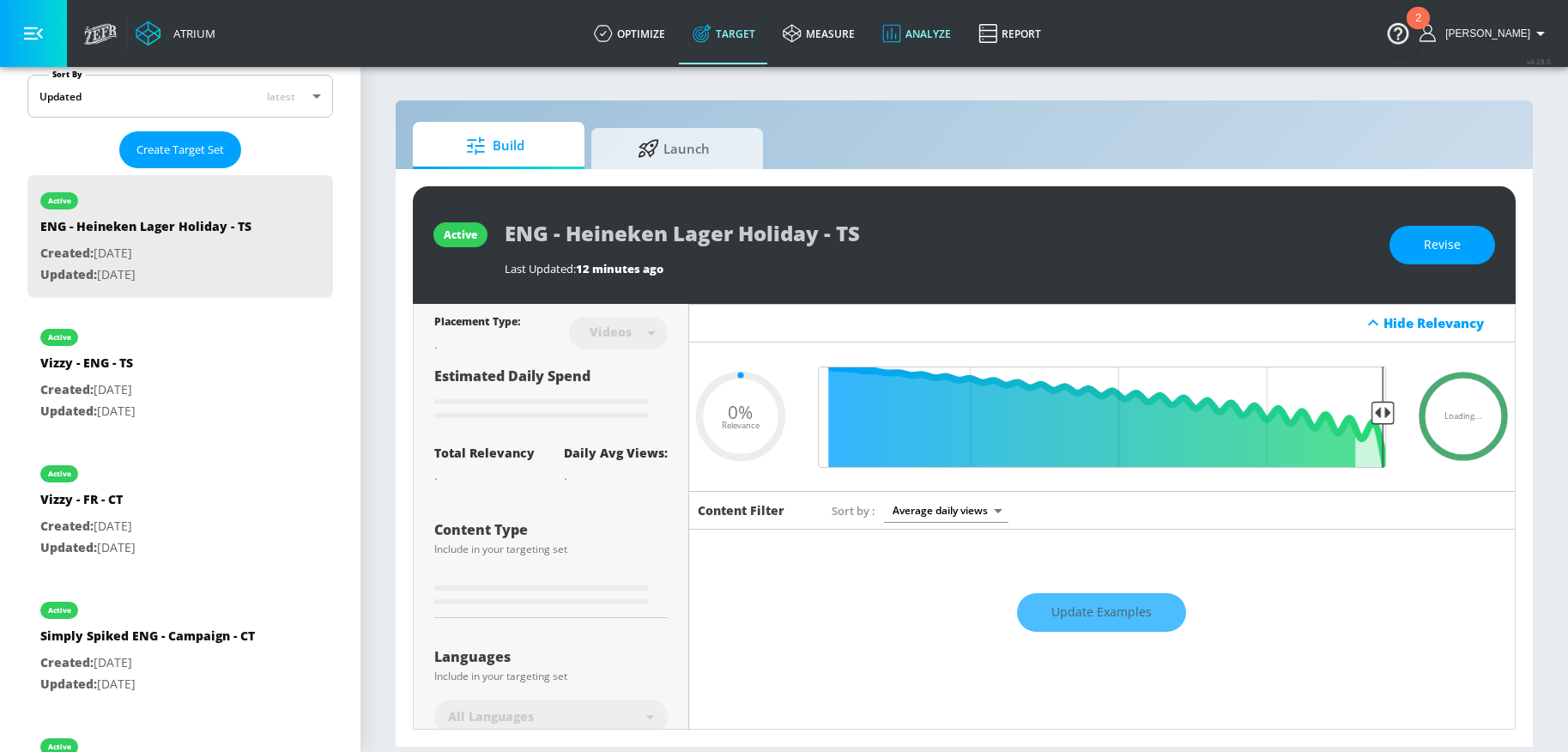
type input "0.26"
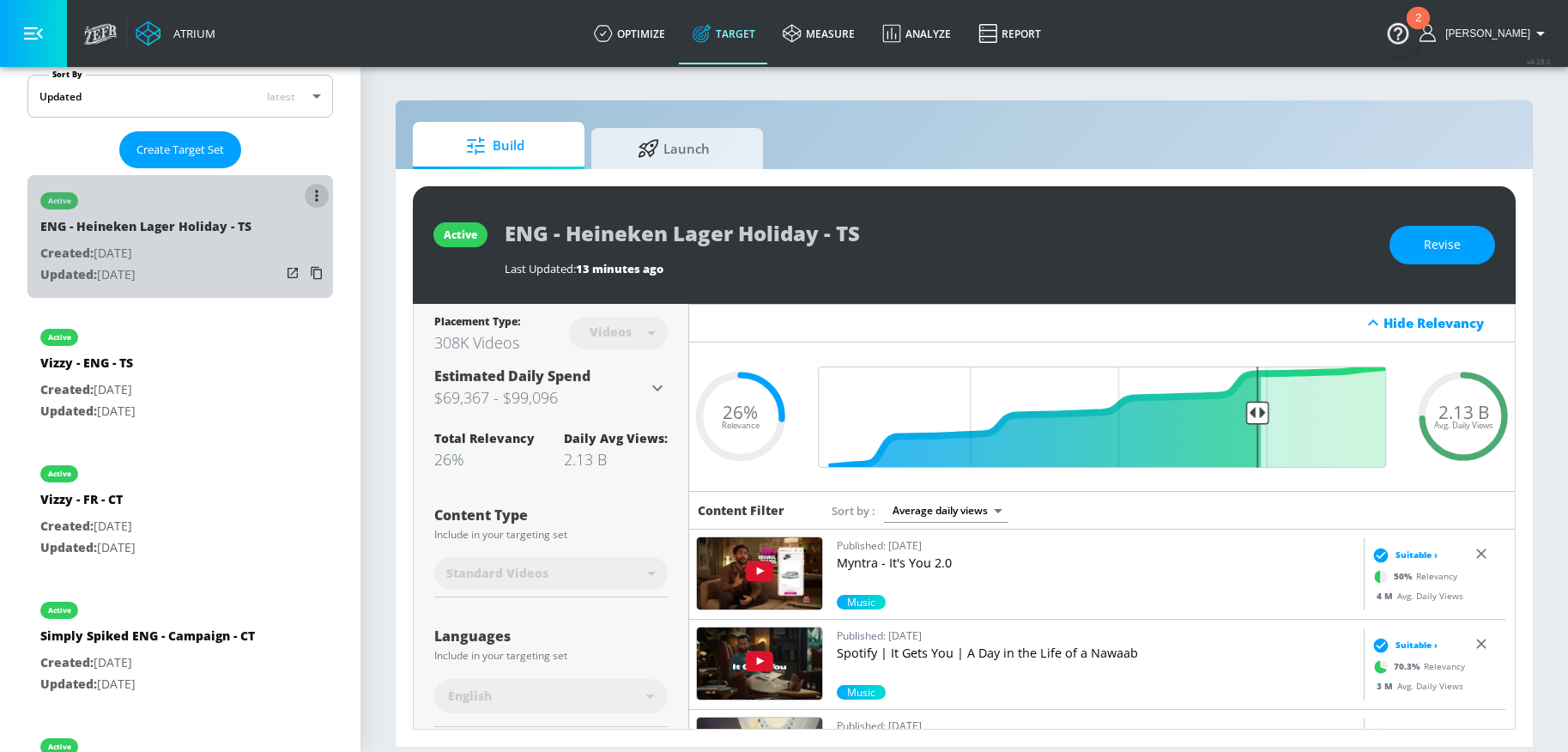
click at [304, 196] on button "list of Target Set" at bounding box center [317, 196] width 24 height 24
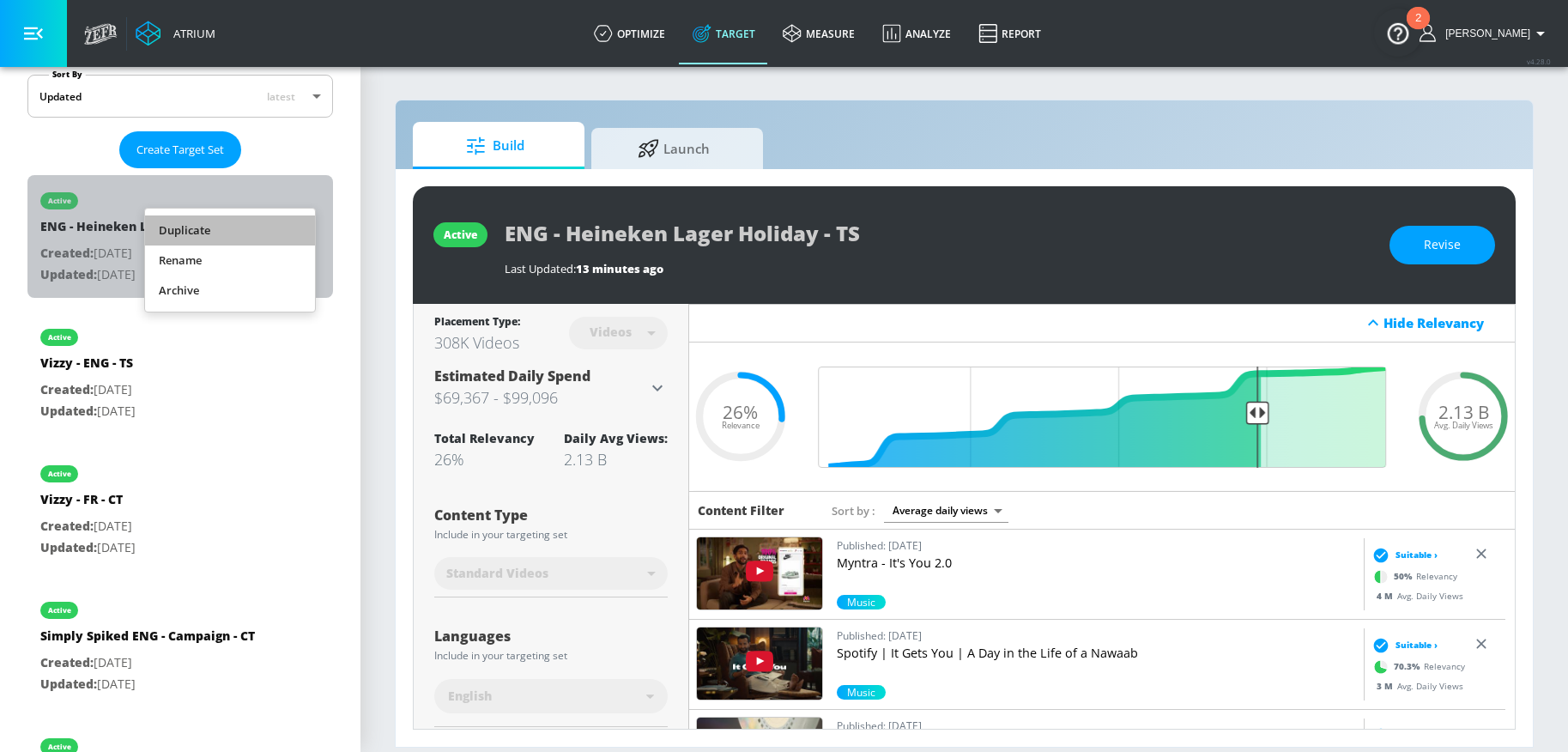
click at [236, 226] on li "Duplicate" at bounding box center [229, 230] width 170 height 30
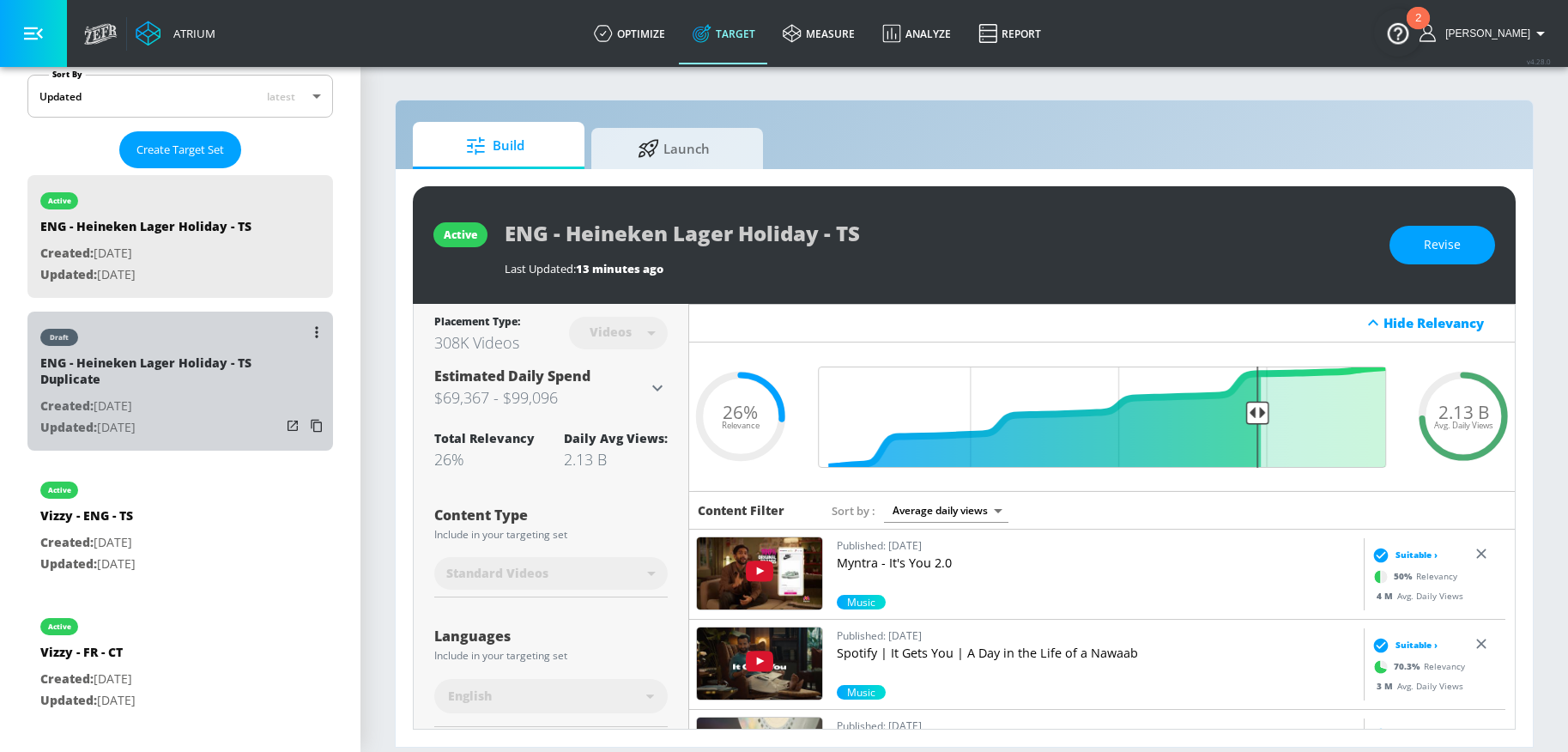
click at [196, 368] on div "ENG - Heineken Lager Holiday - TS Duplicate" at bounding box center [161, 375] width 241 height 41
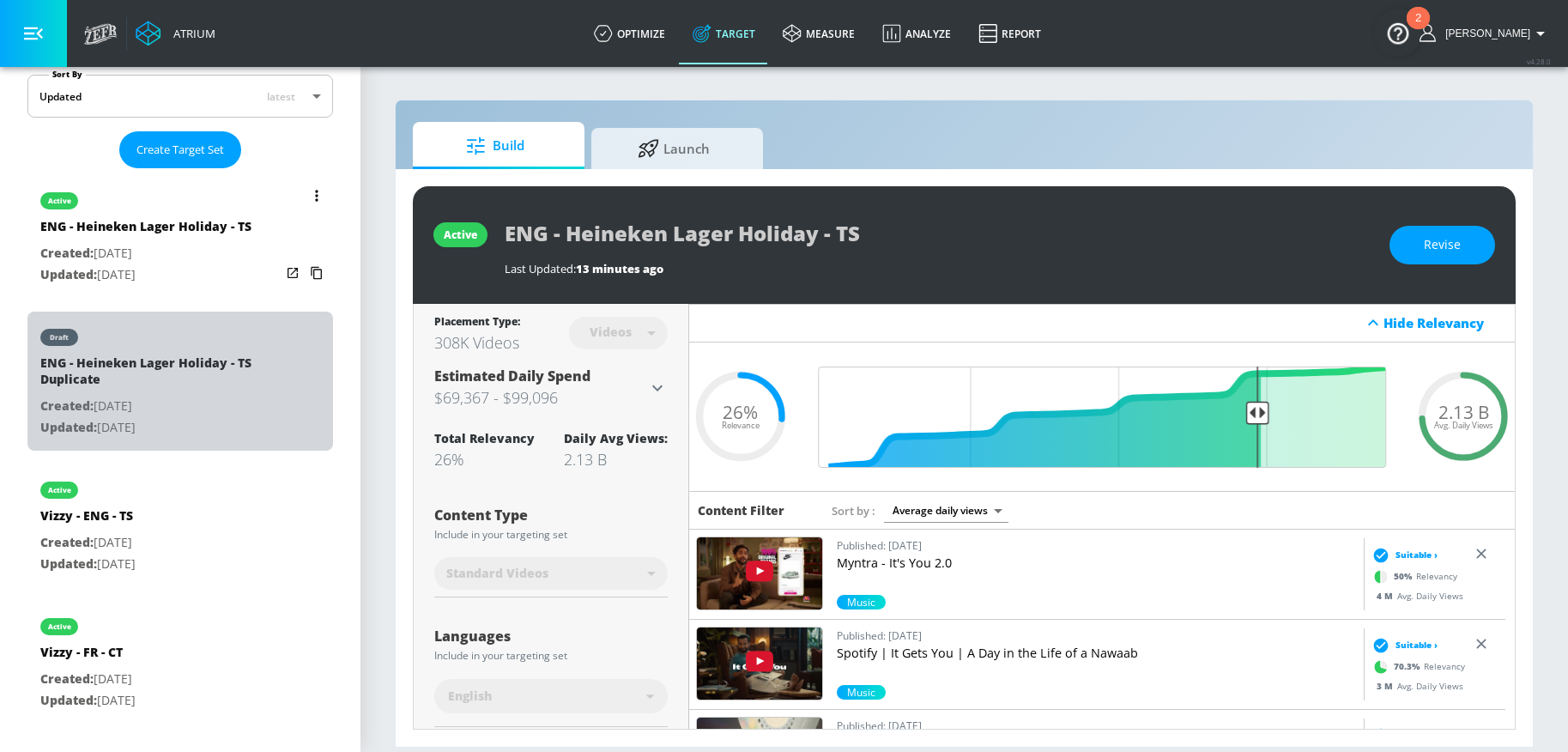
type input "ENG - Heineken Lager Holiday - TS Duplicate"
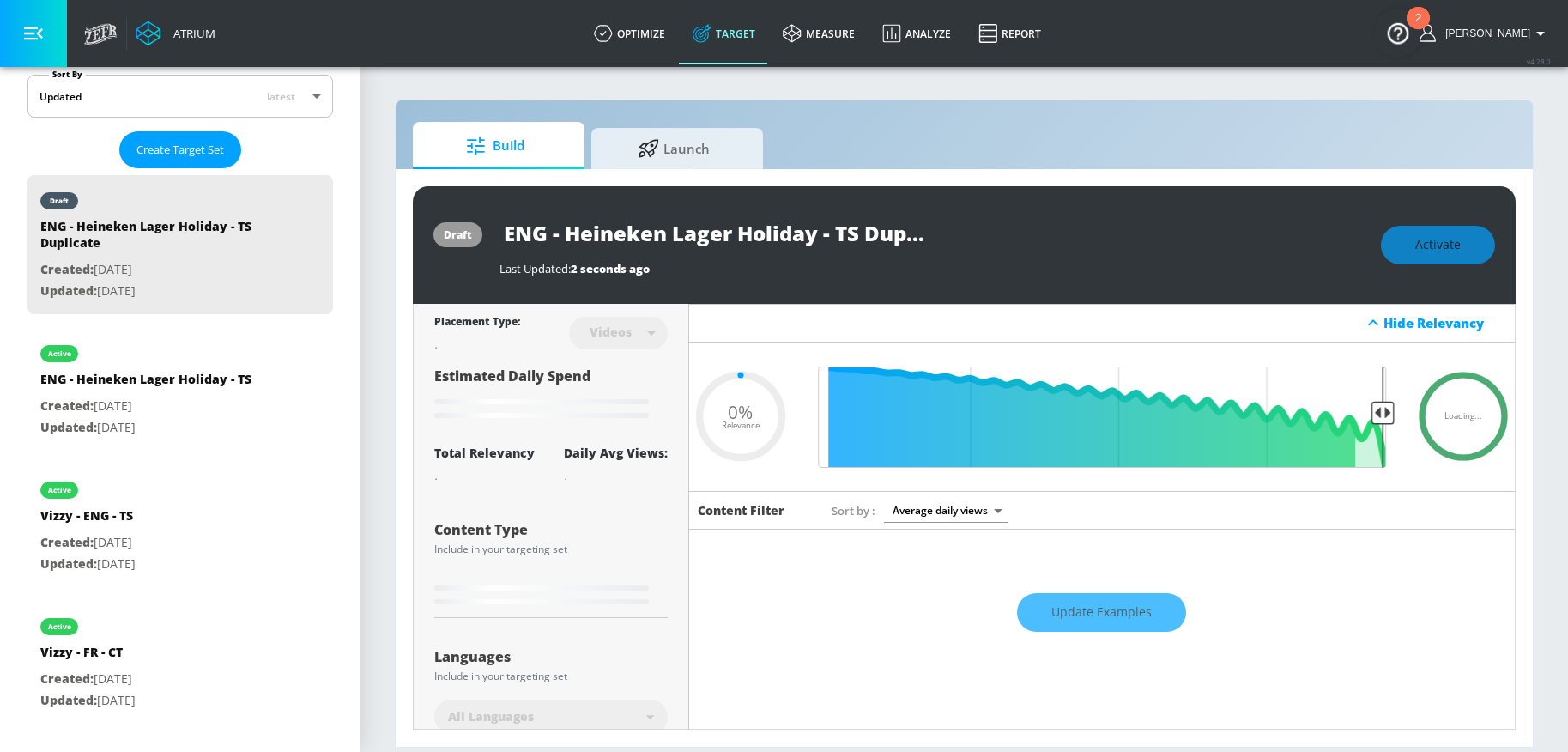
type input "0.26"
